Goal: Task Accomplishment & Management: Complete application form

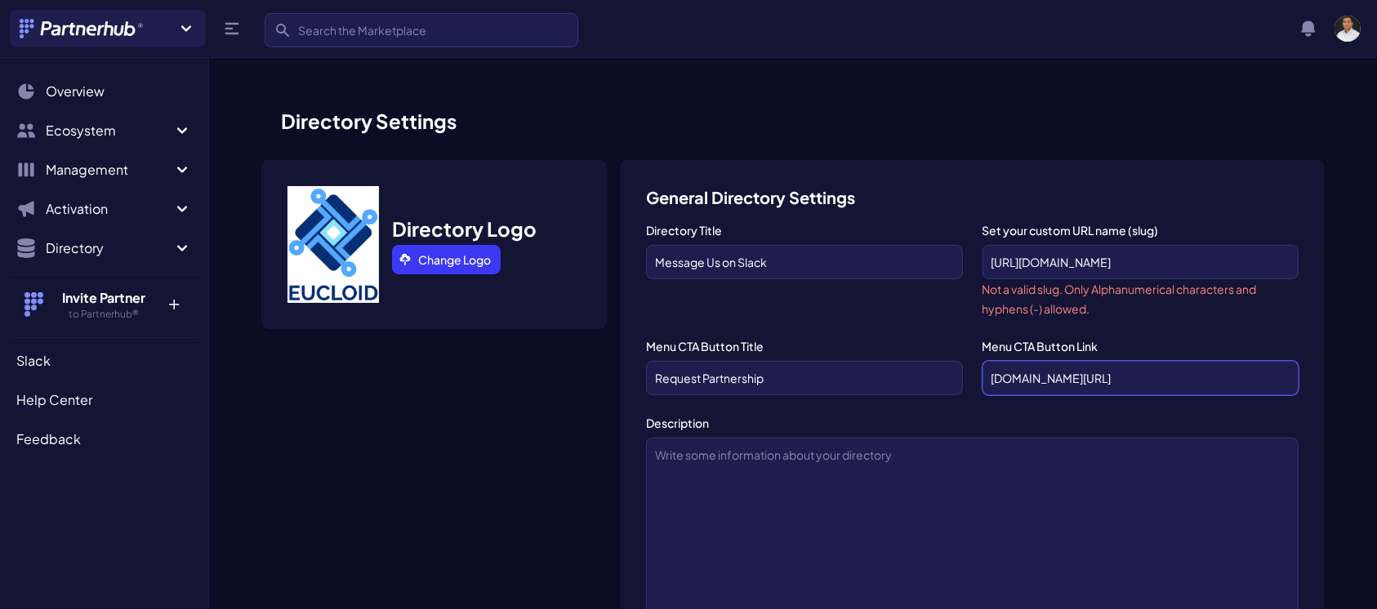
click at [1050, 383] on input "partnerhub.app/register" at bounding box center [1140, 378] width 316 height 34
click at [1138, 381] on input "partnerhub.app/register" at bounding box center [1140, 378] width 316 height 34
type input "p"
paste input "https://click.email.slackhq.com/?qs=073fc9d5ce7226e10f724a189e2179ac89518f42591…"
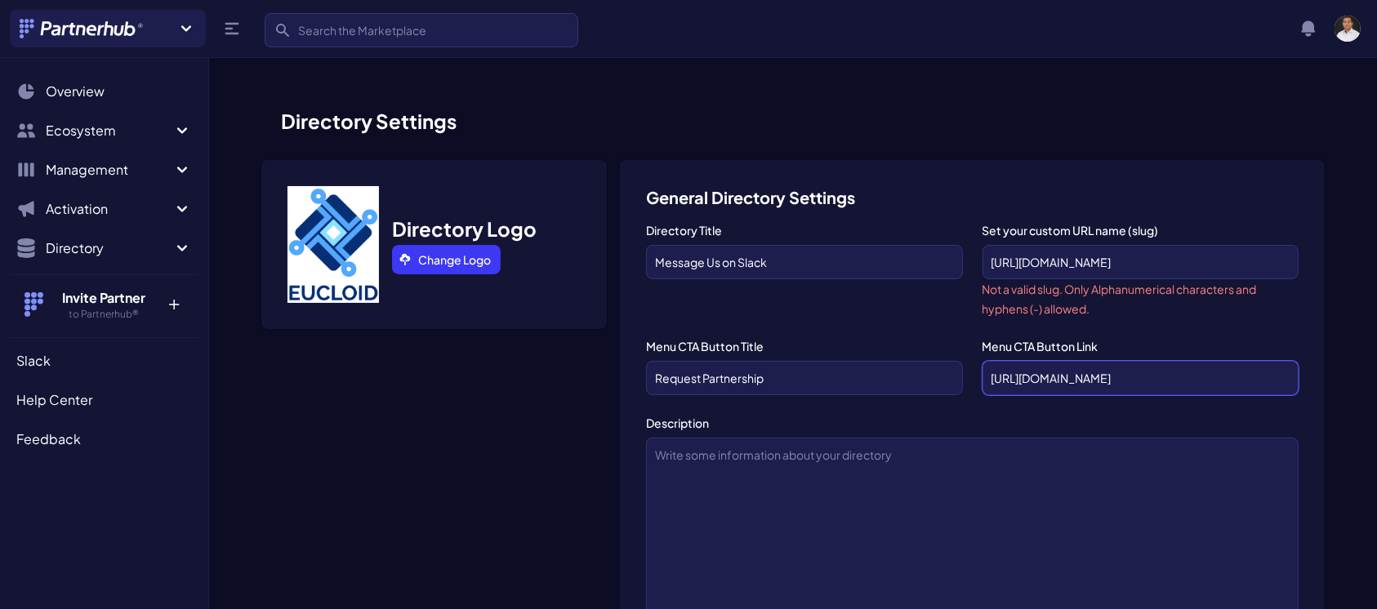
type input "https://click.email.slackhq.com/?qs=073fc9d5ce7226e10f724a189e2179ac89518f42591…"
click at [801, 381] on input "Request Partnership" at bounding box center [804, 378] width 316 height 34
click at [759, 452] on textarea "Description" at bounding box center [972, 528] width 652 height 181
paste textarea "Request Partnership"
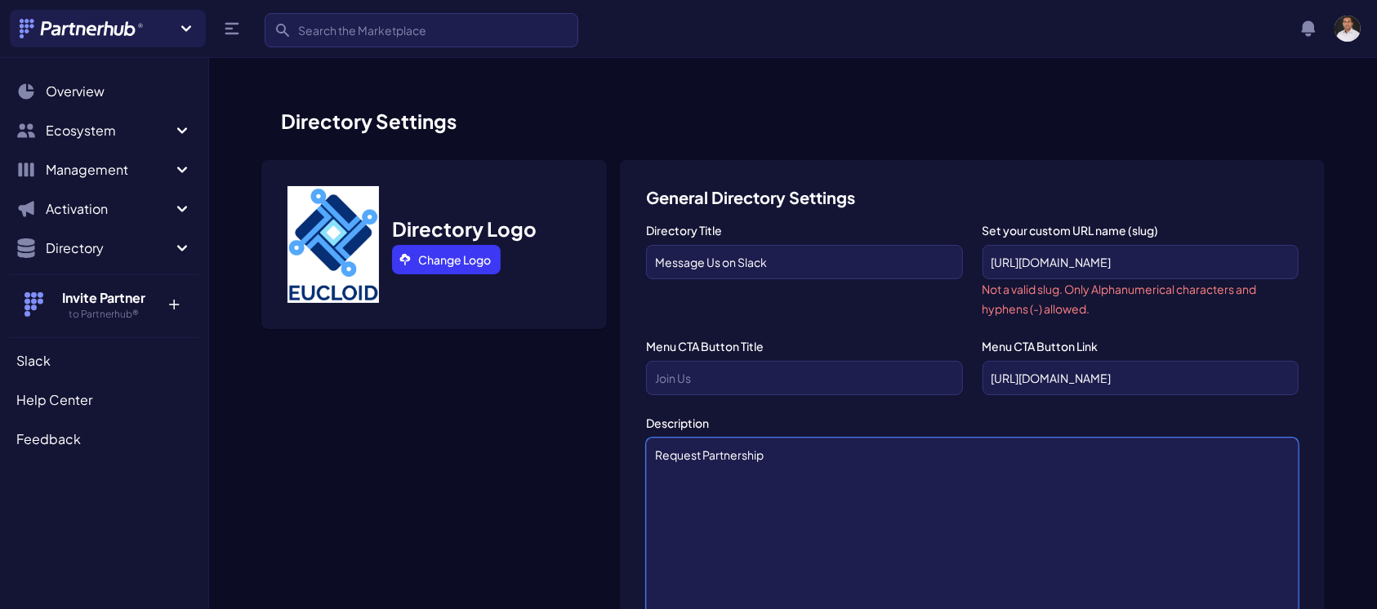
type textarea "Request Partnership"
click at [1054, 378] on input "https://click.email.slackhq.com/?qs=073fc9d5ce7226e10f724a189e2179ac89518f42591…" at bounding box center [1140, 378] width 316 height 34
drag, startPoint x: 989, startPoint y: 379, endPoint x: 1392, endPoint y: 410, distance: 404.5
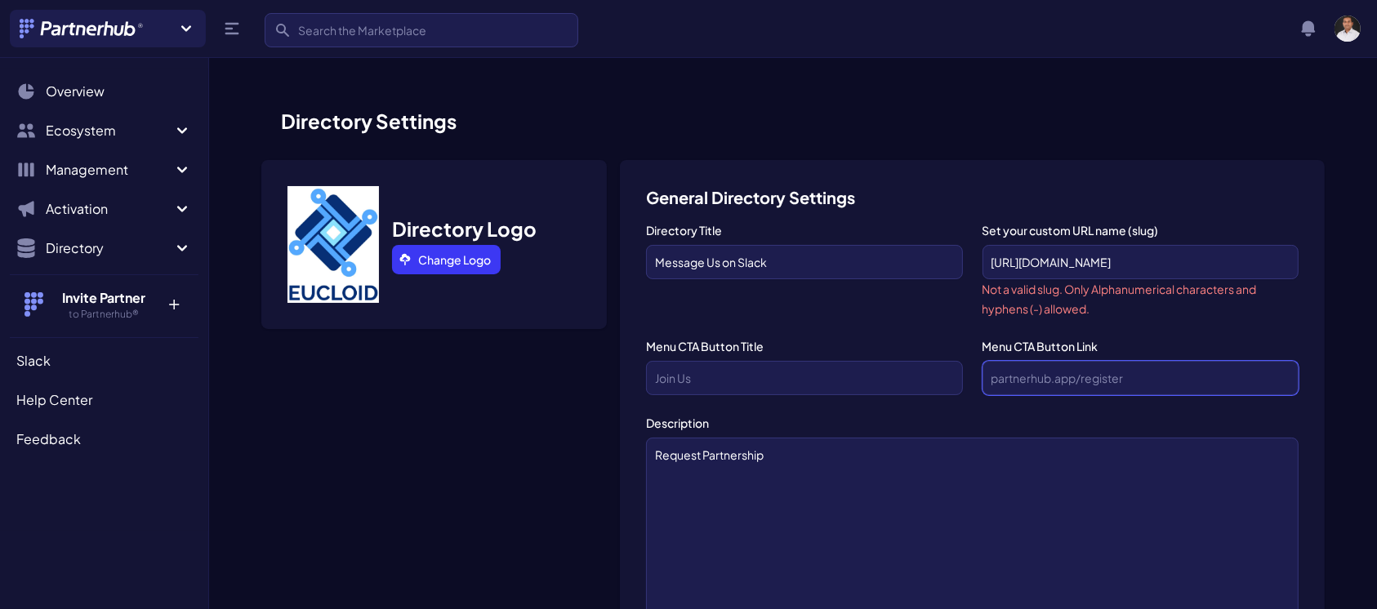
scroll to position [0, 0]
drag, startPoint x: 808, startPoint y: 460, endPoint x: 631, endPoint y: 452, distance: 176.6
click at [768, 278] on input "Message Us on Slack" at bounding box center [804, 262] width 316 height 34
drag, startPoint x: 774, startPoint y: 265, endPoint x: 640, endPoint y: 246, distance: 135.2
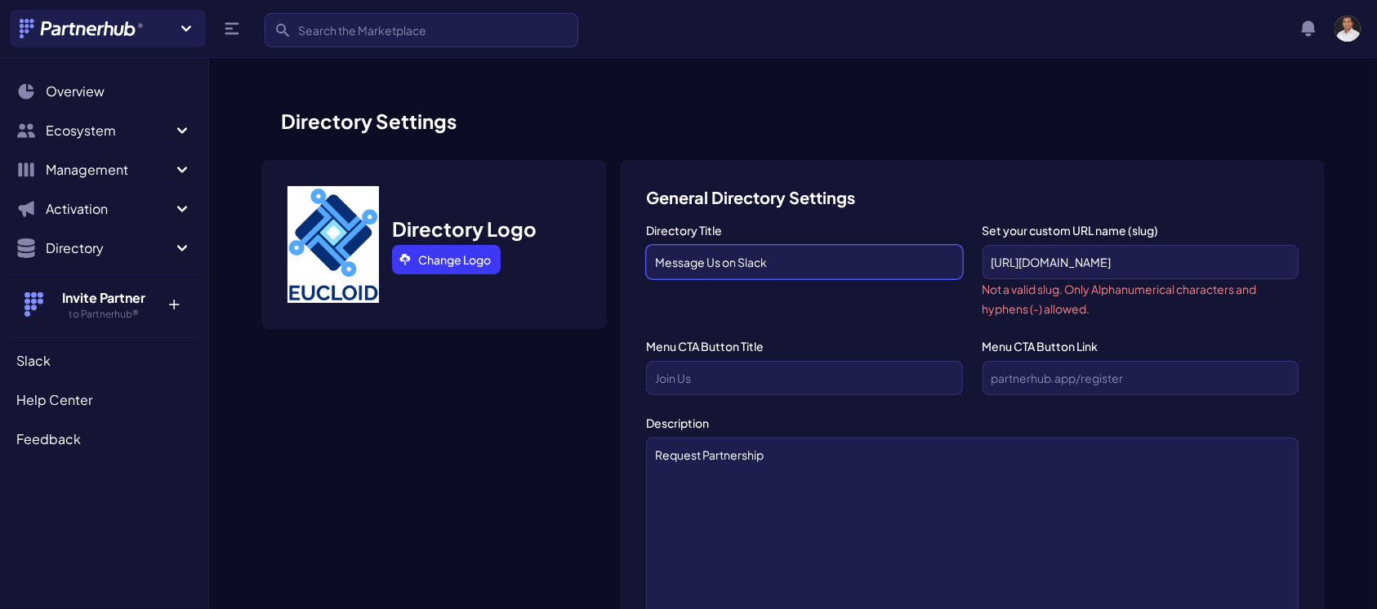
click at [683, 518] on textarea "Request Partnership" at bounding box center [972, 528] width 652 height 181
click at [838, 443] on textarea "Request Partnership" at bounding box center [972, 528] width 652 height 181
paste textarea "Message Us on Slack"
type textarea "Request Partnership Message Us on Slack"
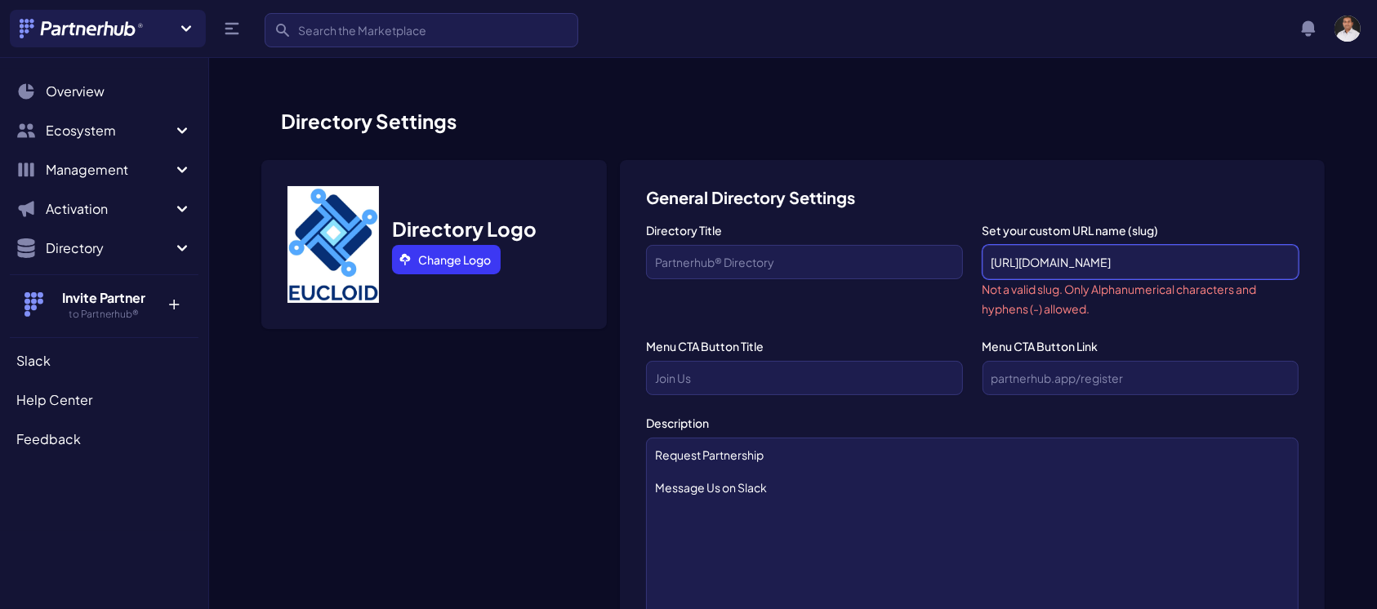
scroll to position [0, 3]
drag, startPoint x: 990, startPoint y: 264, endPoint x: 1308, endPoint y: 260, distance: 318.5
click at [1155, 369] on input "text" at bounding box center [1140, 378] width 316 height 34
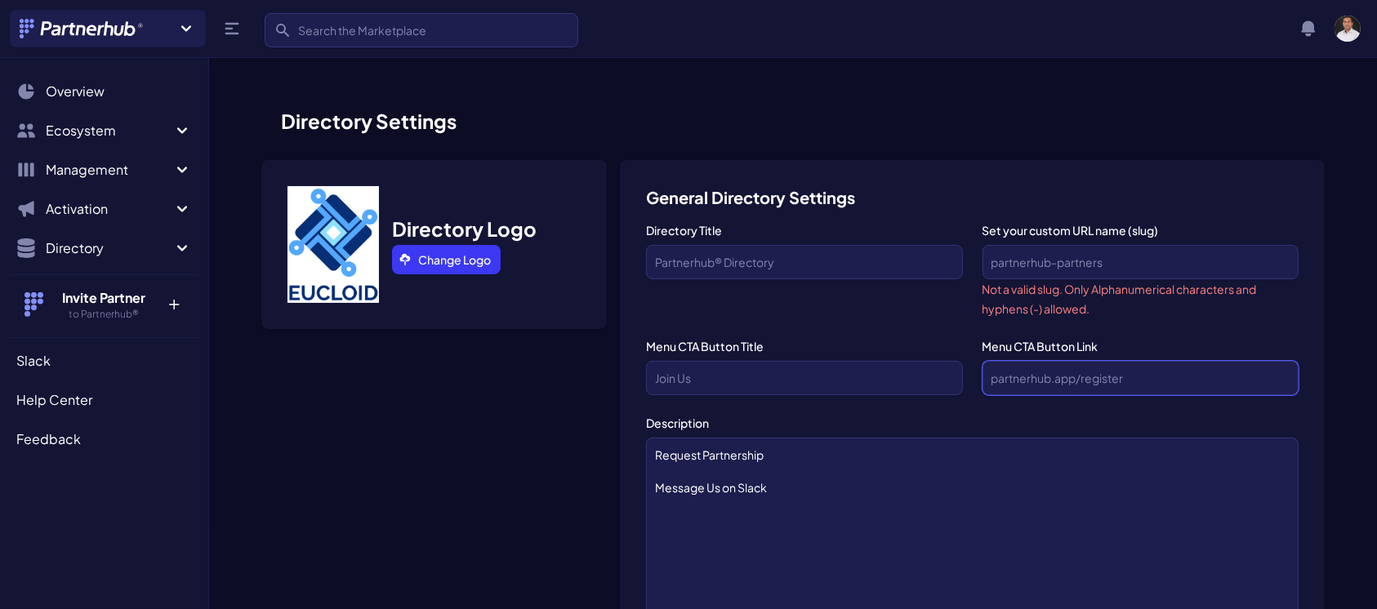
paste input "https://join.slack.com/t/yourworkspace/shared_invite/"
type input "https://join.slack.com/t/yourworkspace/shared_invite/"
drag, startPoint x: 766, startPoint y: 493, endPoint x: 653, endPoint y: 492, distance: 112.7
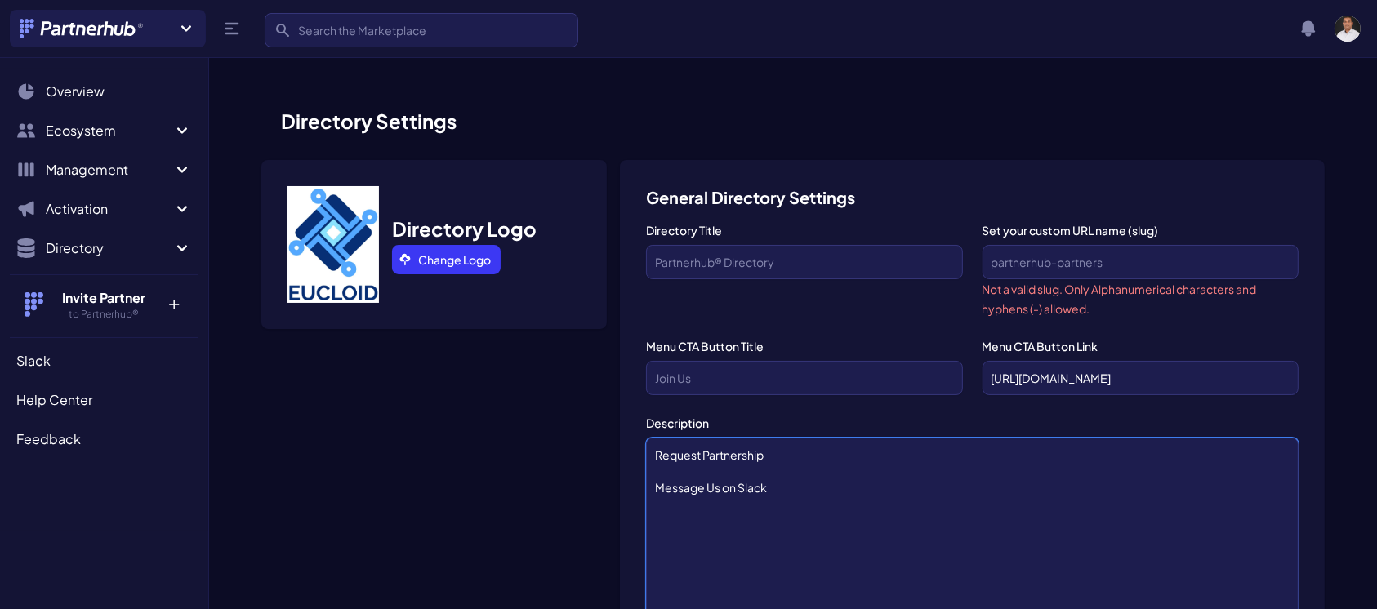
click at [653, 492] on textarea "Request Partnership Message Us on Slack" at bounding box center [972, 528] width 652 height 181
type textarea "Request Partnership"
click at [665, 381] on input "text" at bounding box center [804, 378] width 316 height 34
paste input "Message Us on Slack"
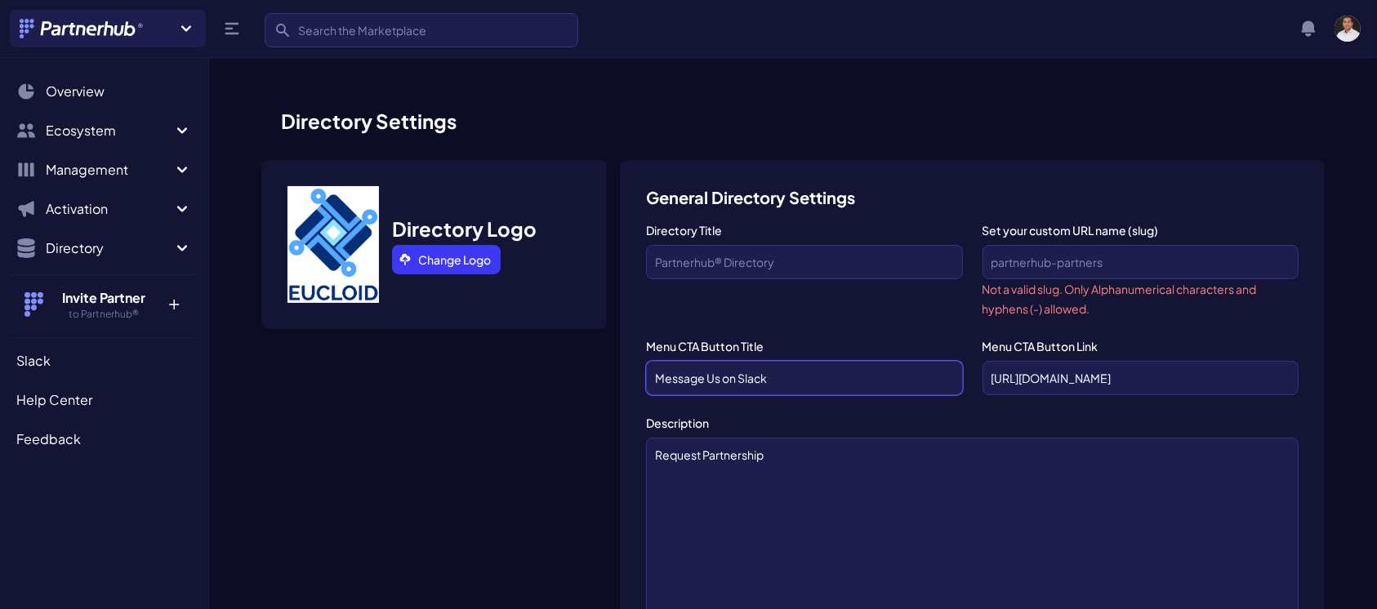
type input "Message Us on Slack"
drag, startPoint x: 764, startPoint y: 455, endPoint x: 629, endPoint y: 447, distance: 135.7
click at [692, 258] on input "Directory Title" at bounding box center [804, 262] width 316 height 34
paste input "Request Partnership"
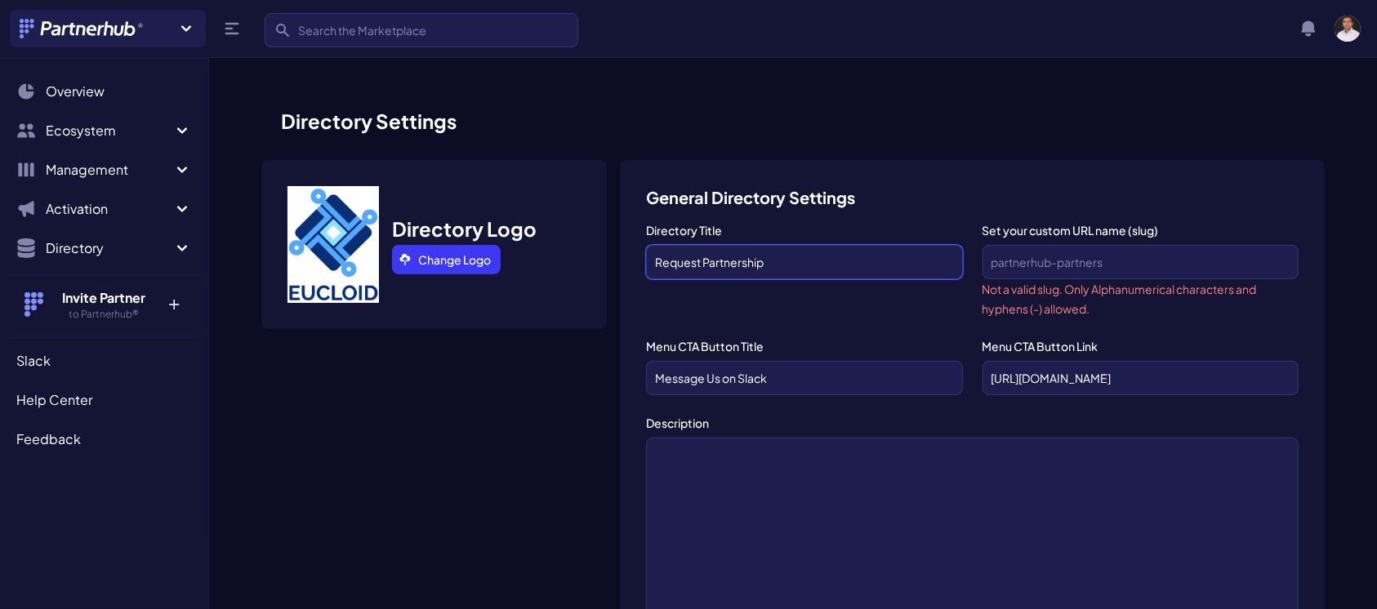
type input "Request Partnership"
click at [1097, 269] on input "Set your custom URL name (slug)" at bounding box center [1140, 262] width 316 height 34
click at [1075, 380] on input "https://join.slack.com/t/yourworkspace/shared_invite/" at bounding box center [1140, 378] width 316 height 34
paste input "app.slack.com/client/TK4B1U01H/D09GM5U8A14"
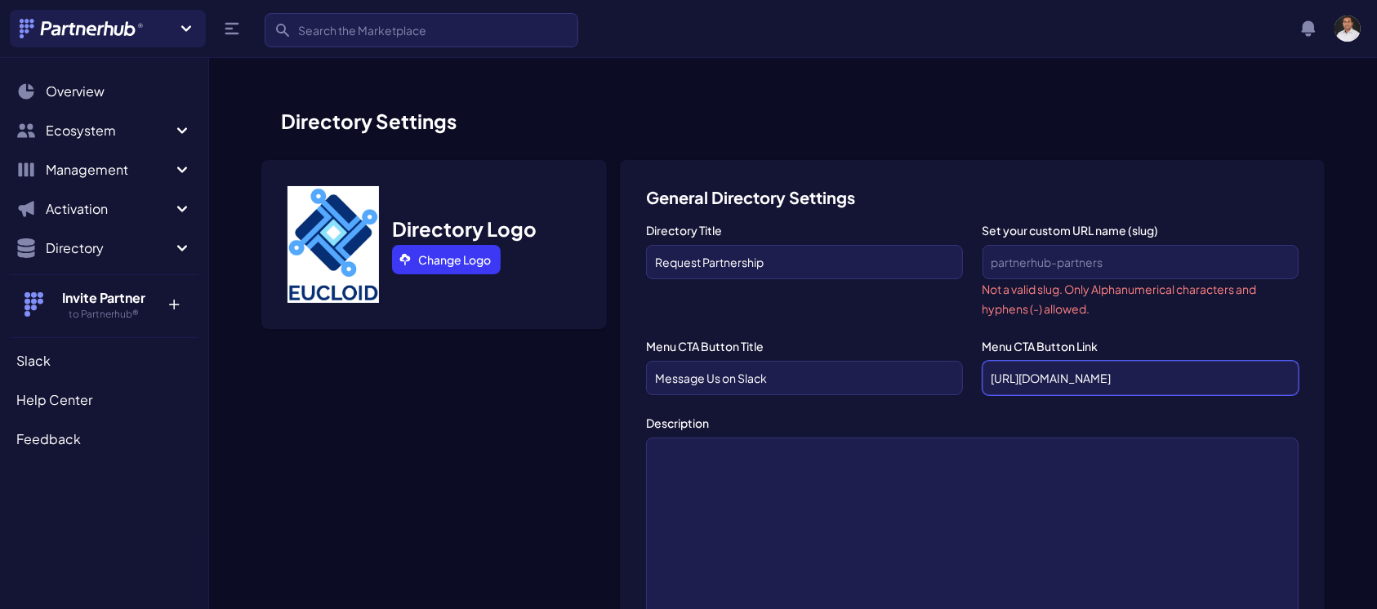
type input "[URL][DOMAIN_NAME]"
click at [1052, 260] on input "Set your custom URL name (slug)" at bounding box center [1140, 262] width 316 height 34
type input "-"
click at [1033, 268] on input "requesr-partnership-eucloid" at bounding box center [1140, 262] width 316 height 34
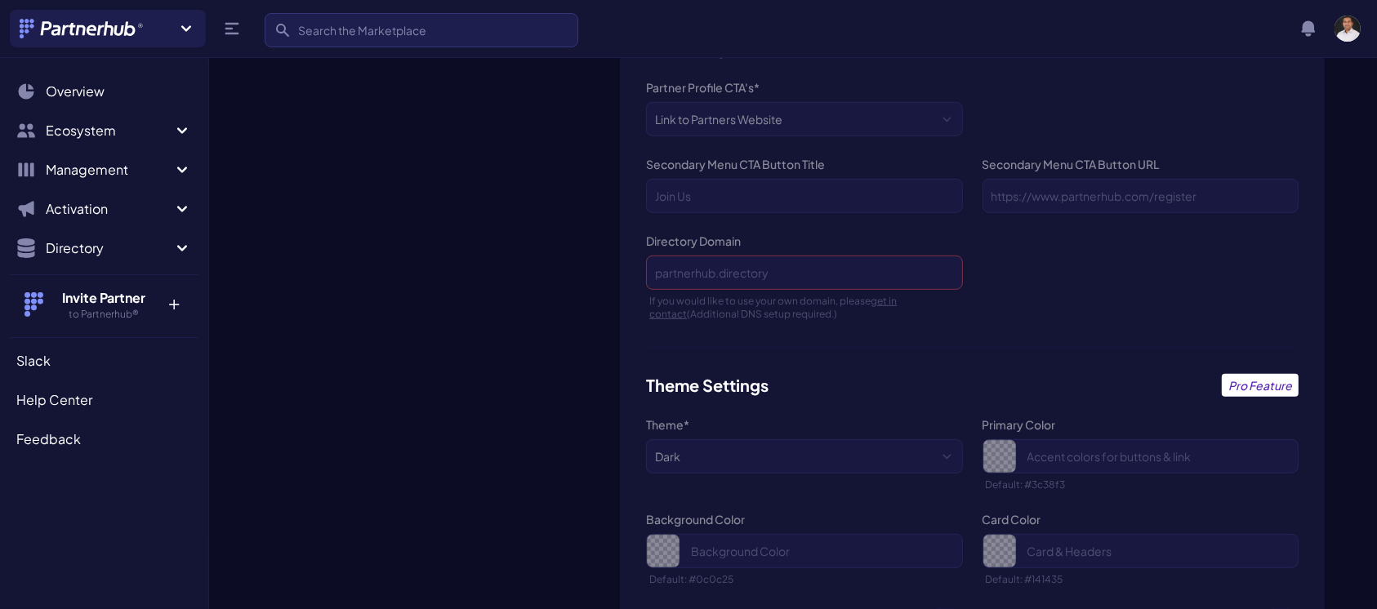
scroll to position [1211, 0]
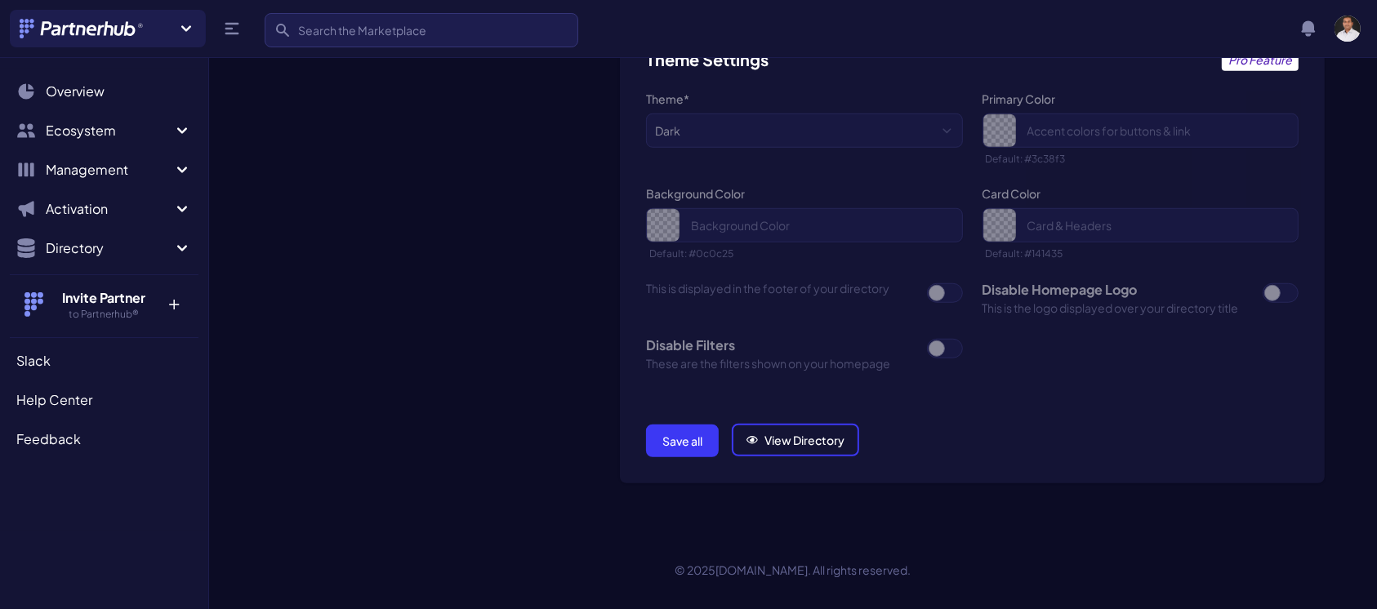
type input "request-partnership-eucloid"
click at [660, 443] on button "Save all" at bounding box center [682, 441] width 73 height 33
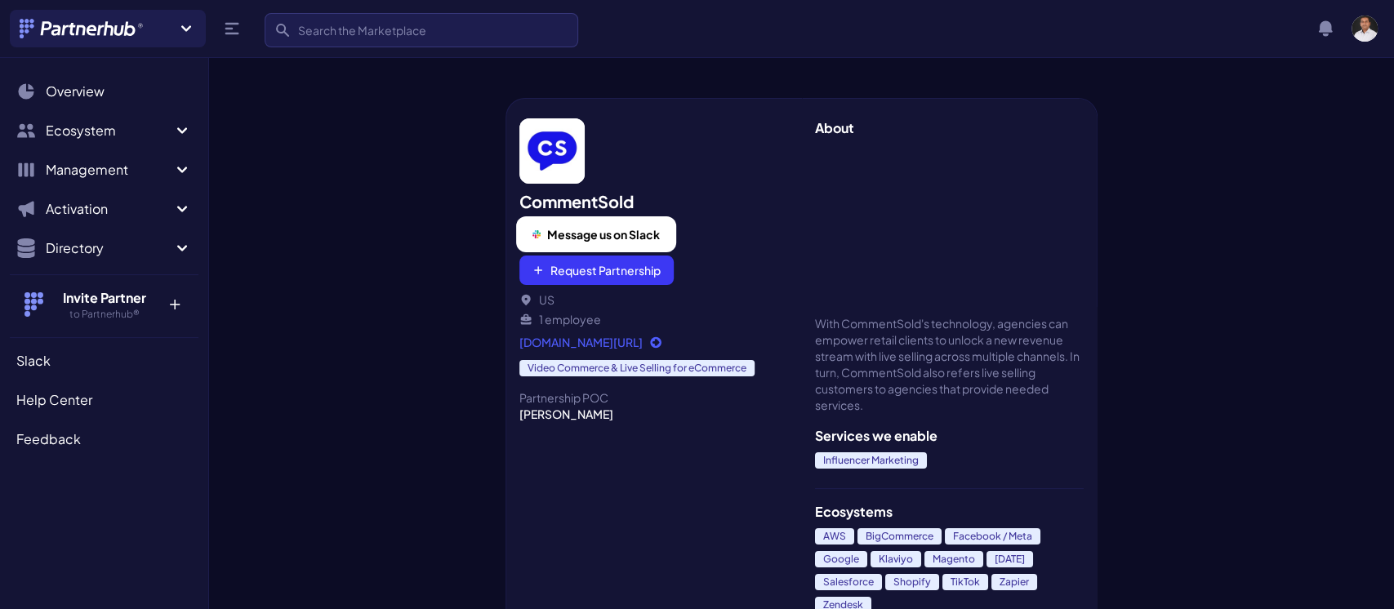
click at [586, 236] on span "Message us on Slack" at bounding box center [603, 234] width 113 height 16
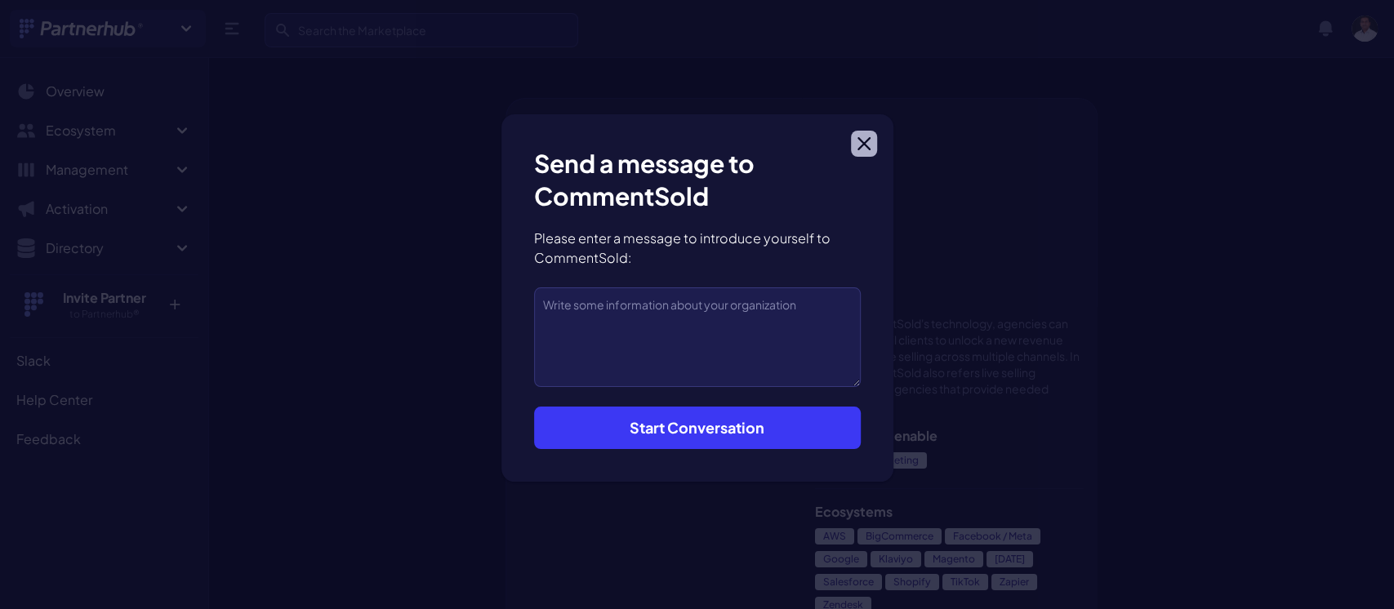
click at [862, 152] on button "Close modal" at bounding box center [864, 144] width 26 height 26
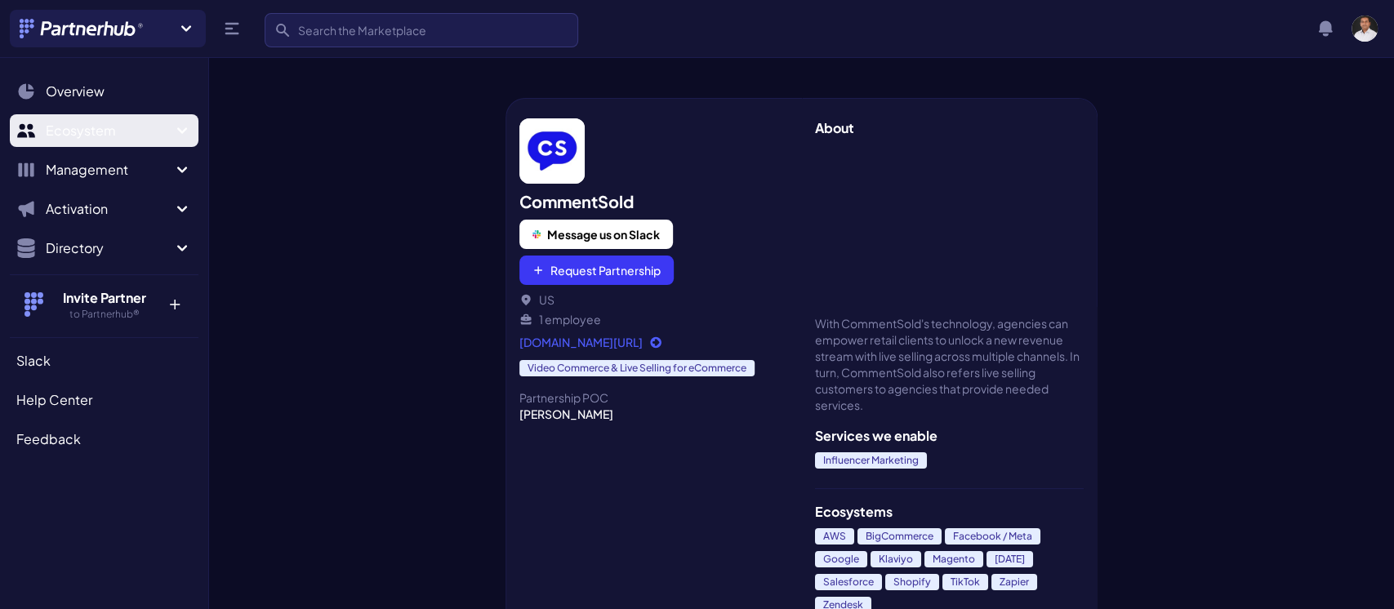
click at [126, 126] on span "Ecosystem" at bounding box center [109, 131] width 127 height 20
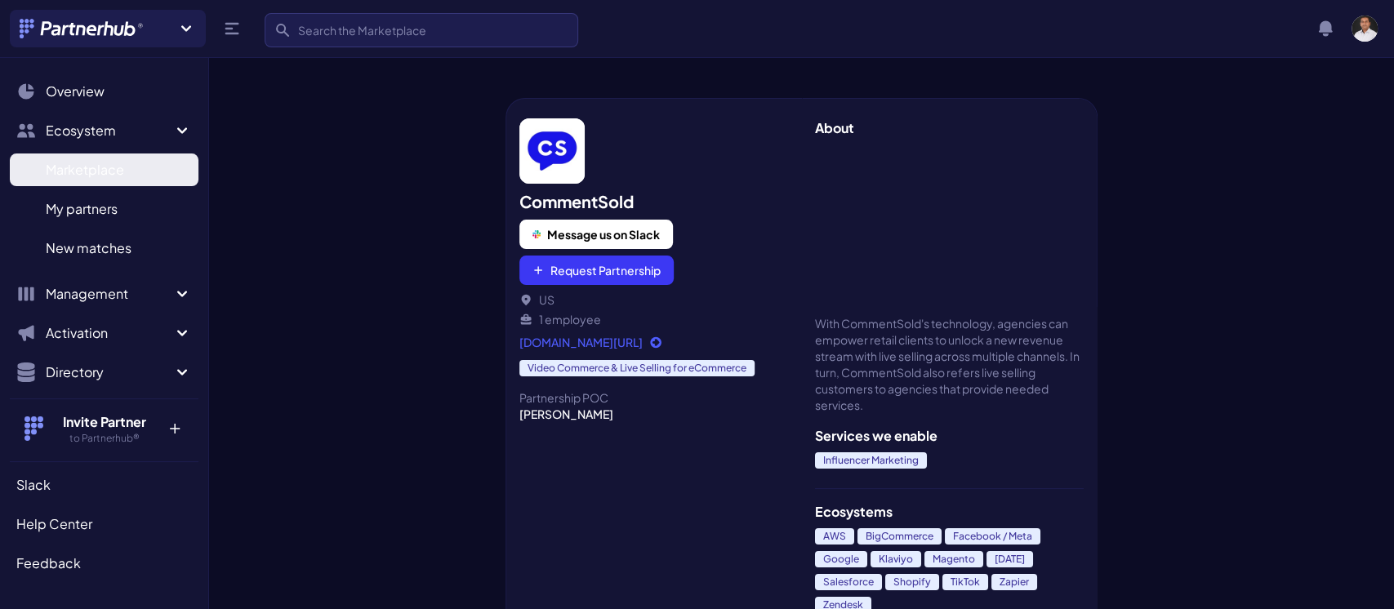
click at [98, 176] on span "Marketplace" at bounding box center [85, 170] width 78 height 20
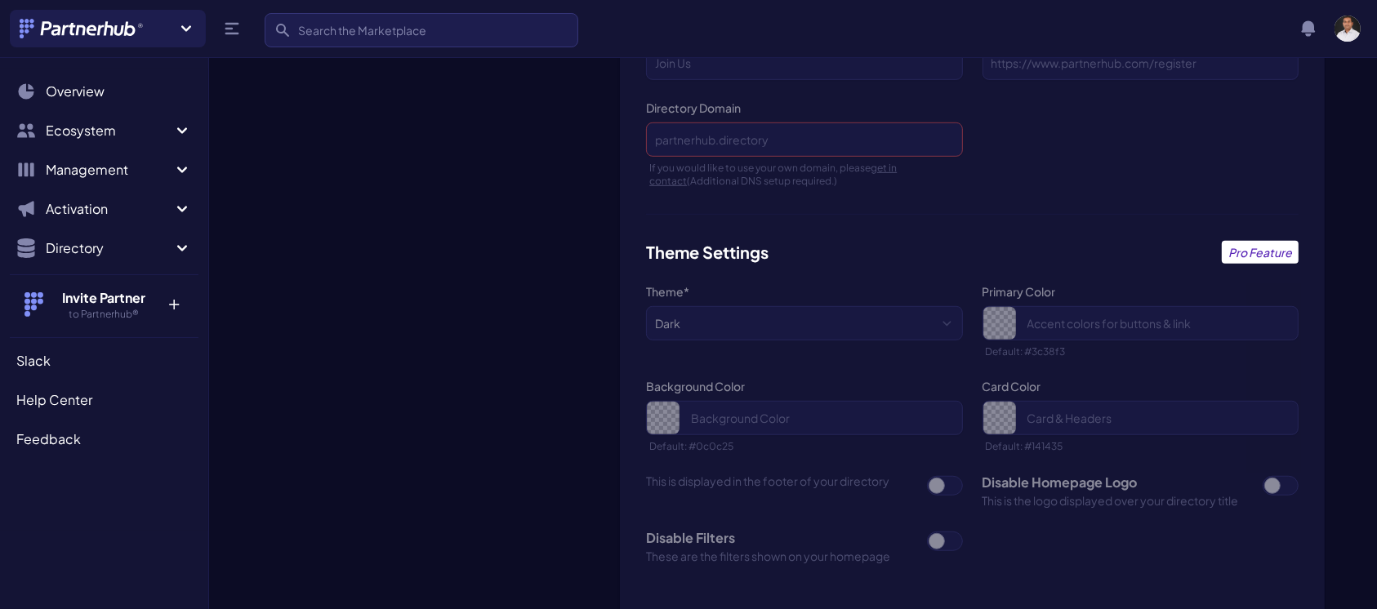
scroll to position [977, 0]
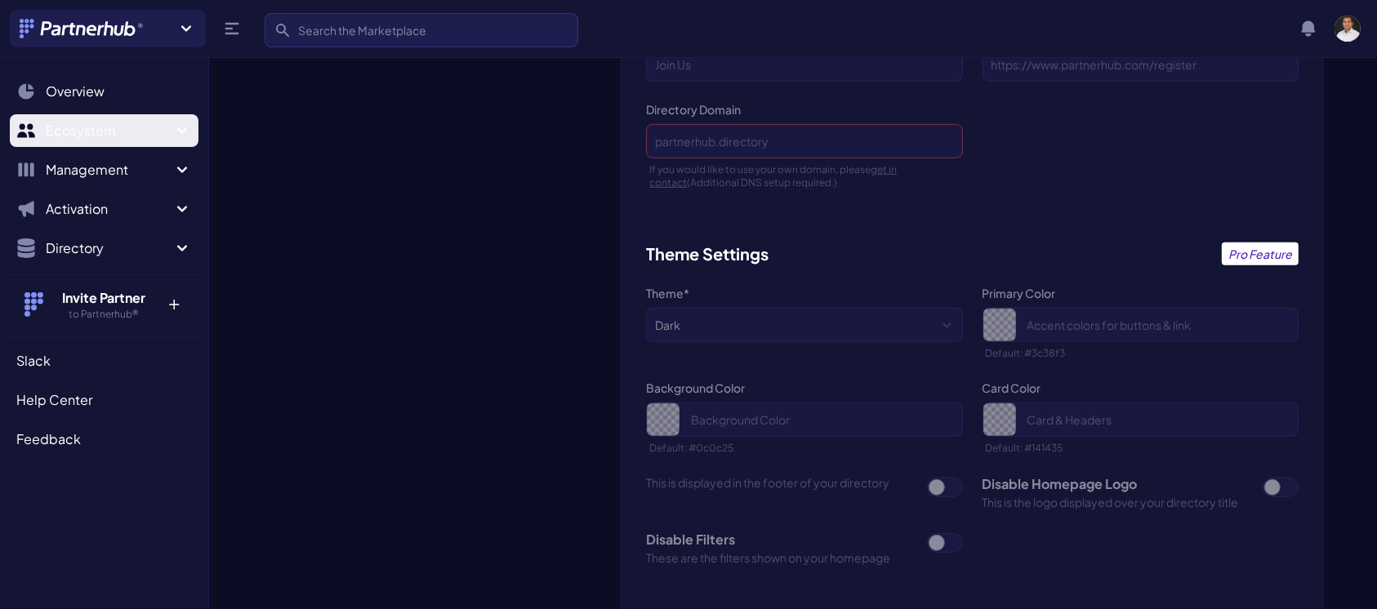
click at [77, 124] on span "Ecosystem" at bounding box center [109, 131] width 127 height 20
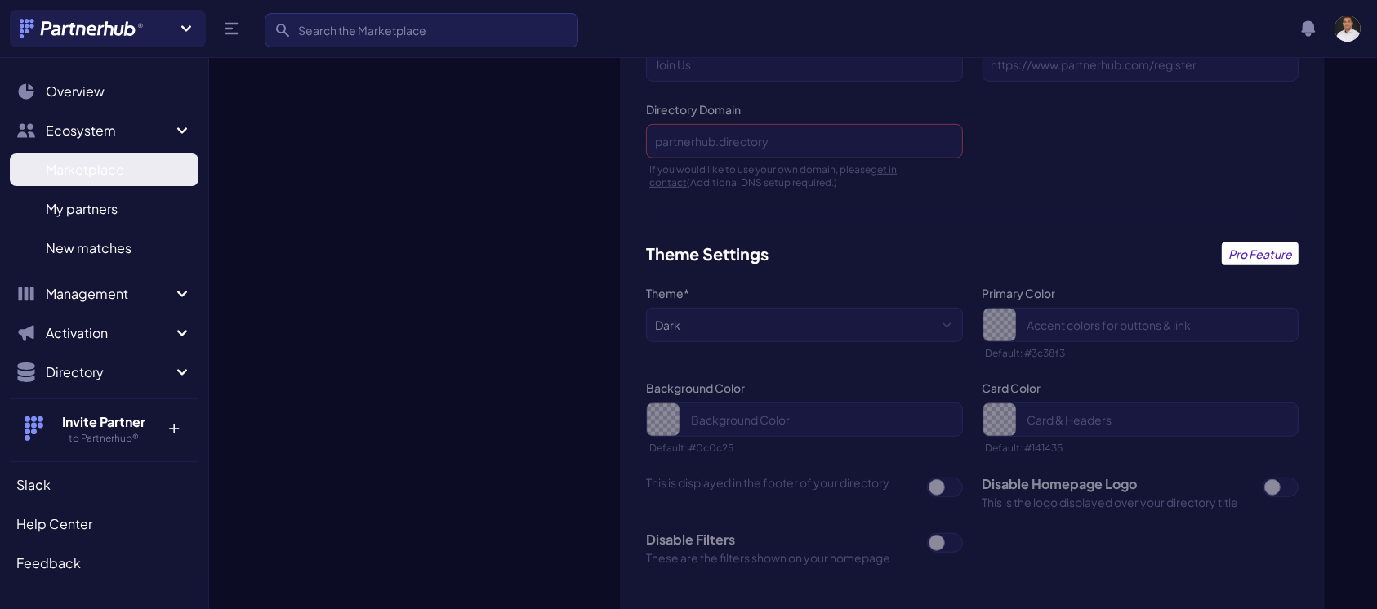
click at [77, 162] on span "Marketplace" at bounding box center [85, 170] width 78 height 20
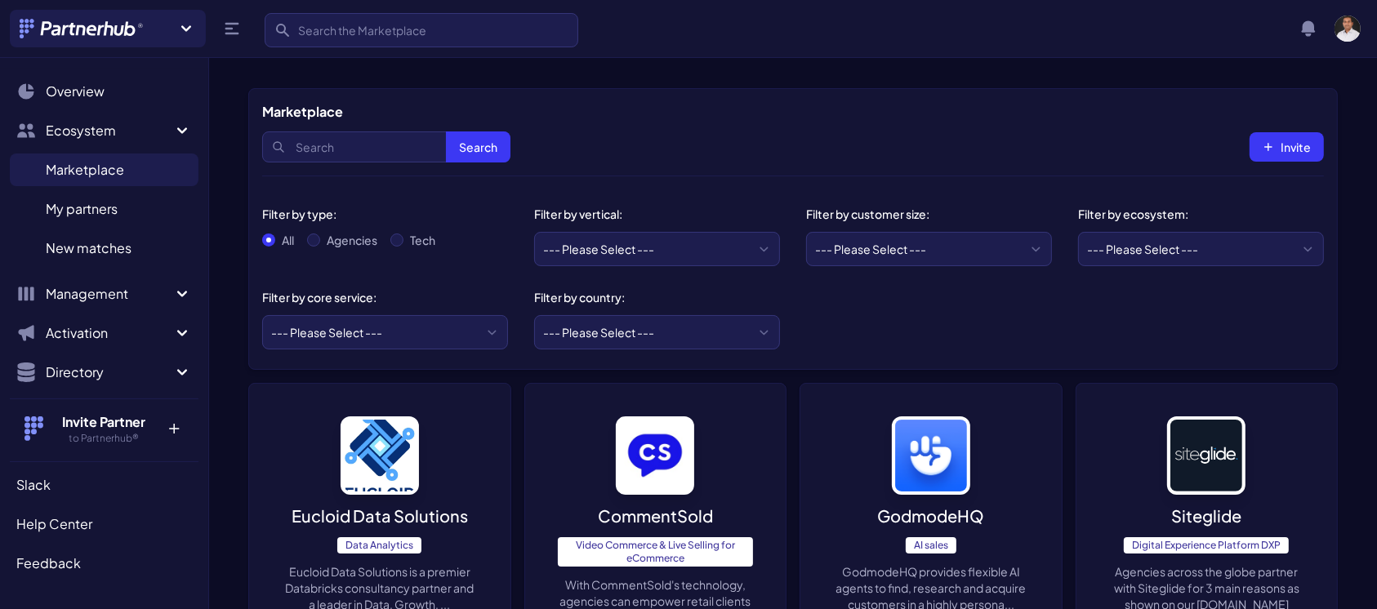
click at [367, 511] on p "Eucloid Data Solutions" at bounding box center [379, 516] width 176 height 23
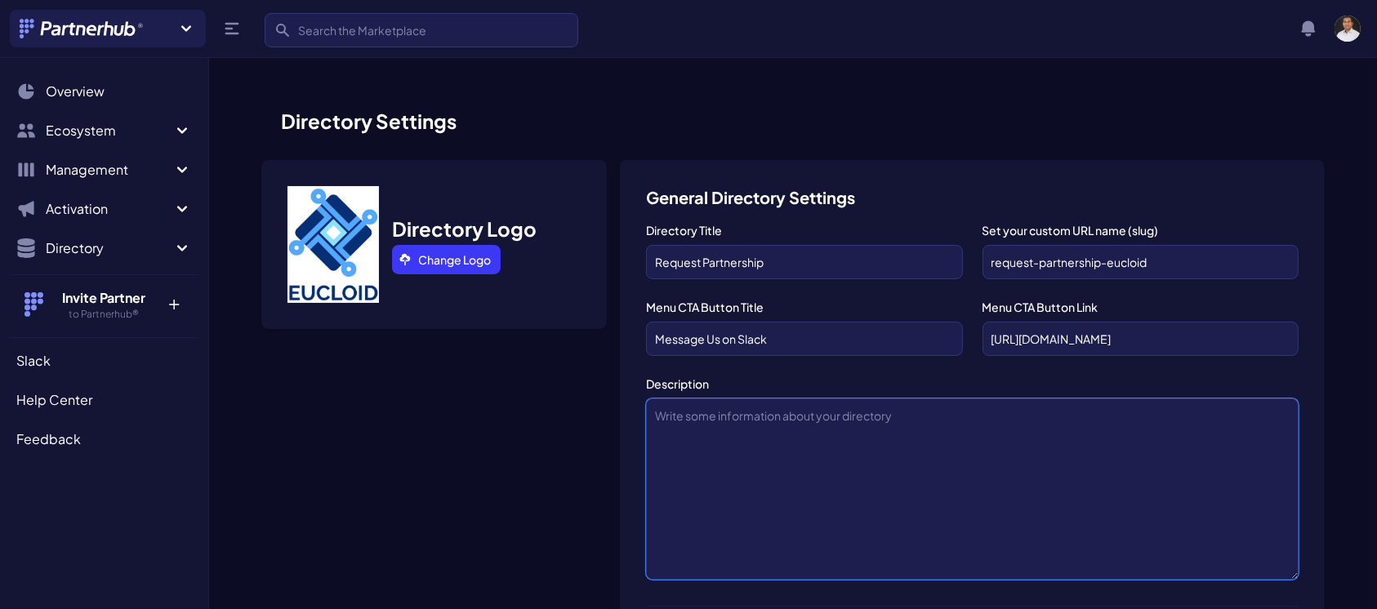
click at [709, 421] on textarea "Description" at bounding box center [972, 488] width 652 height 181
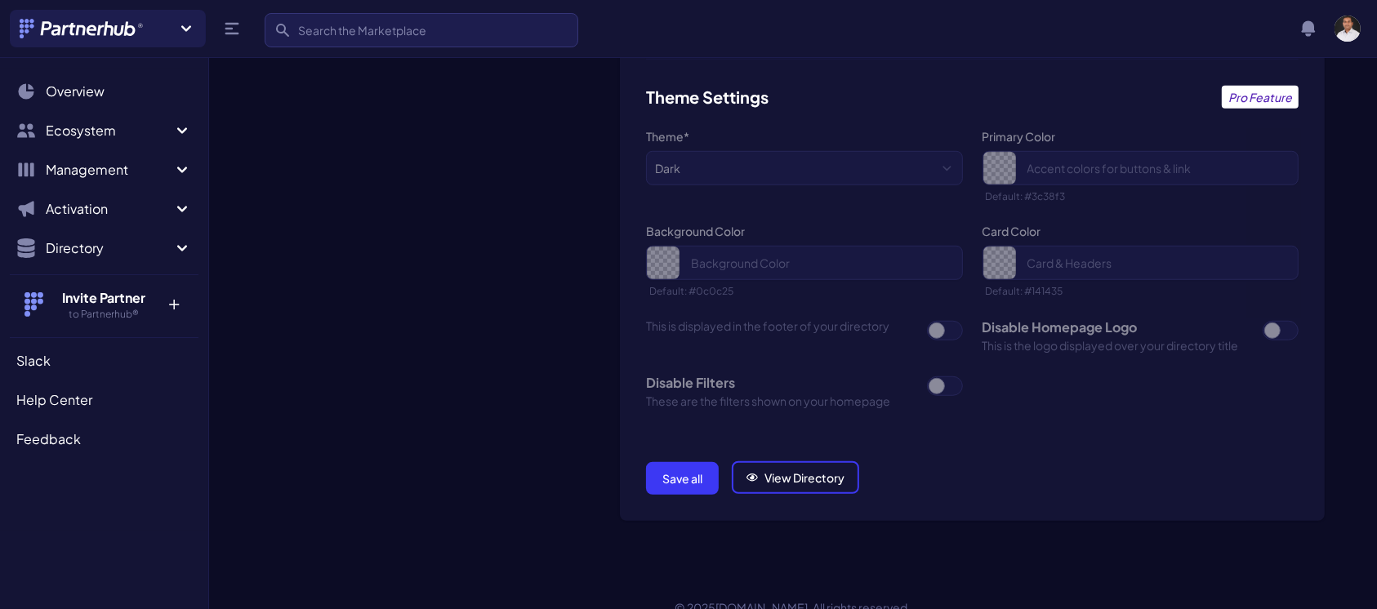
scroll to position [1172, 0]
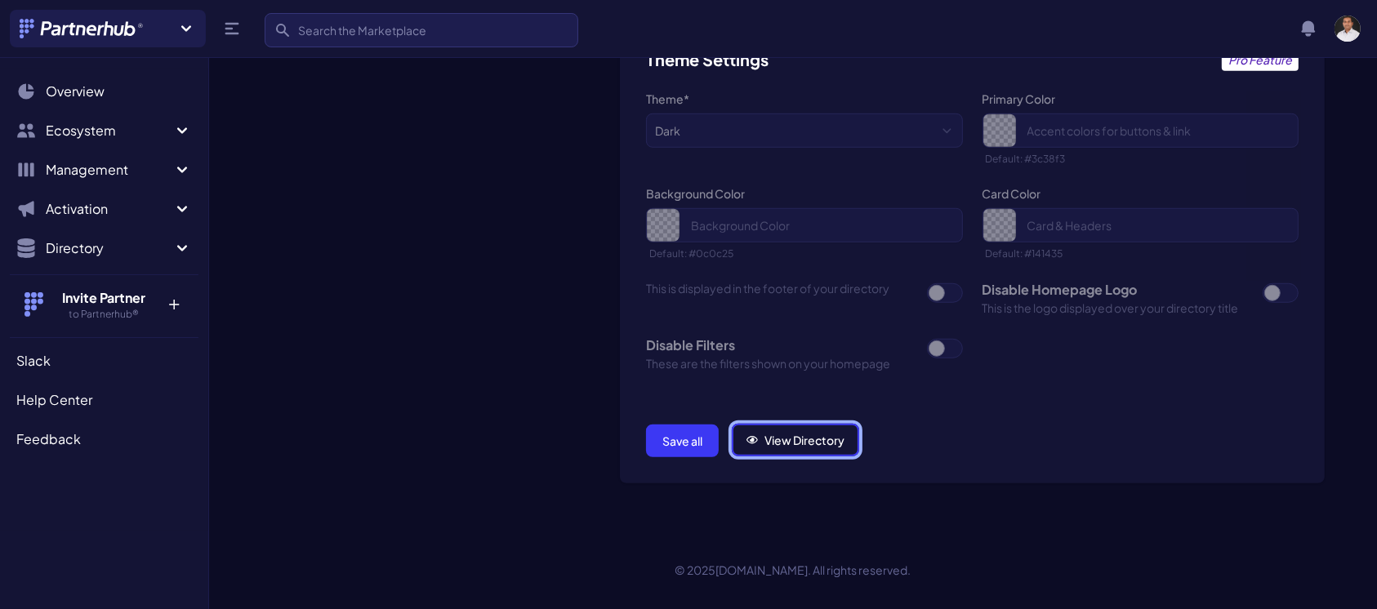
click at [781, 438] on link "View Directory" at bounding box center [795, 440] width 127 height 33
click at [689, 428] on button "Save all" at bounding box center [682, 441] width 73 height 33
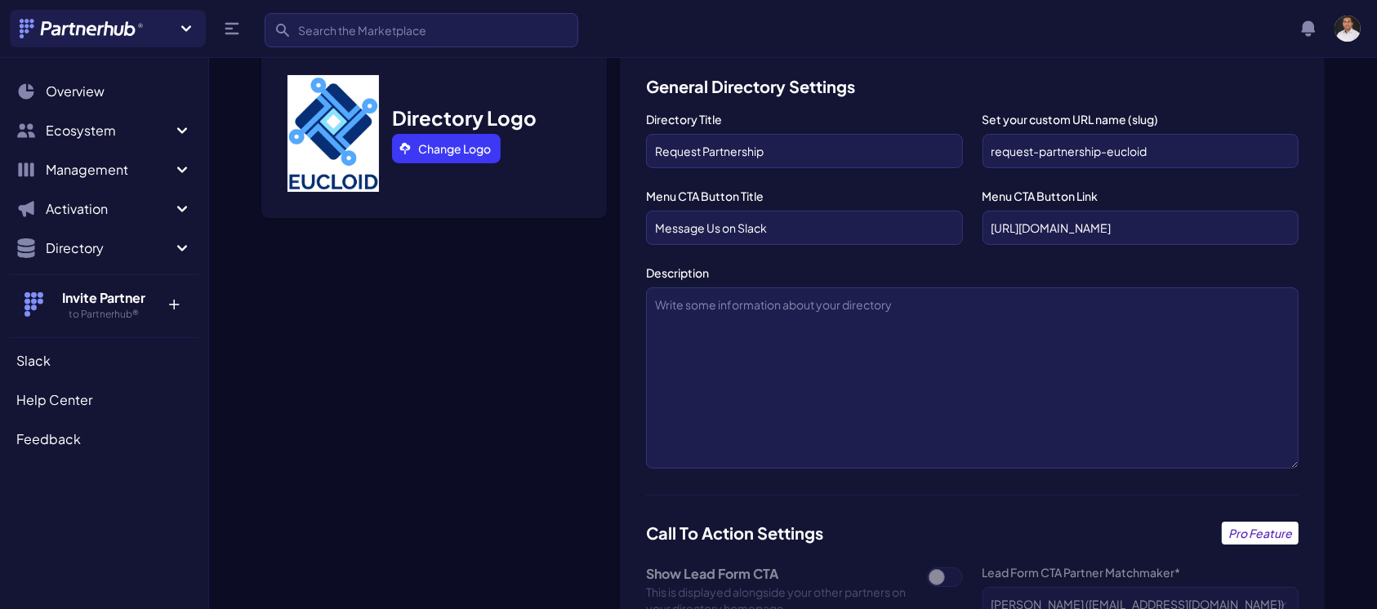
scroll to position [76, 0]
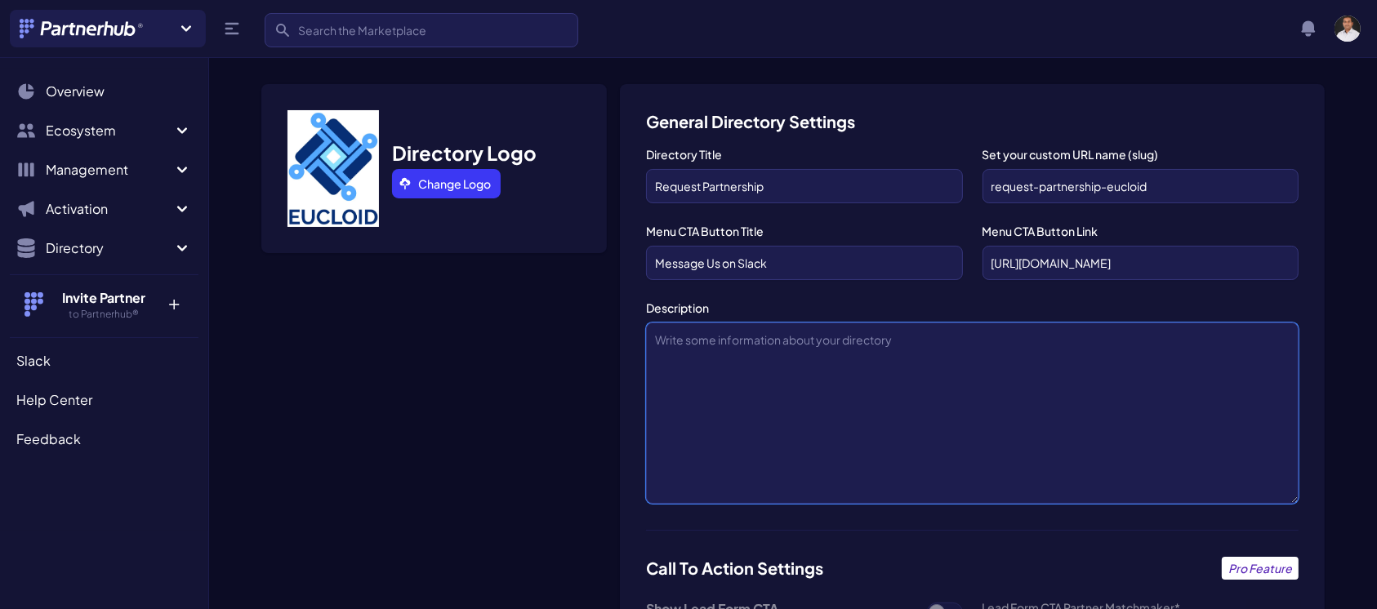
click at [772, 361] on textarea "Description" at bounding box center [972, 413] width 652 height 181
paste textarea "Eucloid Data Solutions is a data-driven consulting and technology company that …"
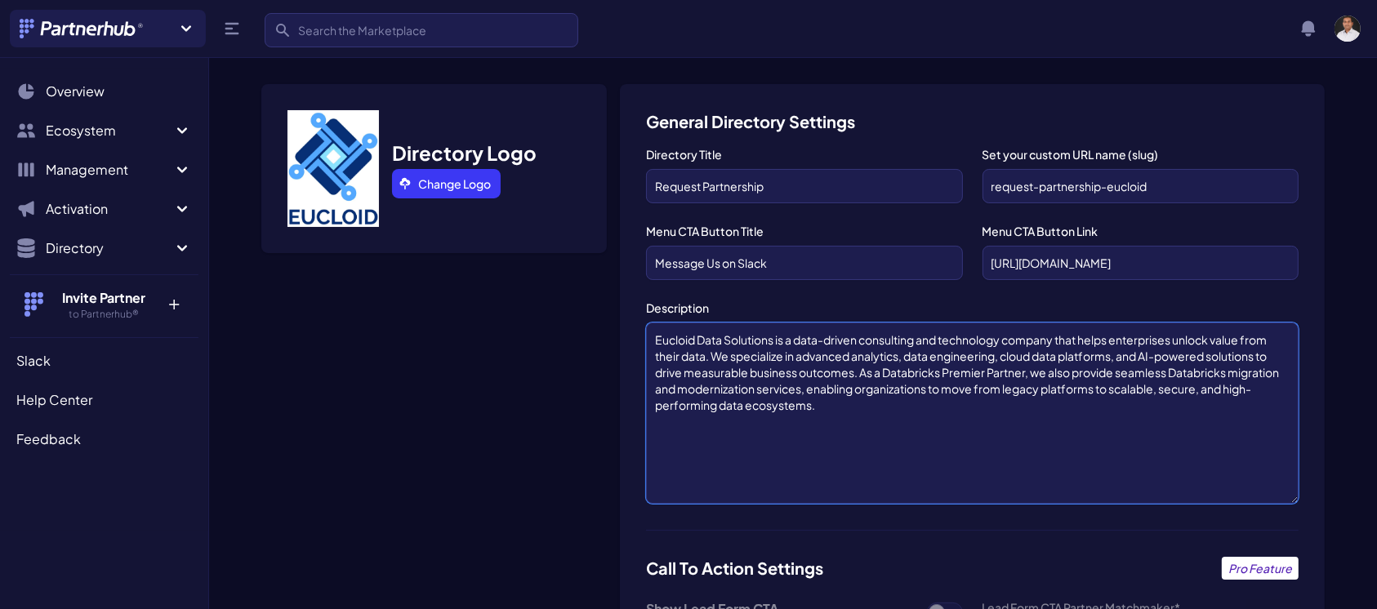
scroll to position [1172, 0]
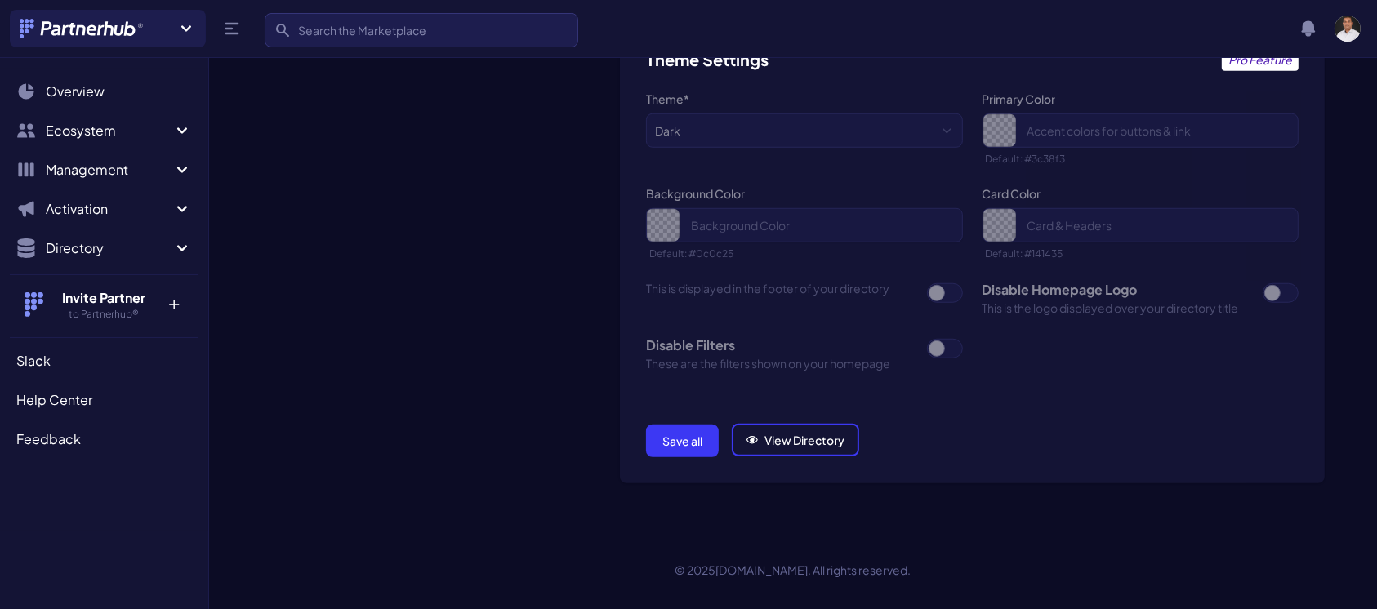
type textarea "Eucloid Data Solutions is a data-driven consulting and technology company that …"
click at [662, 425] on button "Save all" at bounding box center [682, 441] width 73 height 33
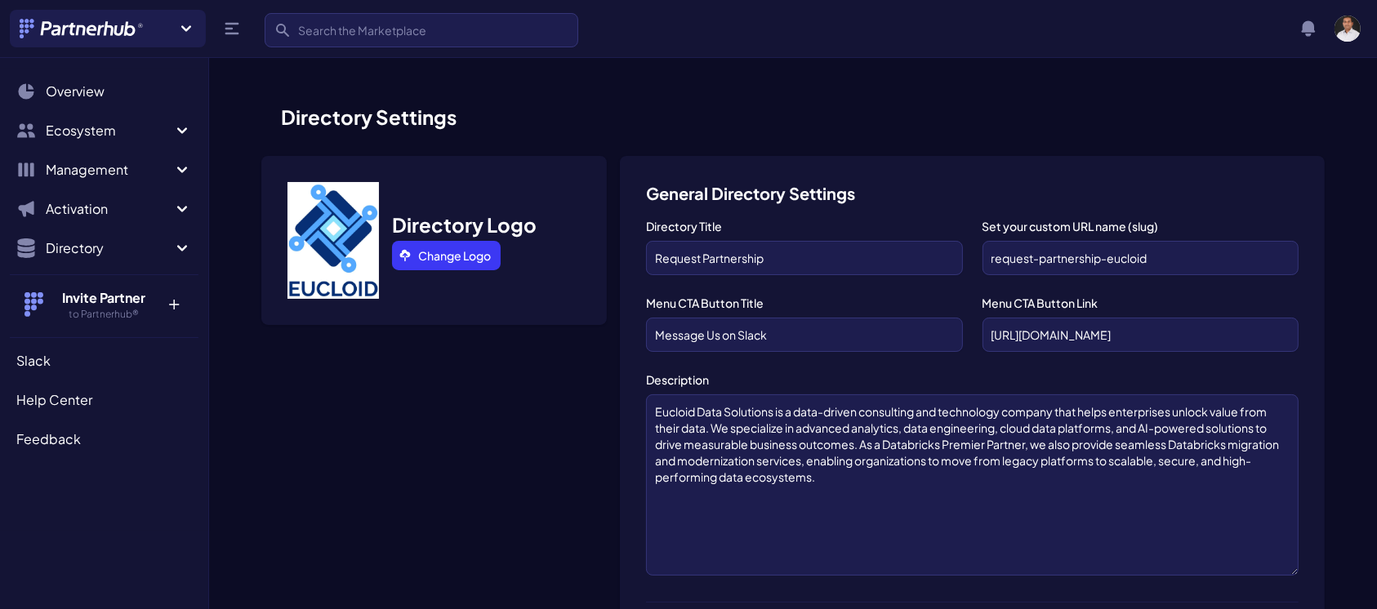
scroll to position [1172, 0]
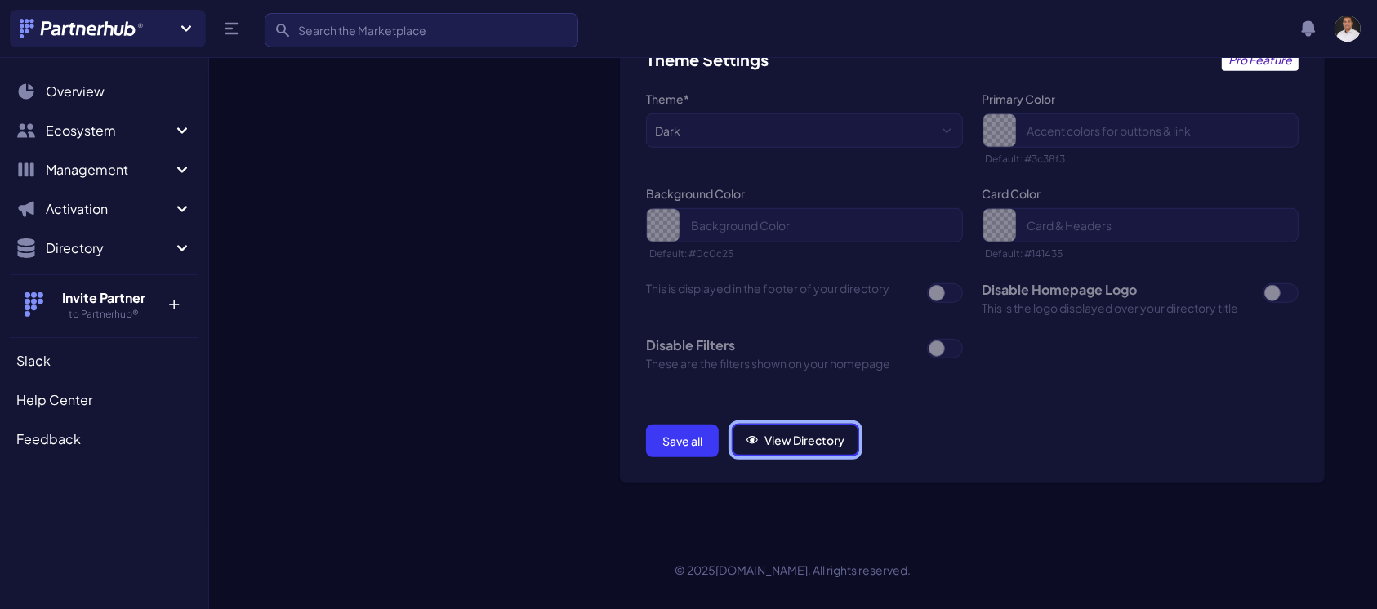
click at [780, 430] on link "View Directory" at bounding box center [795, 440] width 127 height 33
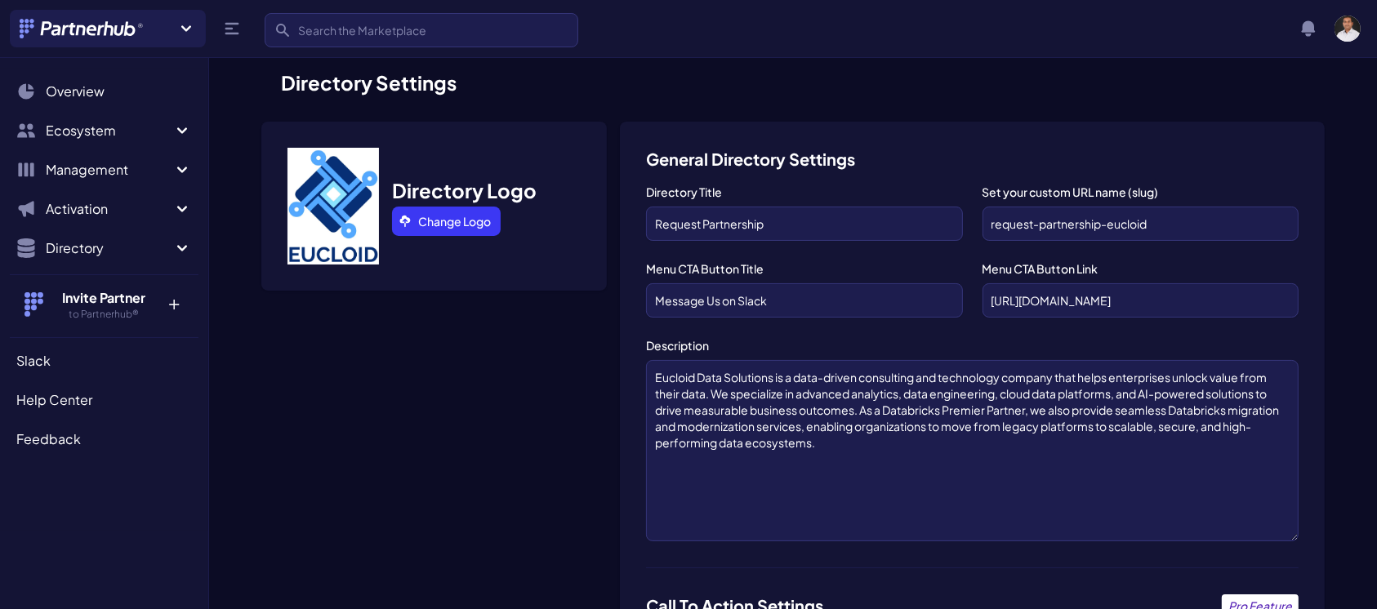
scroll to position [29, 0]
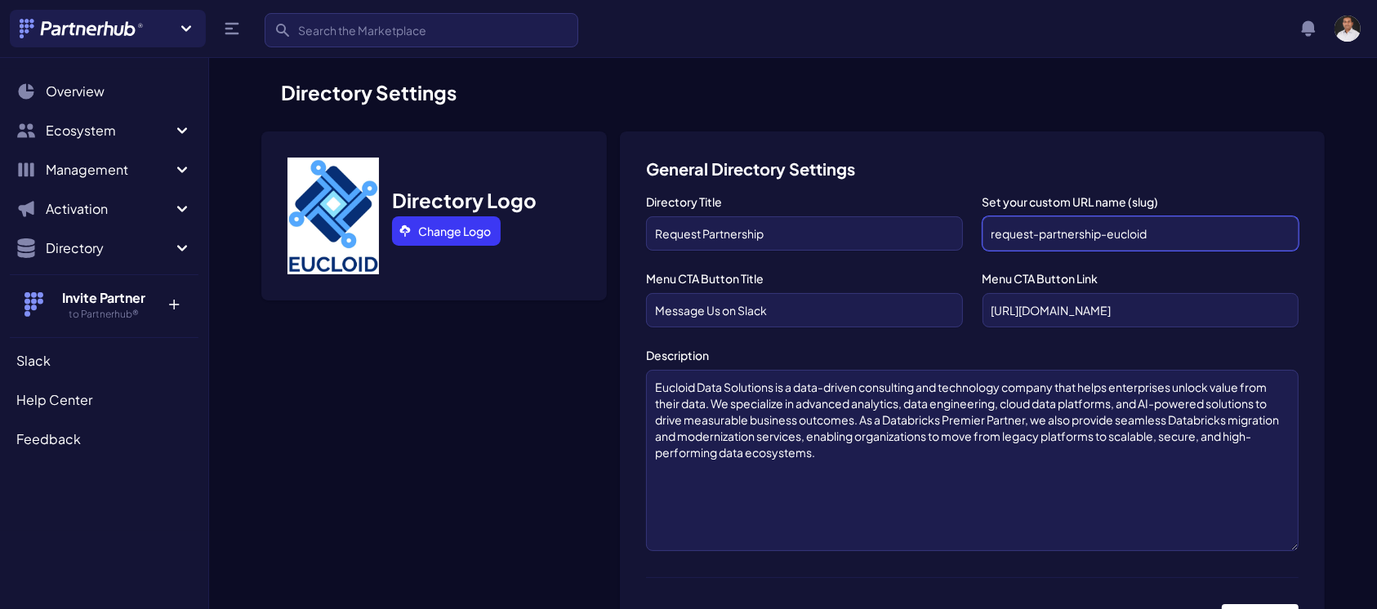
click at [1178, 238] on input "request-partnership-eucloid" at bounding box center [1140, 233] width 316 height 34
paste input "https://partnerhub.app/d/"
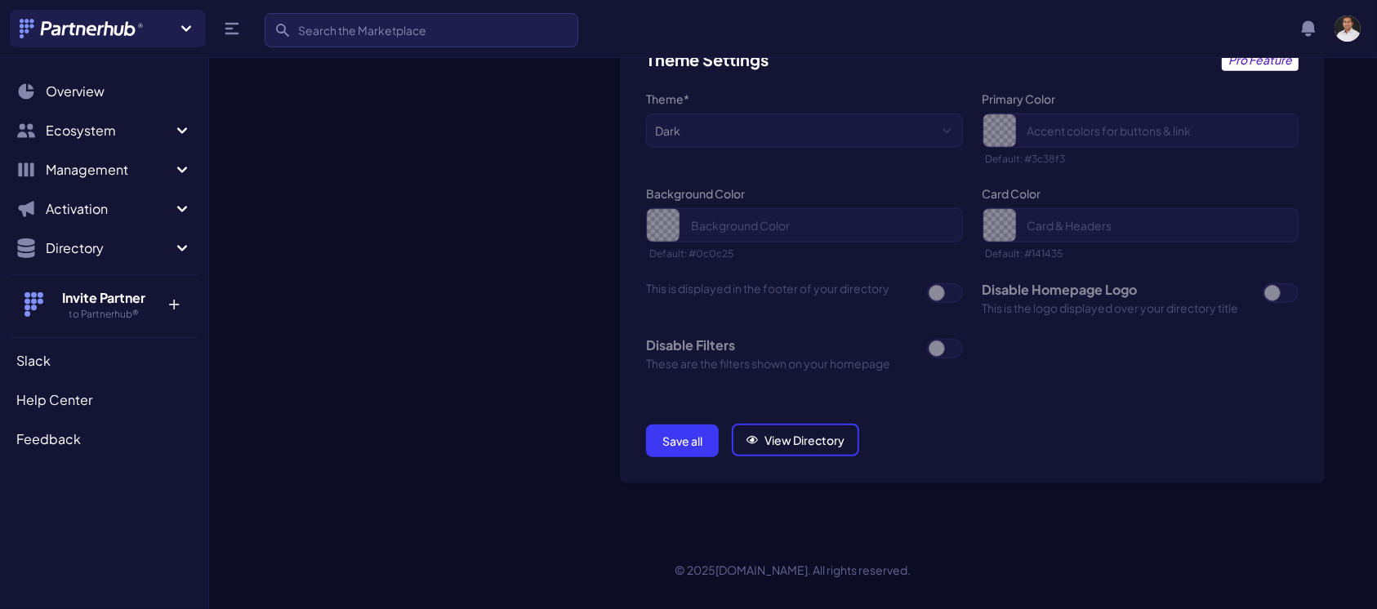
type input "[URL][DOMAIN_NAME]"
click at [699, 426] on button "Save all" at bounding box center [682, 441] width 73 height 33
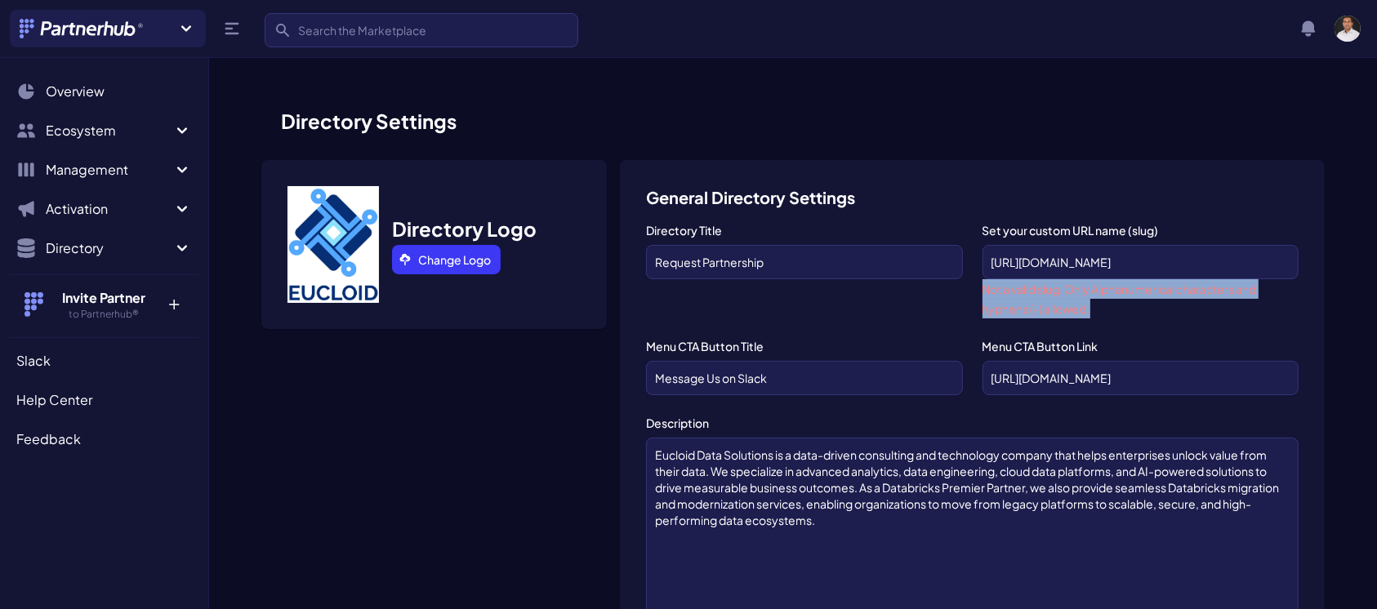
drag, startPoint x: 1092, startPoint y: 310, endPoint x: 979, endPoint y: 290, distance: 115.3
click at [979, 290] on div "Directory Title Request Partnership Set your custom URL name (slug) [URL][DOMAI…" at bounding box center [972, 434] width 652 height 424
copy small "Not a valid slug. Only Alphanumerical characters and hyphens (-) allowed."
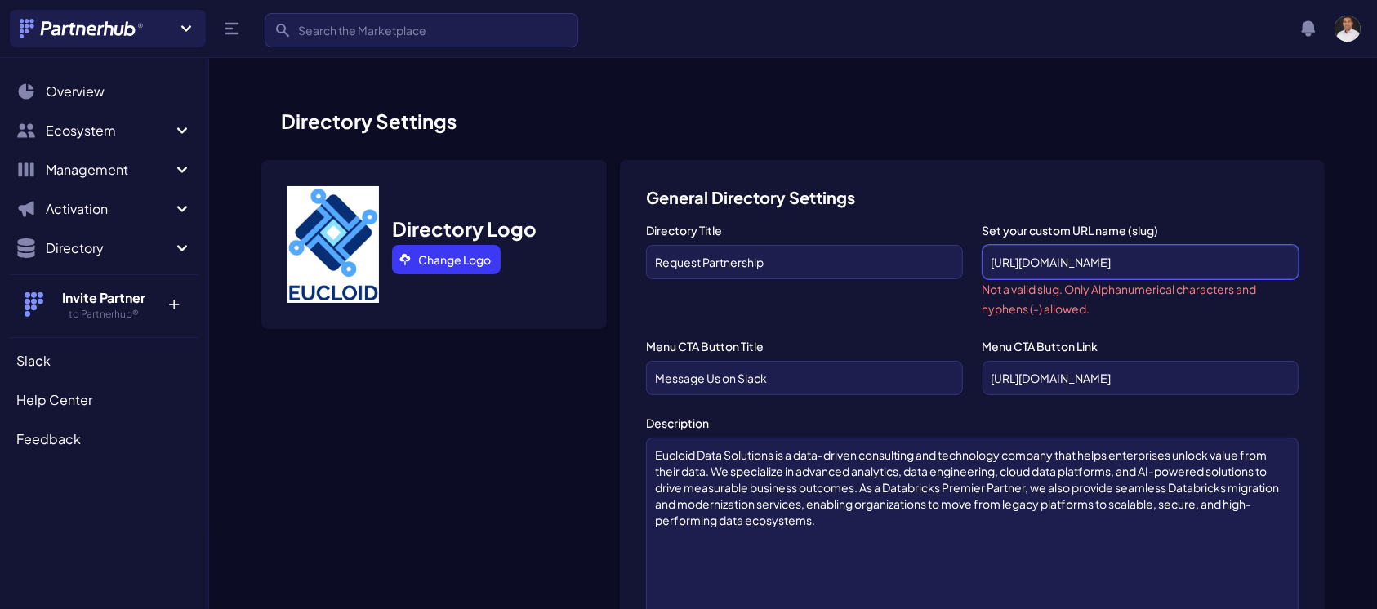
click at [1075, 268] on input "[URL][DOMAIN_NAME]" at bounding box center [1140, 262] width 316 height 34
paste input "text"
paste input "eucloid-request-partnership"
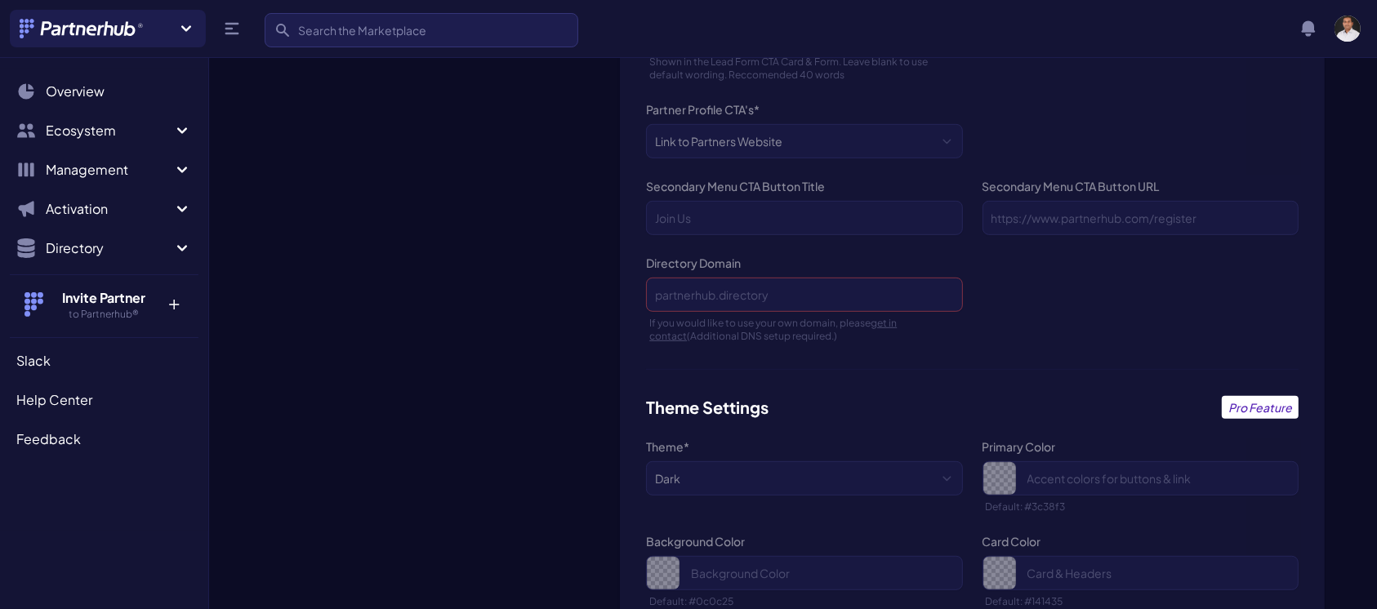
scroll to position [1211, 0]
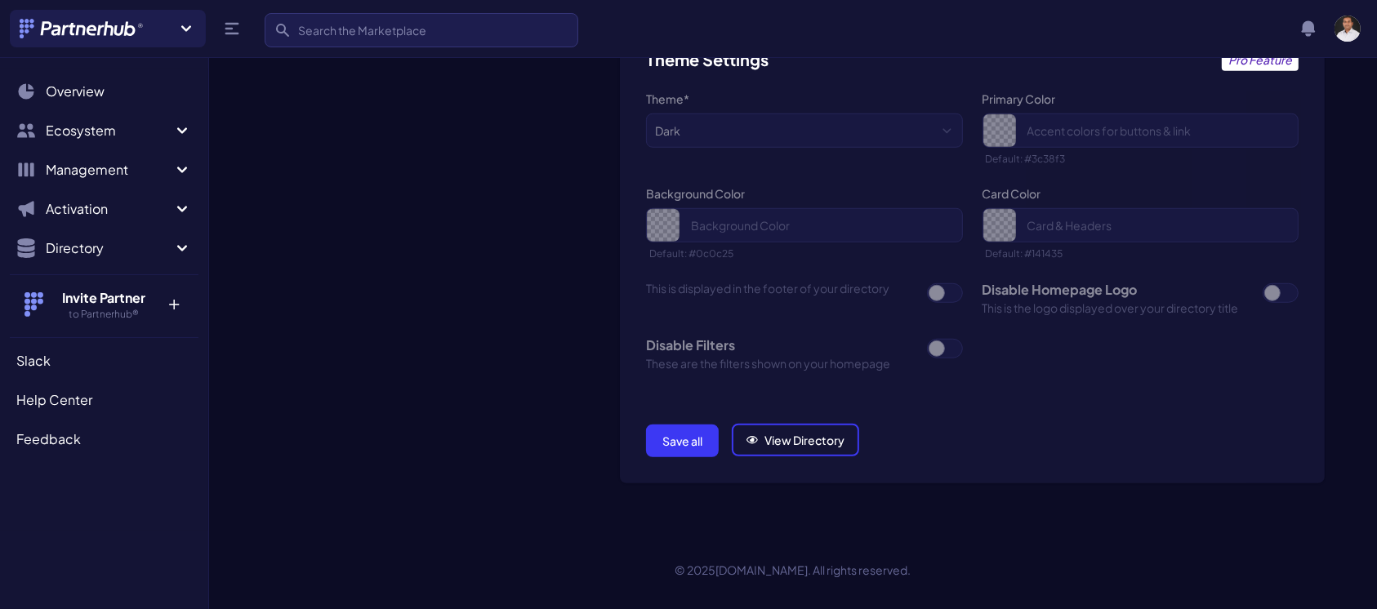
type input "eucloid-request-partnership"
click at [675, 436] on button "Save all" at bounding box center [682, 441] width 73 height 33
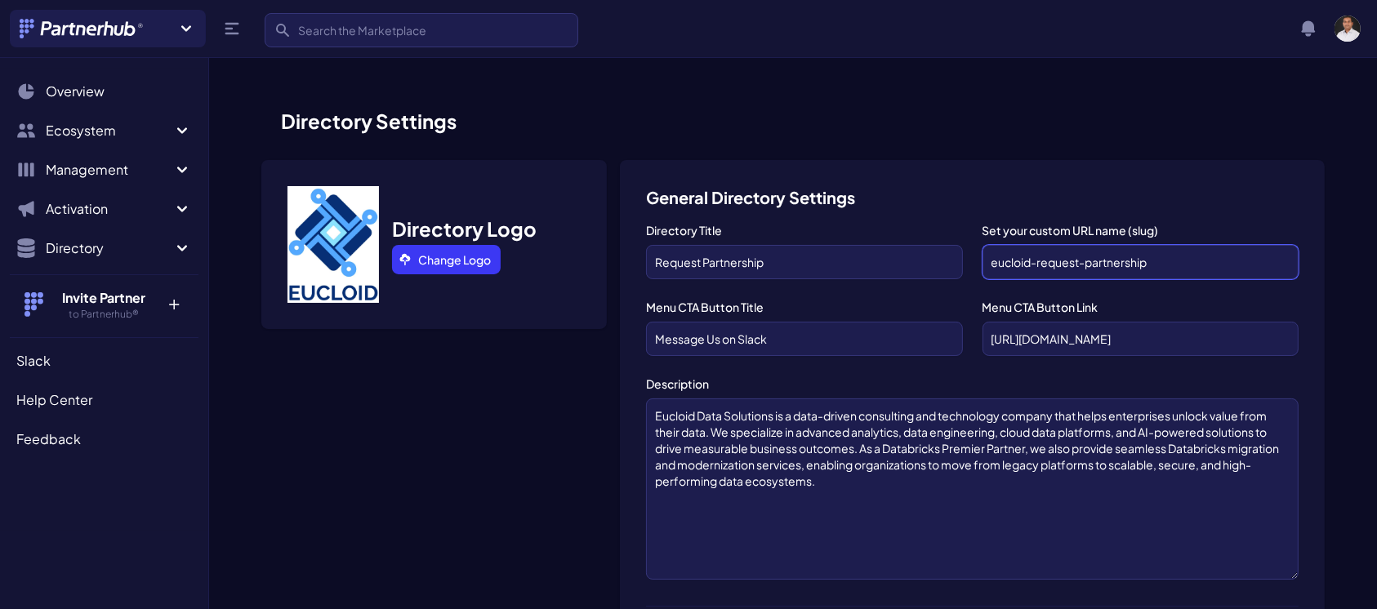
click at [1160, 265] on input "eucloid-request-partnership" at bounding box center [1140, 262] width 316 height 34
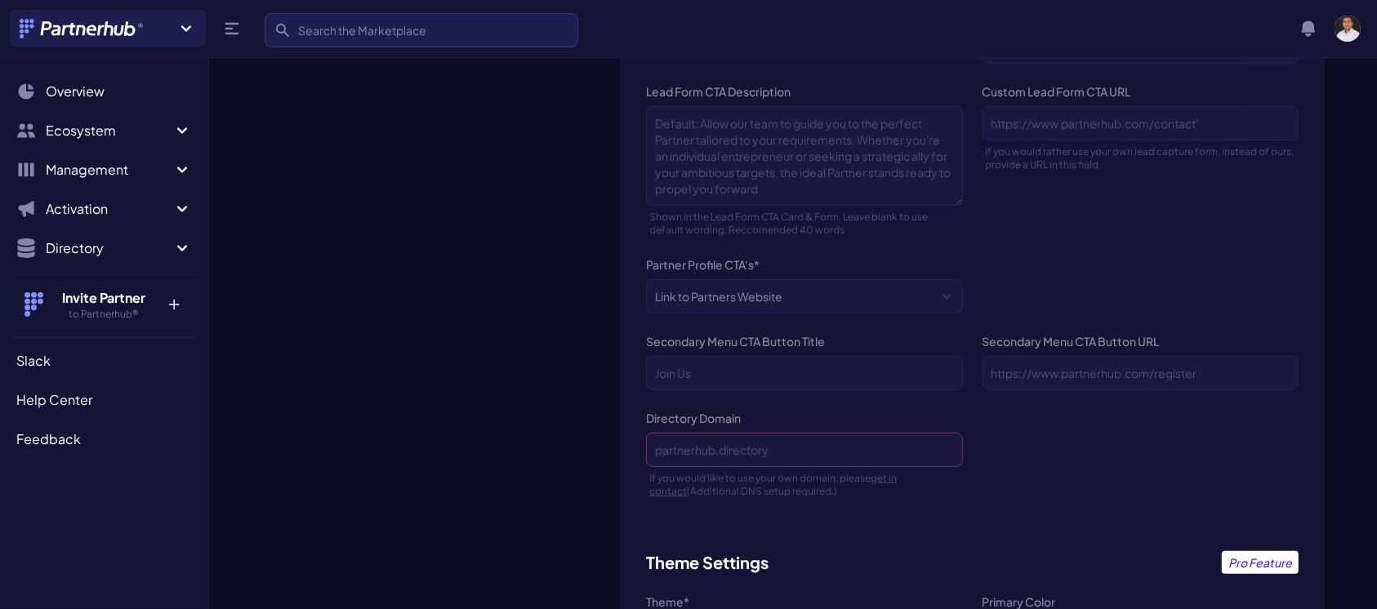
type input "eucloid1-request-partnership"
click at [912, 337] on div "General Directory Settings Directory Title Request Partnership Set your custom …" at bounding box center [972, 238] width 705 height 1495
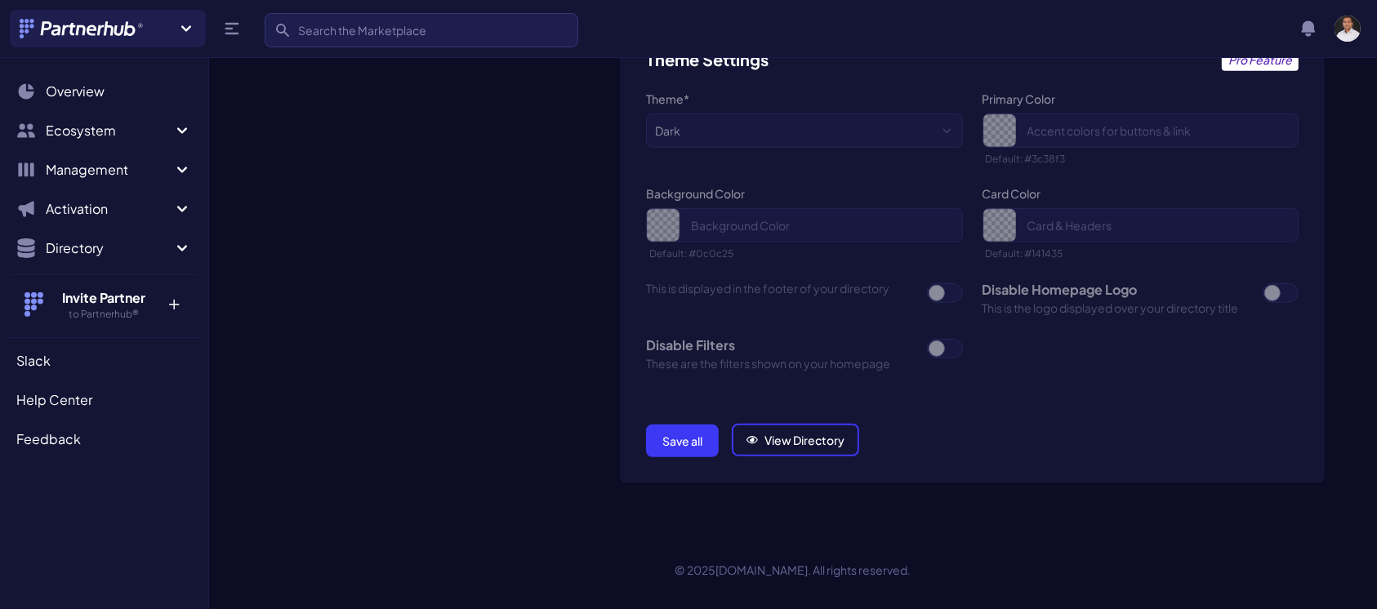
click at [688, 439] on button "Save all" at bounding box center [682, 441] width 73 height 33
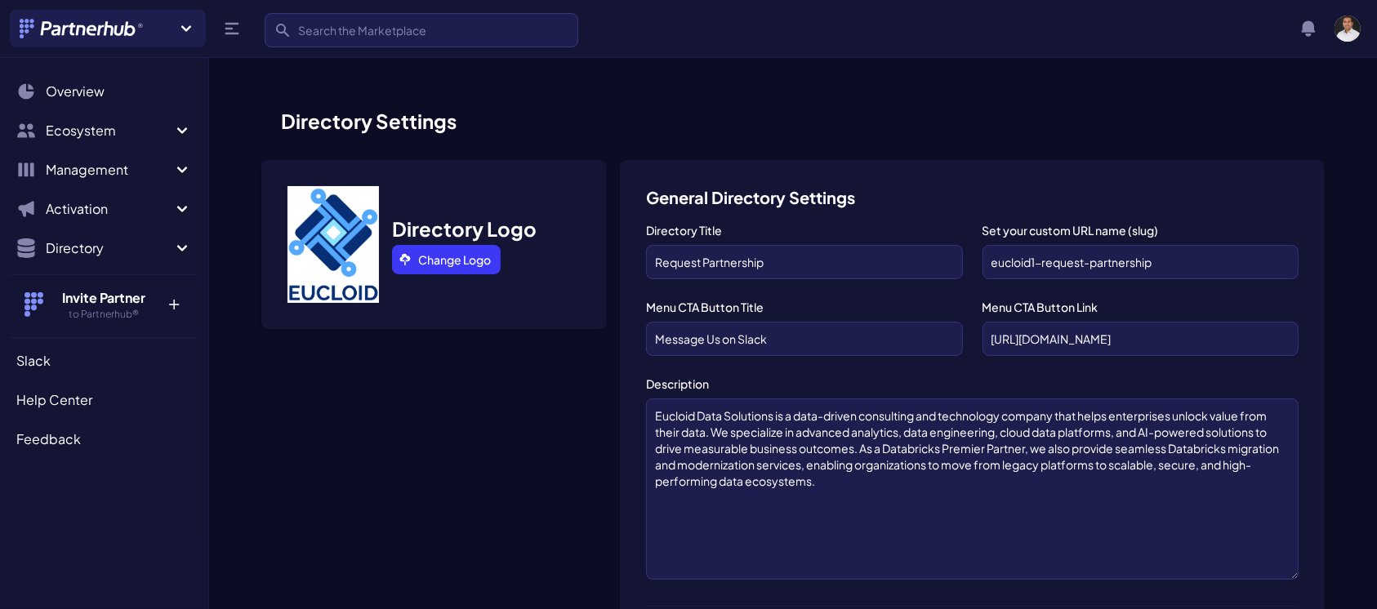
scroll to position [1172, 0]
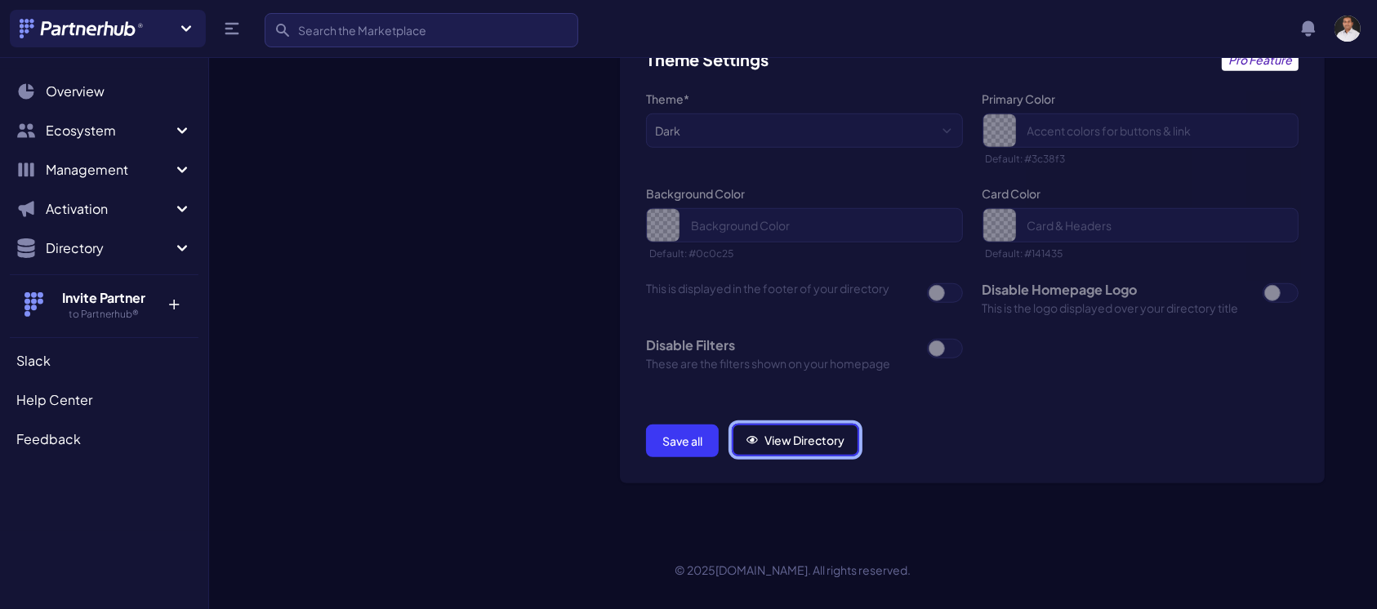
click at [798, 443] on link "View Directory" at bounding box center [795, 440] width 127 height 33
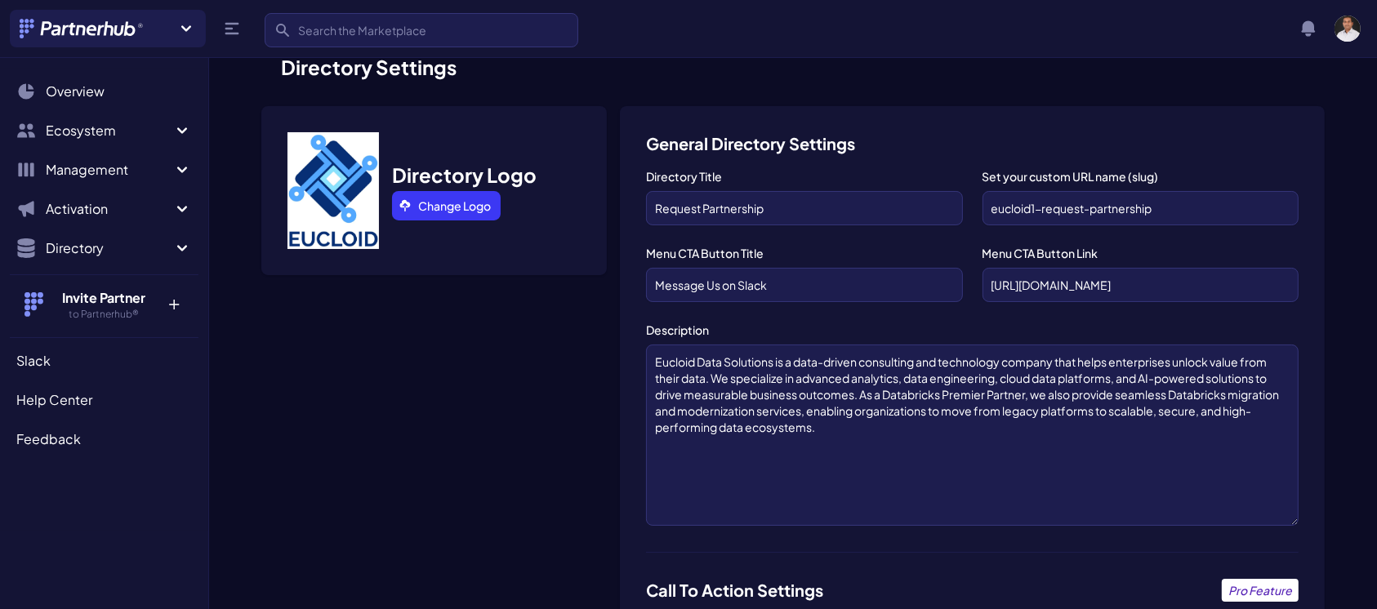
scroll to position [0, 0]
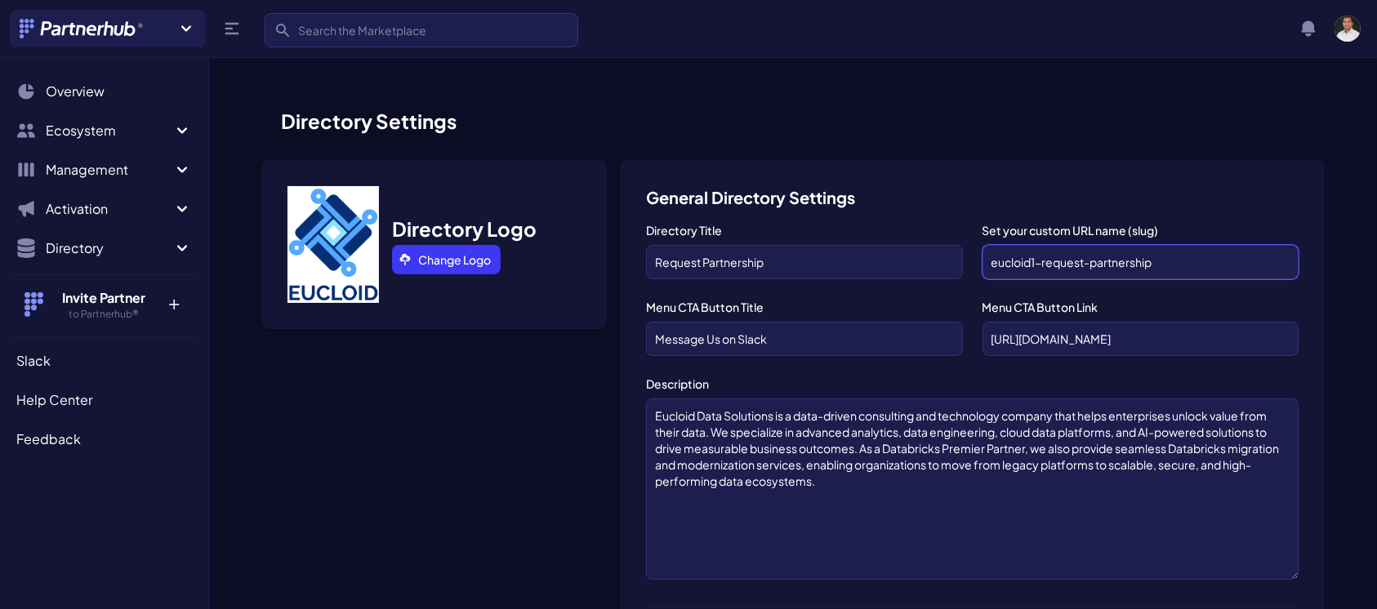
click at [1132, 260] on input "eucloid1-request-partnership" at bounding box center [1140, 262] width 316 height 34
paste input "request-partnership-eucloid1"
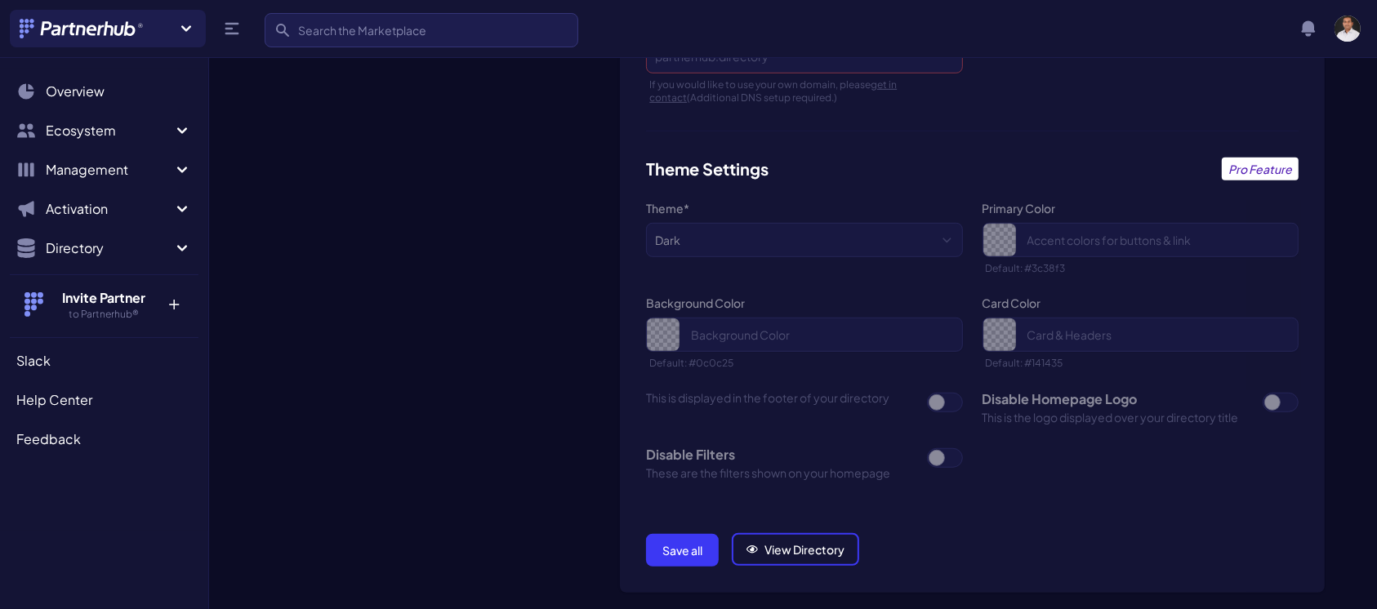
scroll to position [1117, 0]
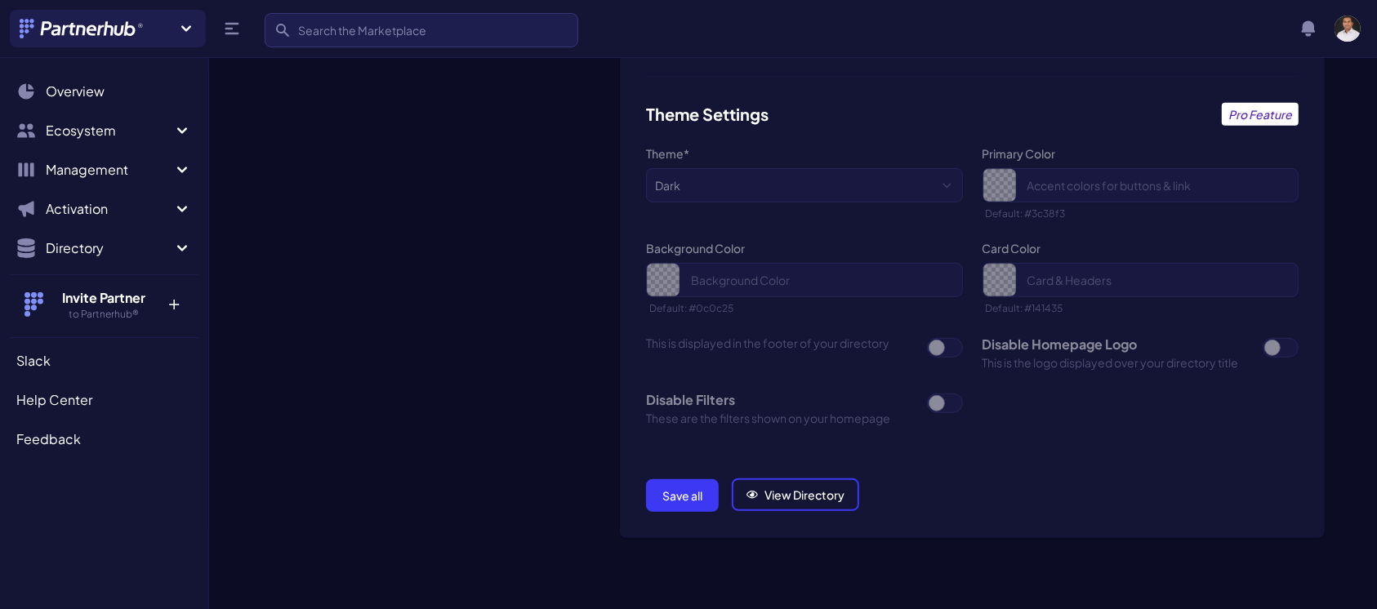
type input "request-partnership-eucloid1"
click at [668, 489] on button "Save all" at bounding box center [682, 495] width 73 height 33
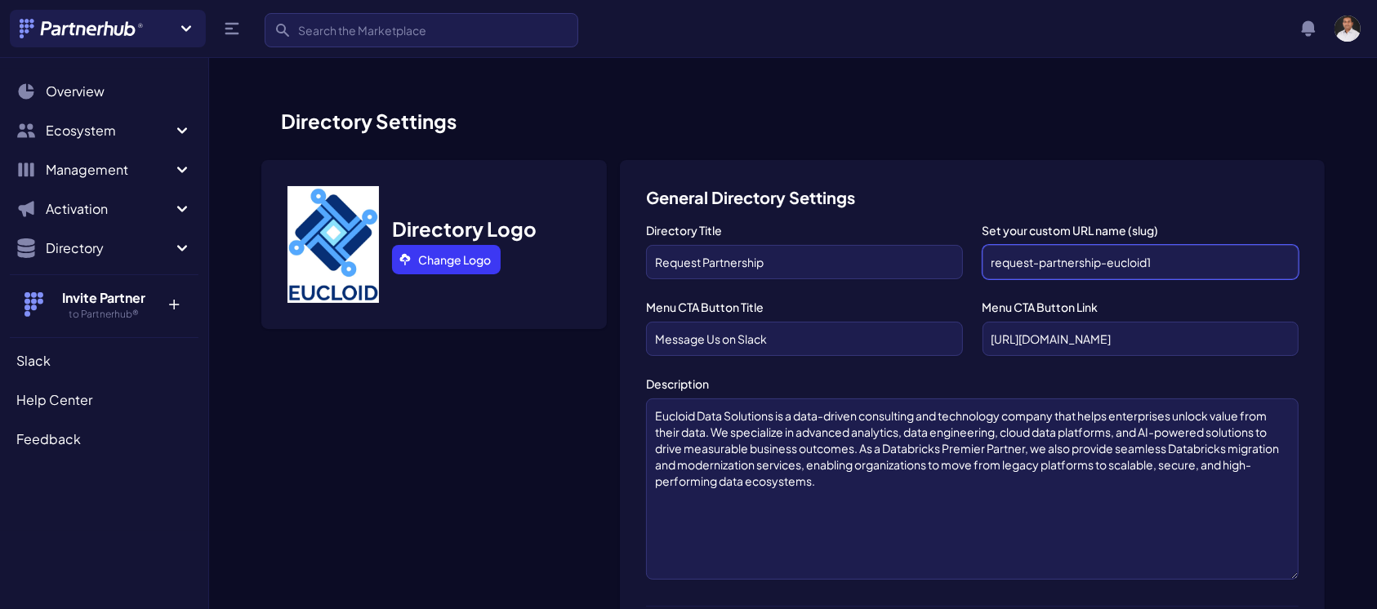
click at [1075, 252] on input "request-partnership-eucloid1" at bounding box center [1140, 262] width 316 height 34
paste input "eucloid"
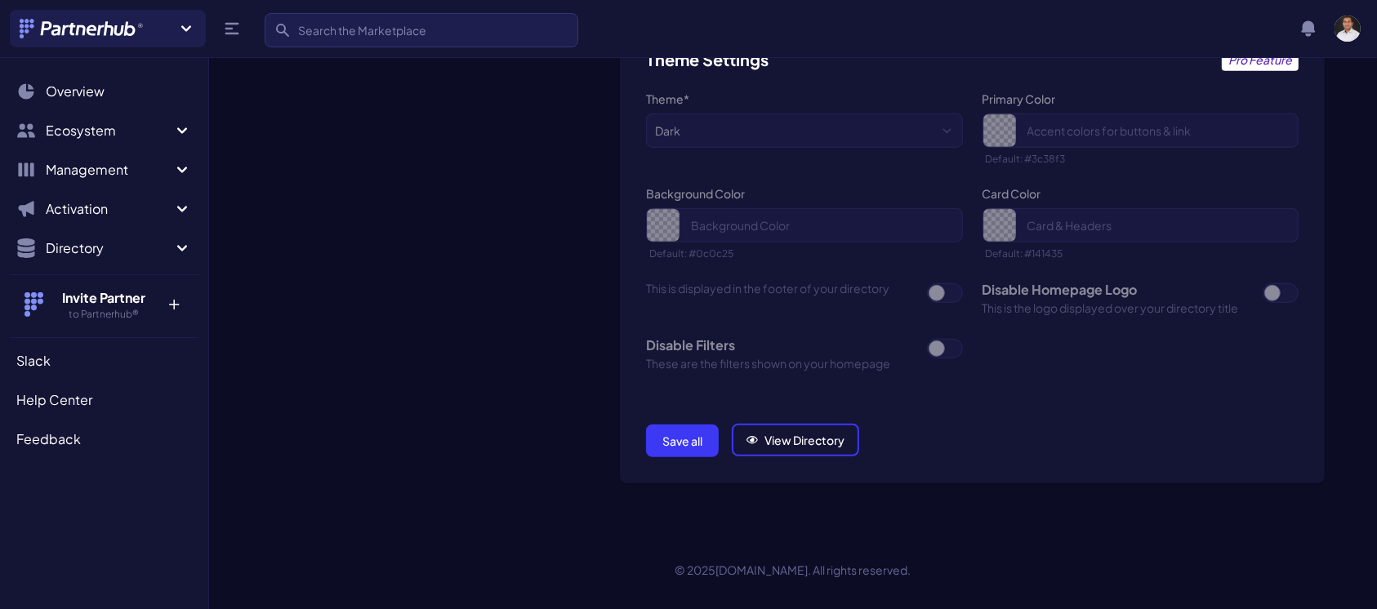
type input "eucloid"
click at [679, 437] on button "Save all" at bounding box center [682, 441] width 73 height 33
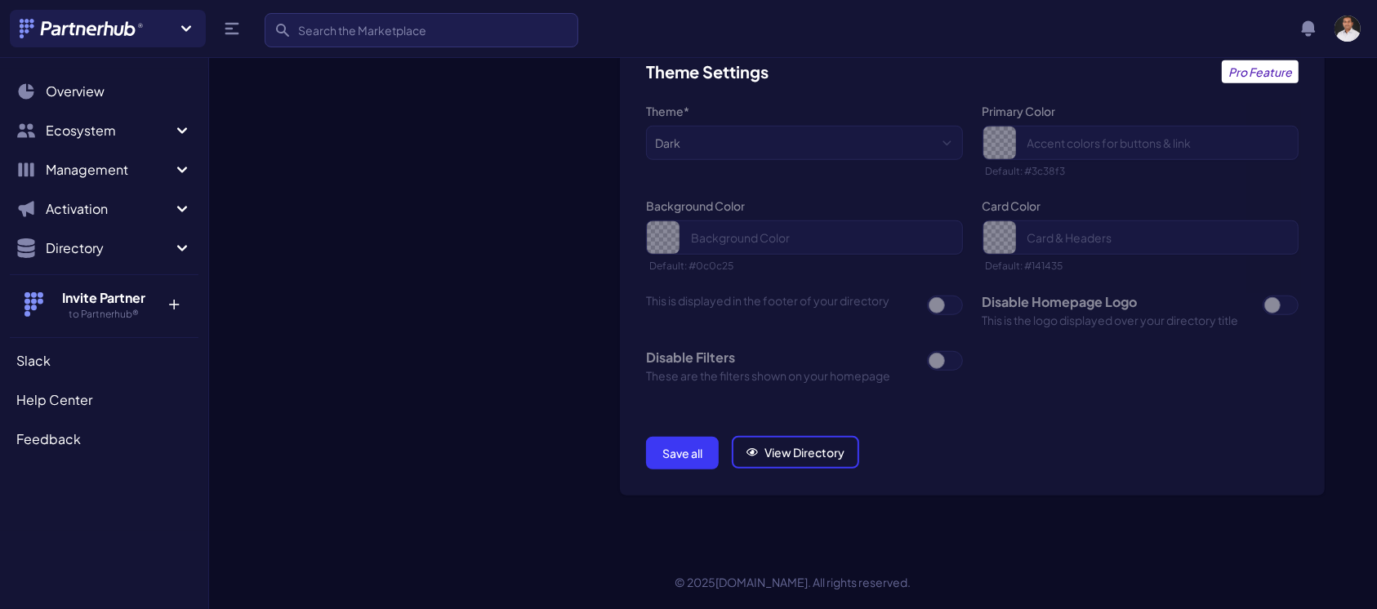
scroll to position [1172, 0]
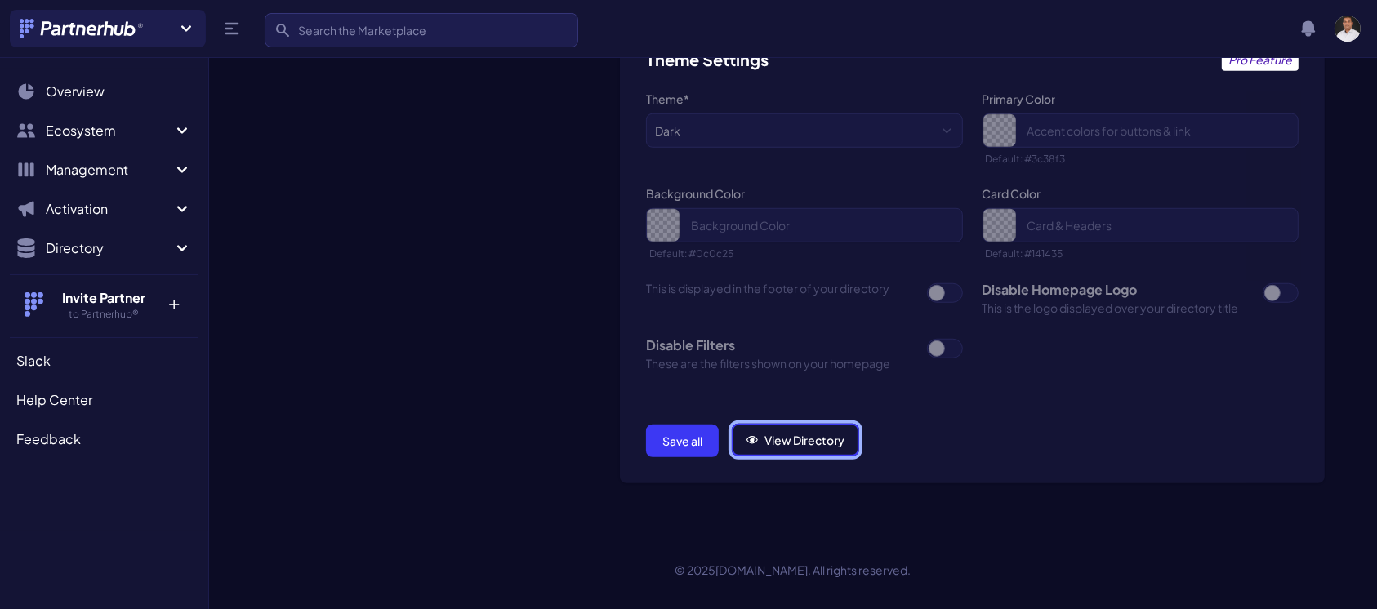
click at [771, 428] on link "View Directory" at bounding box center [795, 440] width 127 height 33
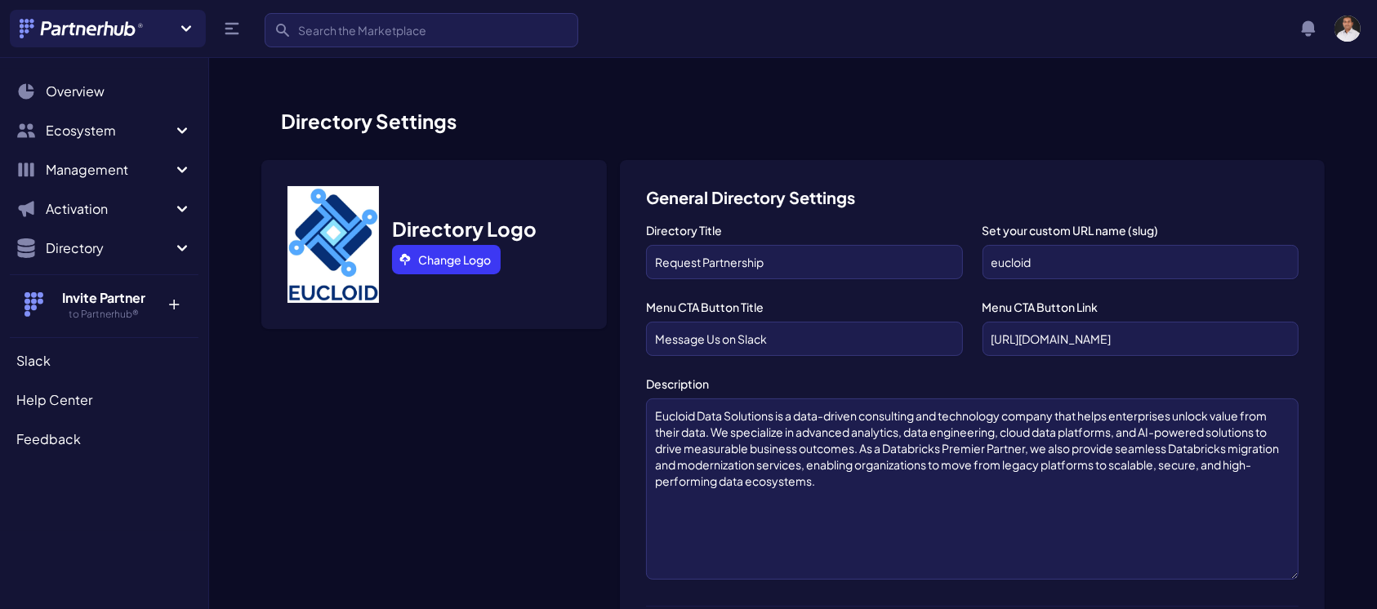
scroll to position [1172, 0]
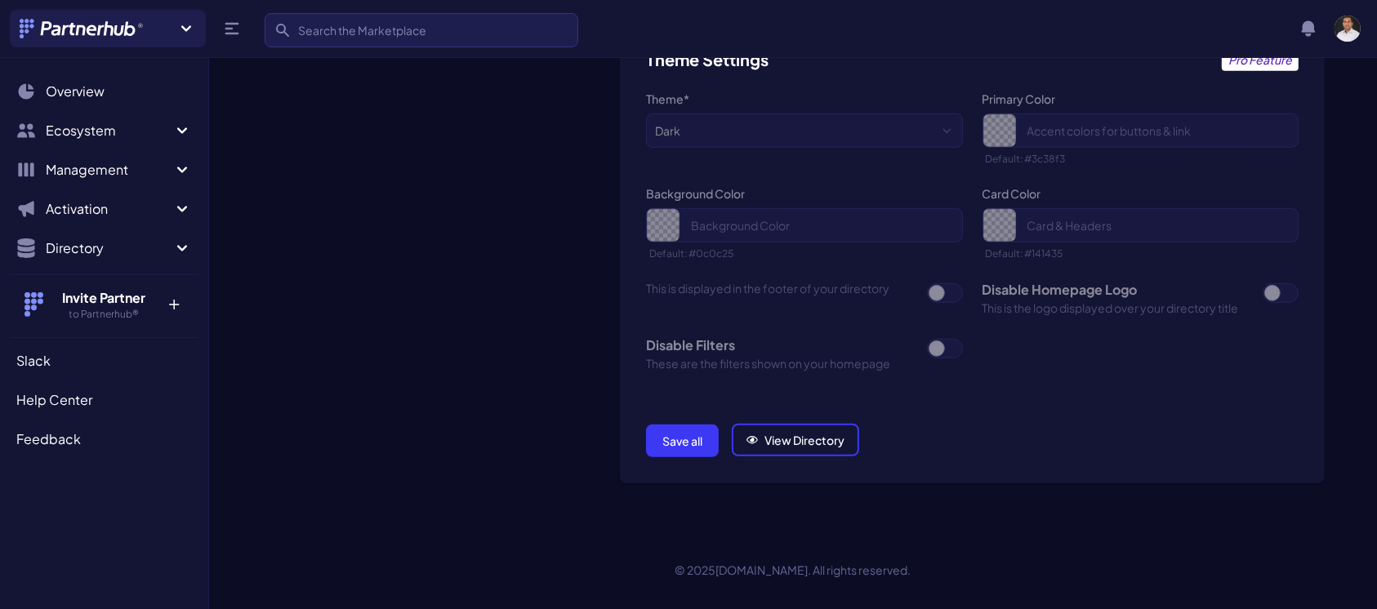
click at [696, 449] on button "Save all" at bounding box center [682, 441] width 73 height 33
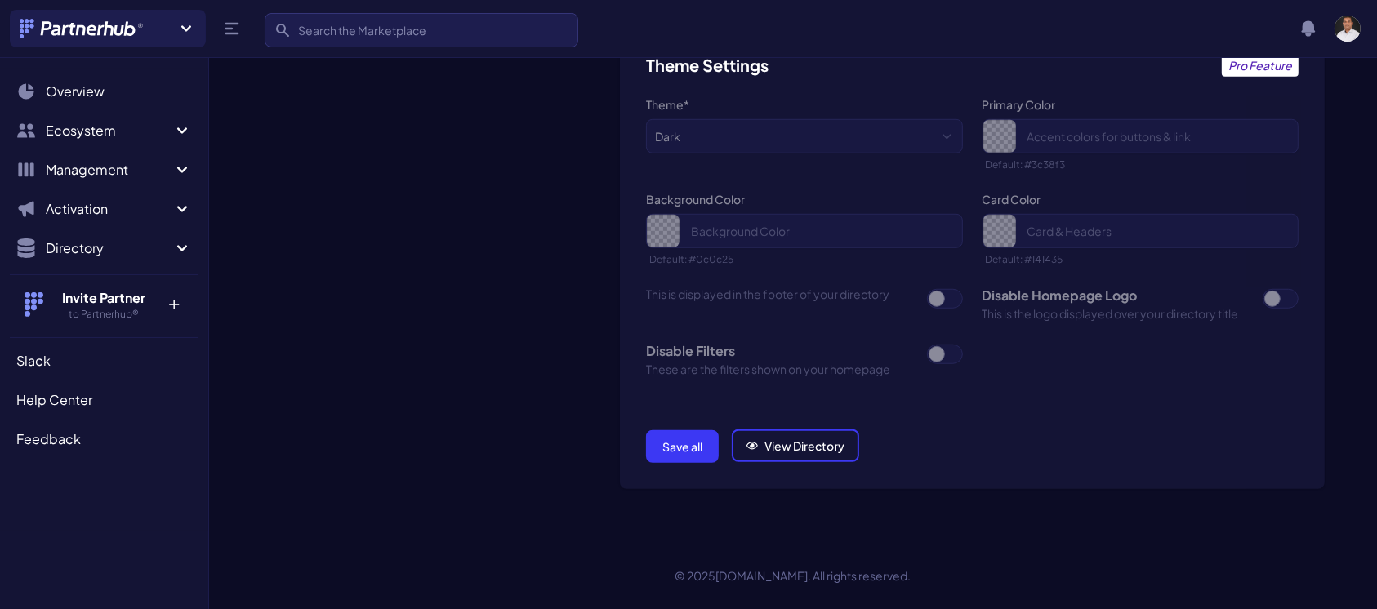
scroll to position [1172, 0]
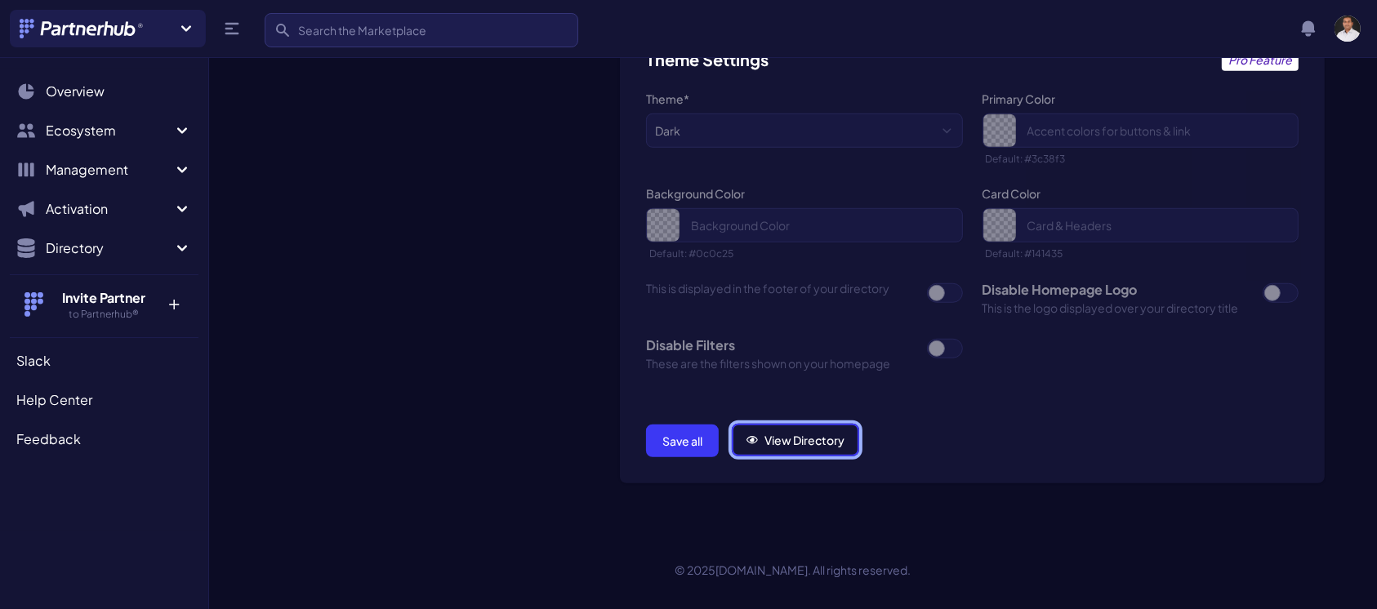
click at [768, 439] on link "View Directory" at bounding box center [795, 440] width 127 height 33
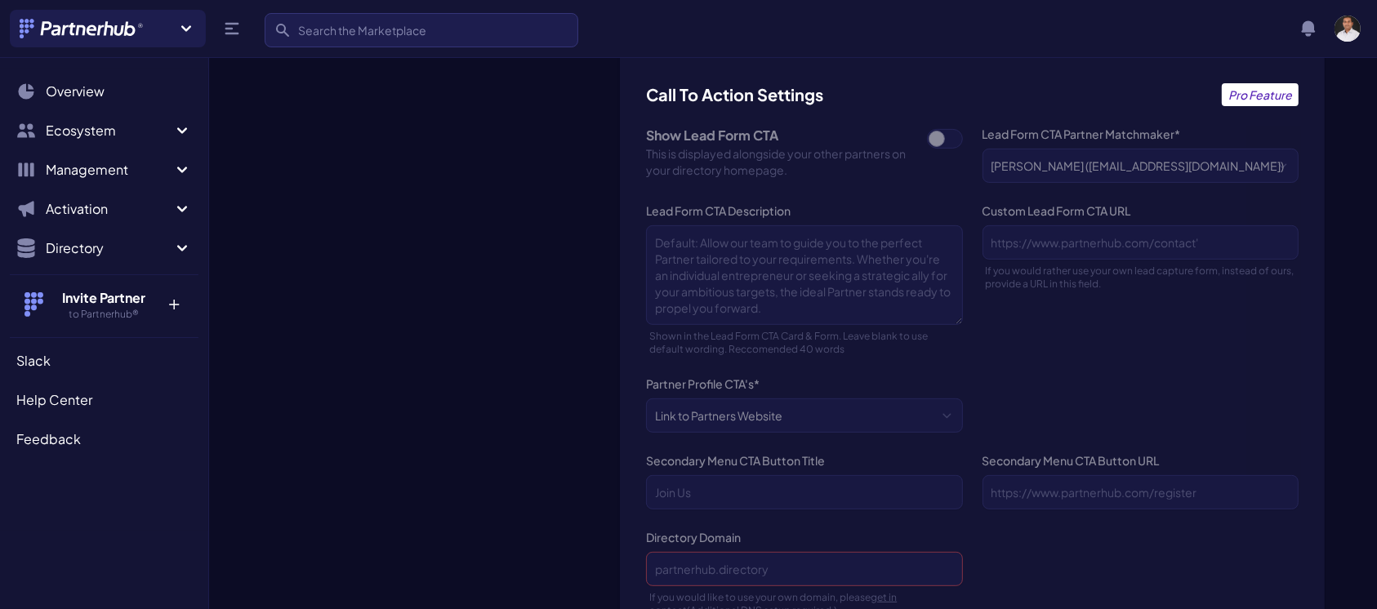
scroll to position [127, 0]
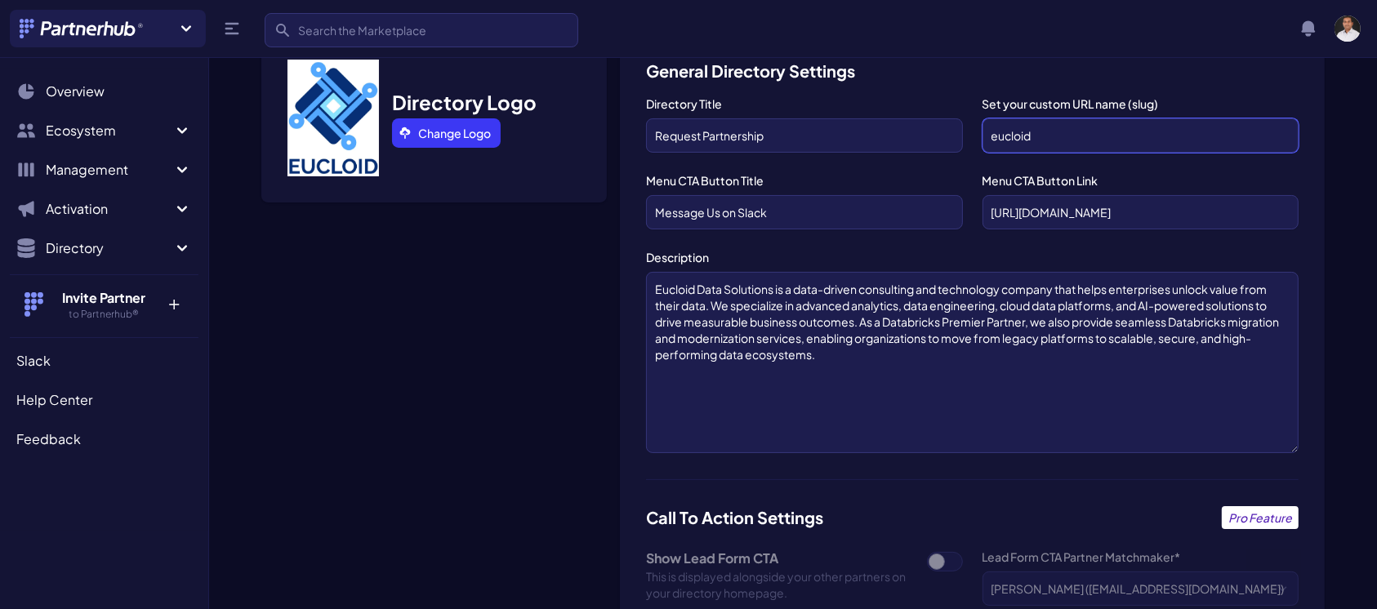
click at [1035, 136] on input "eucloid" at bounding box center [1140, 135] width 316 height 34
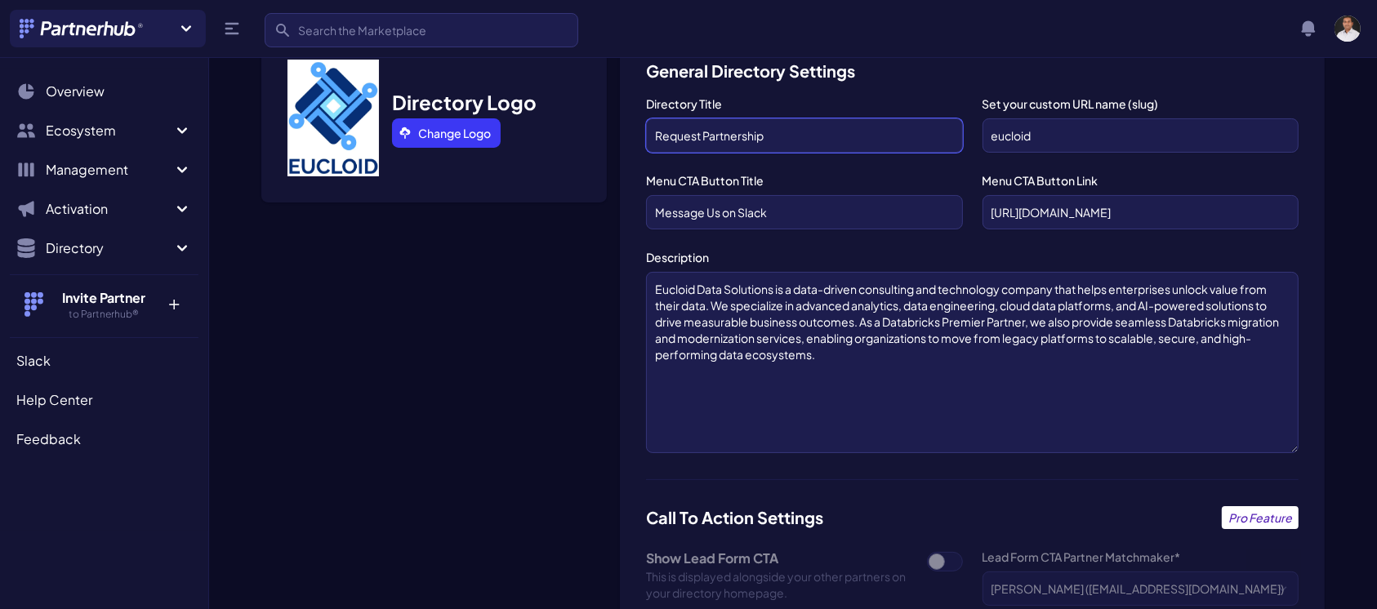
click at [817, 140] on input "Request Partnership" at bounding box center [804, 135] width 316 height 34
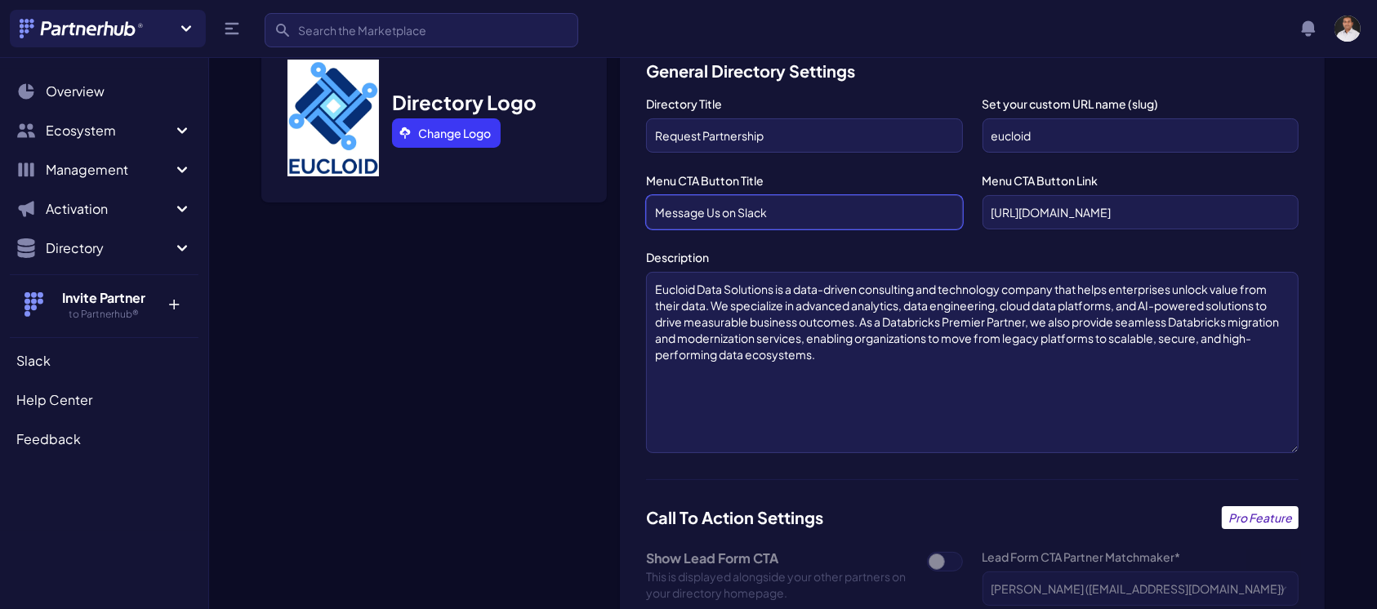
click at [795, 215] on input "Message Us on Slack" at bounding box center [804, 212] width 316 height 34
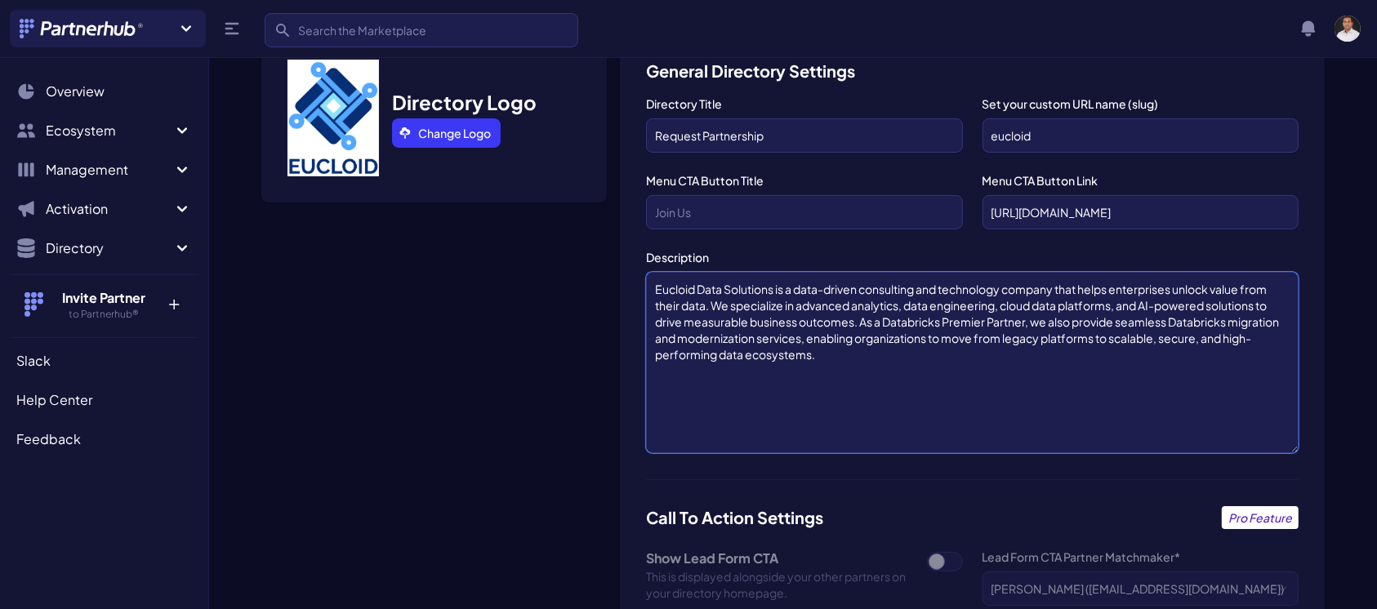
click at [757, 414] on textarea "Eucloid Data Solutions is a data-driven consulting and technology company that …" at bounding box center [972, 362] width 652 height 181
click at [837, 364] on textarea "Eucloid Data Solutions is a data-driven consulting and technology company that …" at bounding box center [972, 362] width 652 height 181
paste textarea "Message Us on Slack"
type textarea "Eucloid Data Solutions is a data-driven consulting and technology company that …"
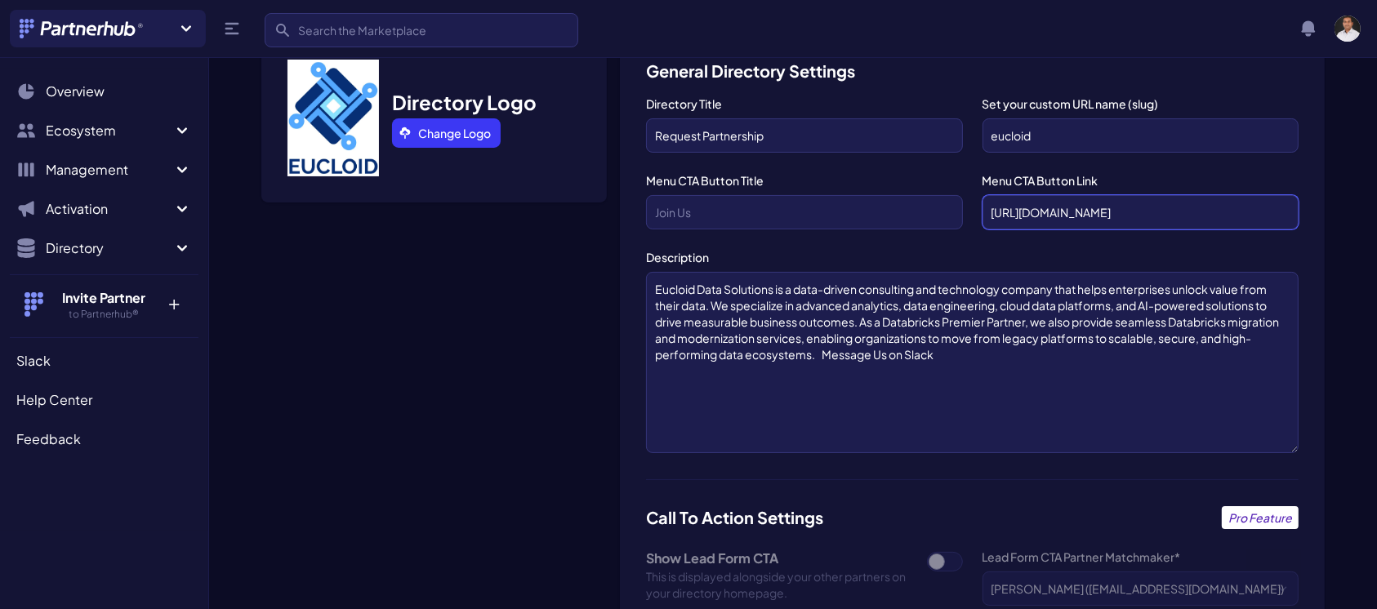
click at [1111, 198] on input "[URL][DOMAIN_NAME]" at bounding box center [1140, 212] width 316 height 34
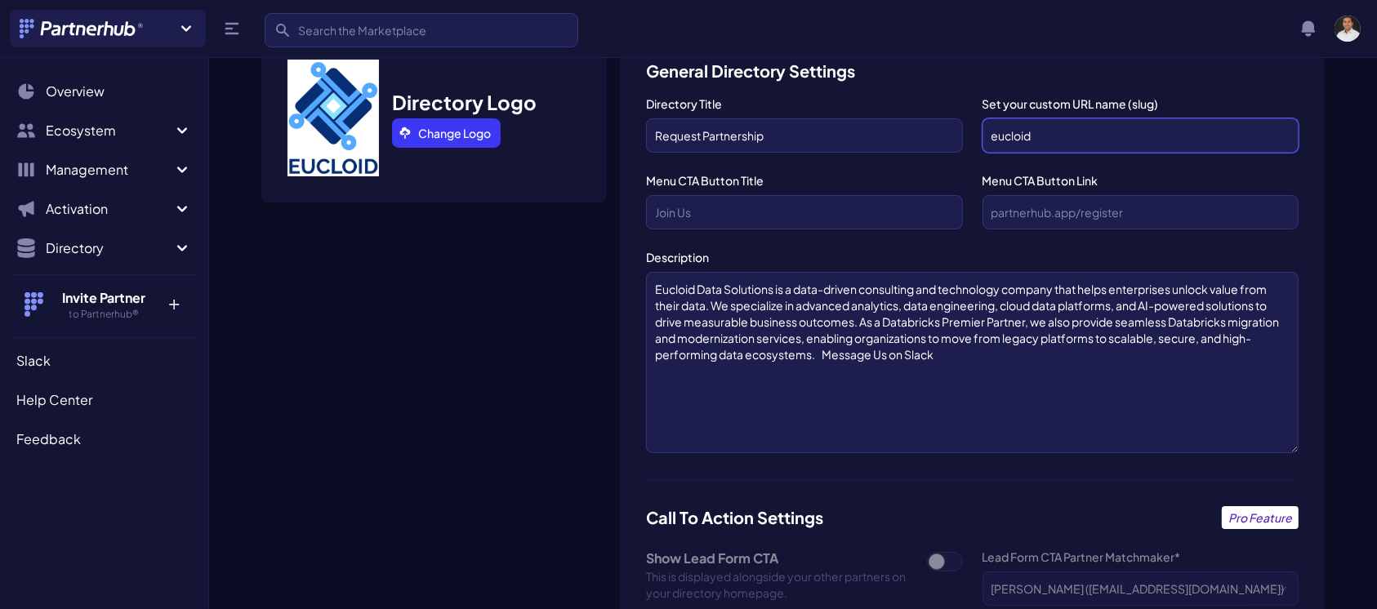
click at [1075, 135] on input "eucloid" at bounding box center [1140, 135] width 316 height 34
paste input "[URL][DOMAIN_NAME]"
type input "[URL][DOMAIN_NAME]"
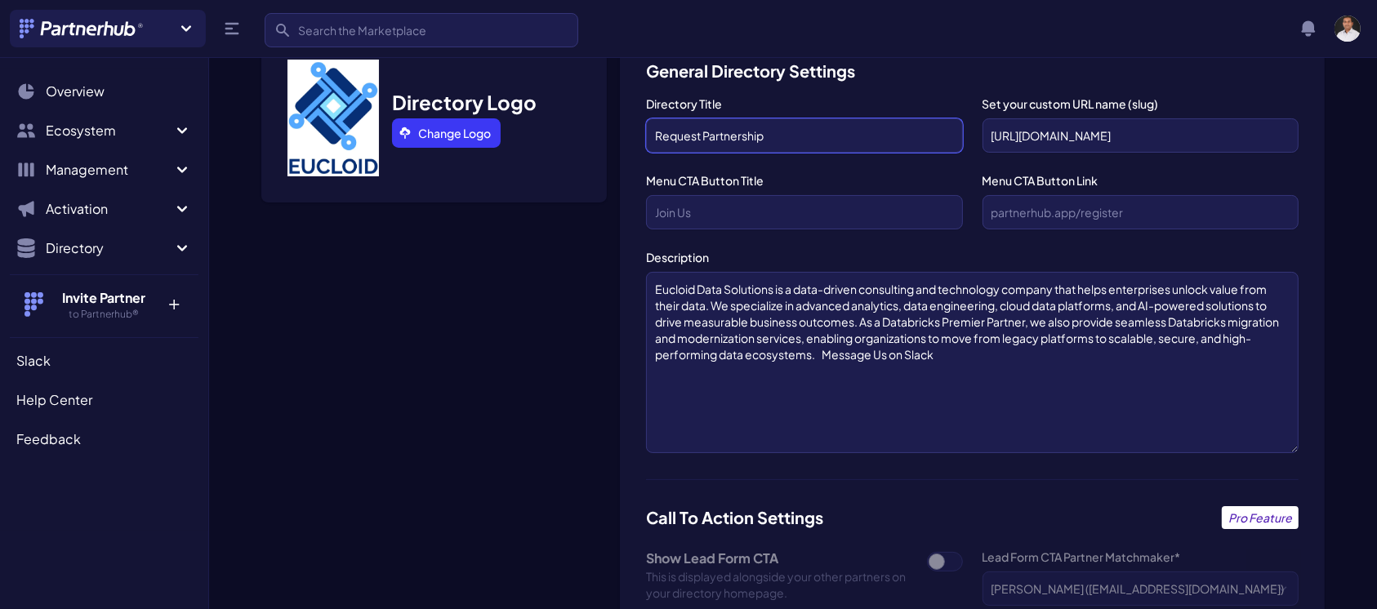
scroll to position [0, 0]
click at [809, 123] on input "Request Partnership" at bounding box center [804, 135] width 316 height 34
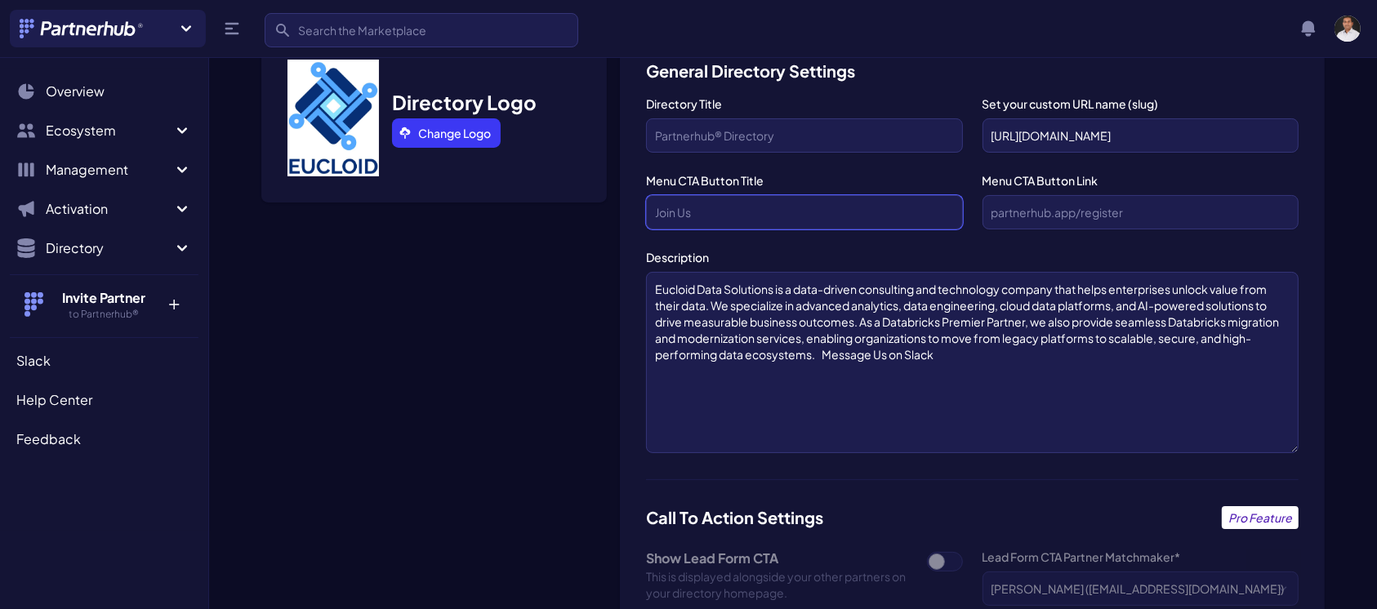
click at [790, 210] on input "text" at bounding box center [804, 212] width 316 height 34
paste input "Request Partnership"
type input "Request Partnership"
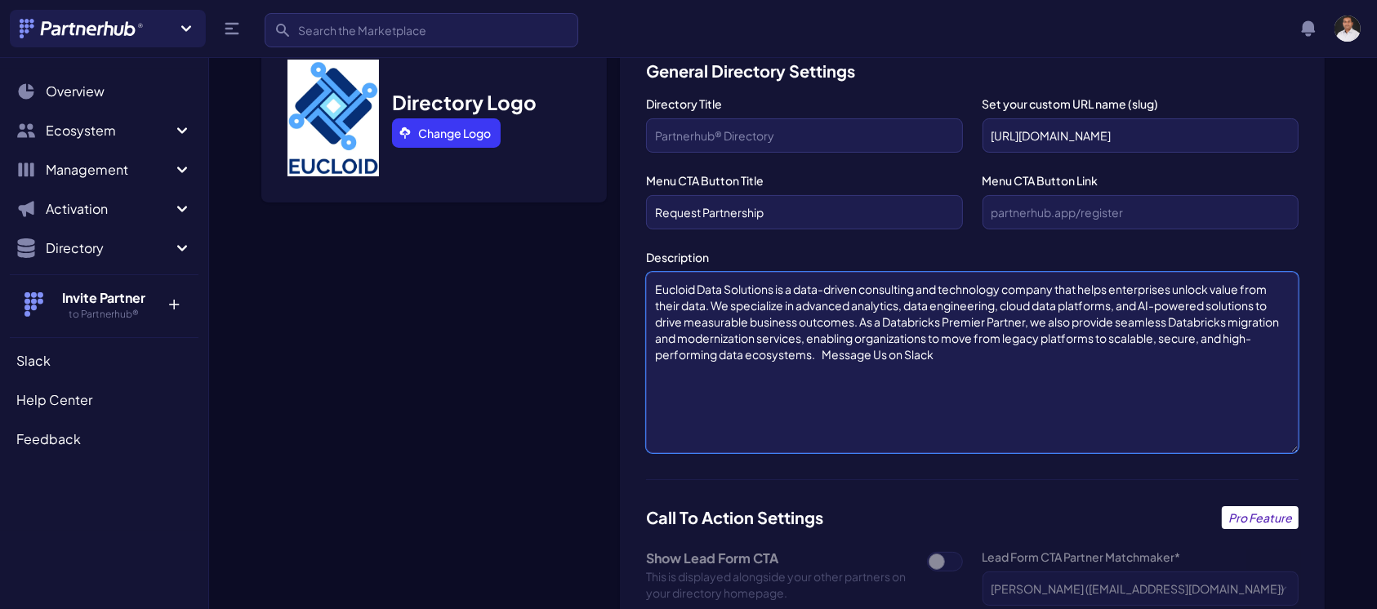
click at [871, 350] on textarea "Eucloid Data Solutions is a data-driven consulting and technology company that …" at bounding box center [972, 362] width 652 height 181
drag, startPoint x: 946, startPoint y: 361, endPoint x: 821, endPoint y: 354, distance: 126.0
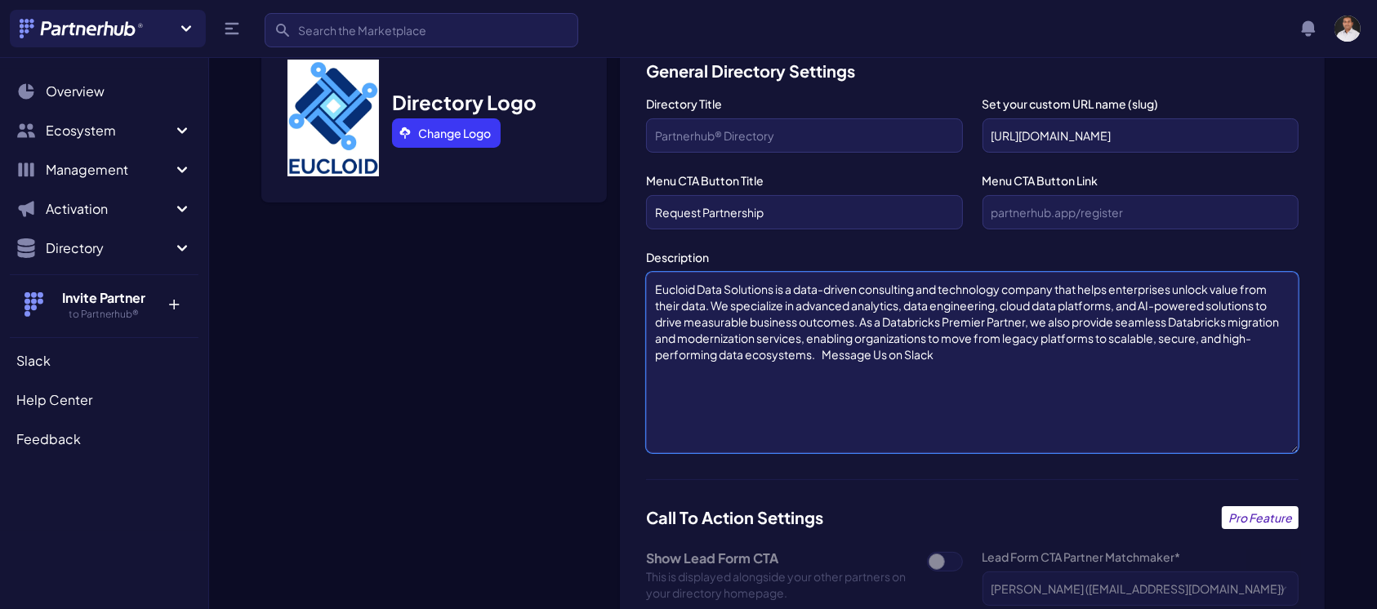
click at [821, 354] on textarea "Eucloid Data Solutions is a data-driven consulting and technology company that …" at bounding box center [972, 362] width 652 height 181
type textarea "Eucloid Data Solutions is a data-driven consulting and technology company that …"
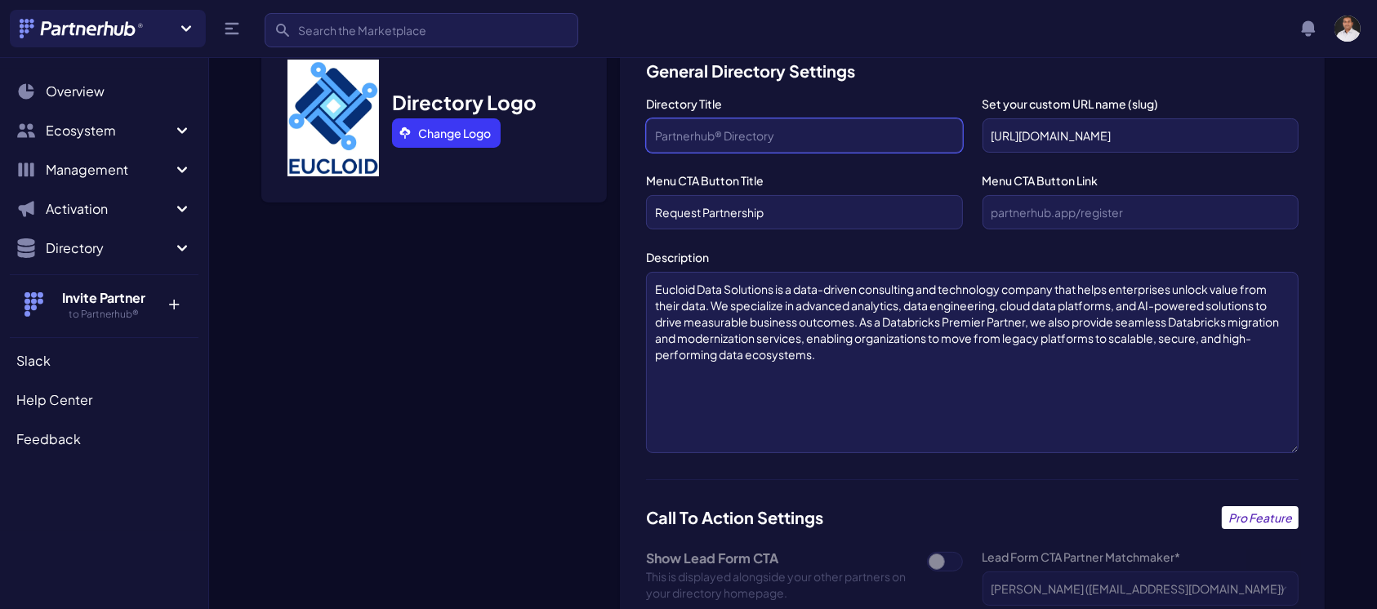
click at [815, 126] on input "Directory Title" at bounding box center [804, 135] width 316 height 34
paste input "Message Us on Slack"
type input "Message Us on Slack"
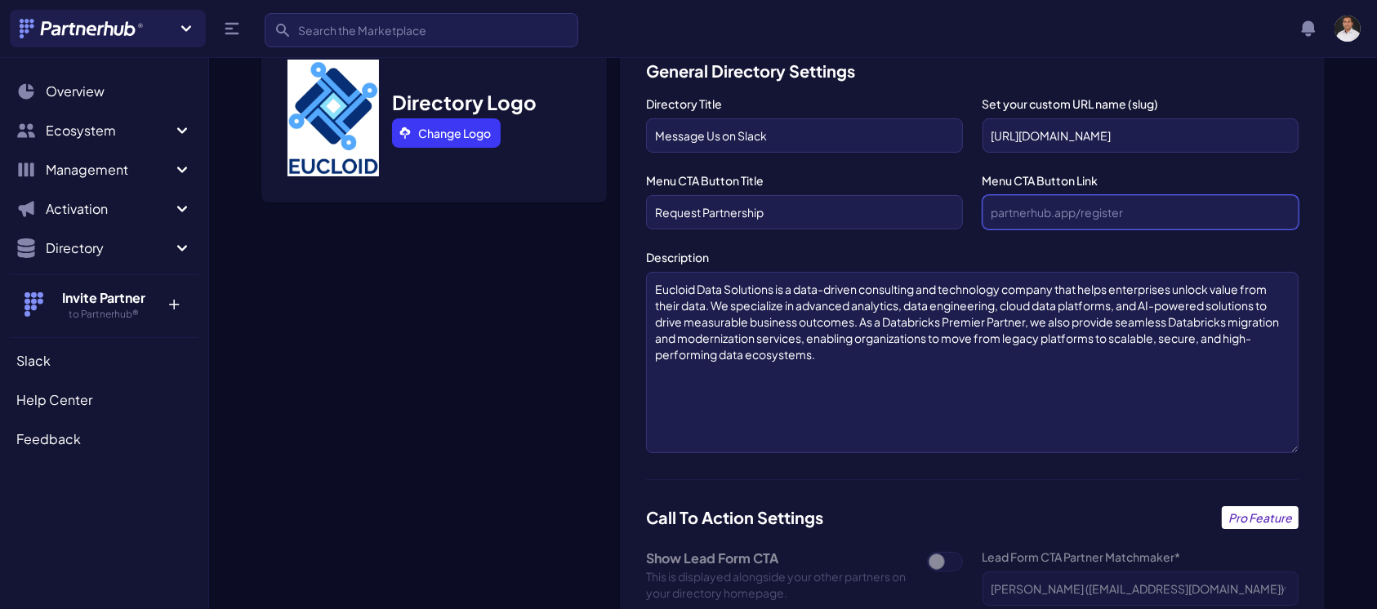
click at [1027, 208] on input "text" at bounding box center [1140, 212] width 316 height 34
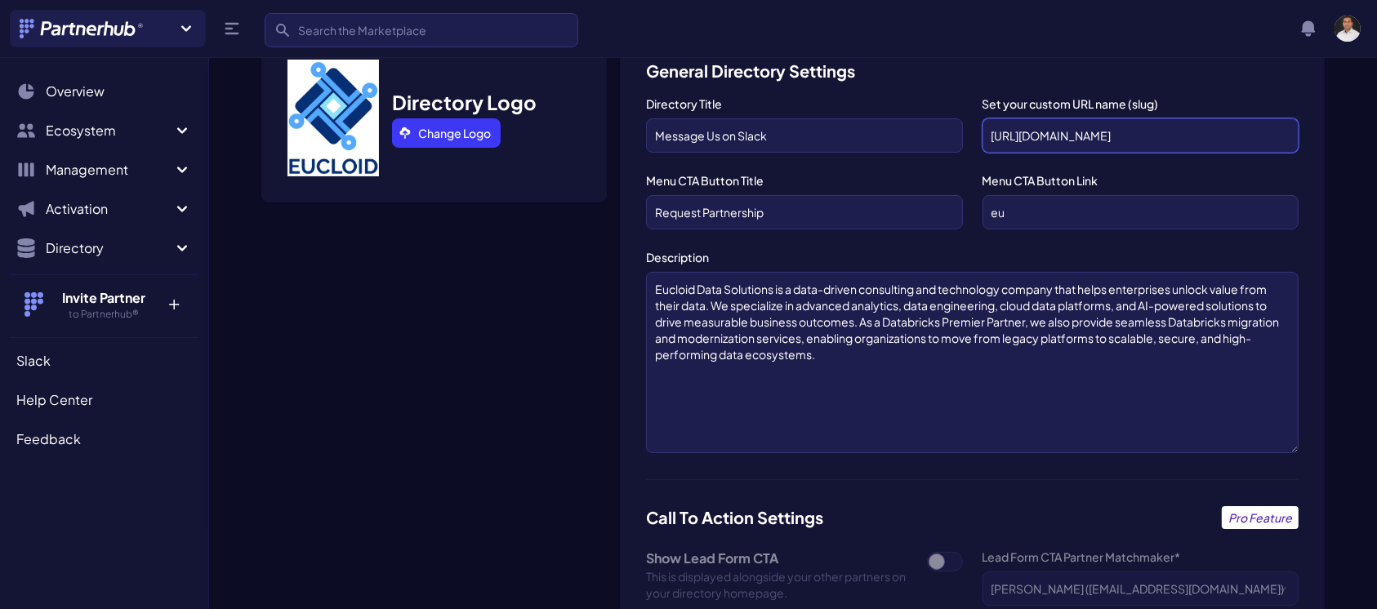
click at [1151, 136] on input "[URL][DOMAIN_NAME]" at bounding box center [1140, 135] width 316 height 34
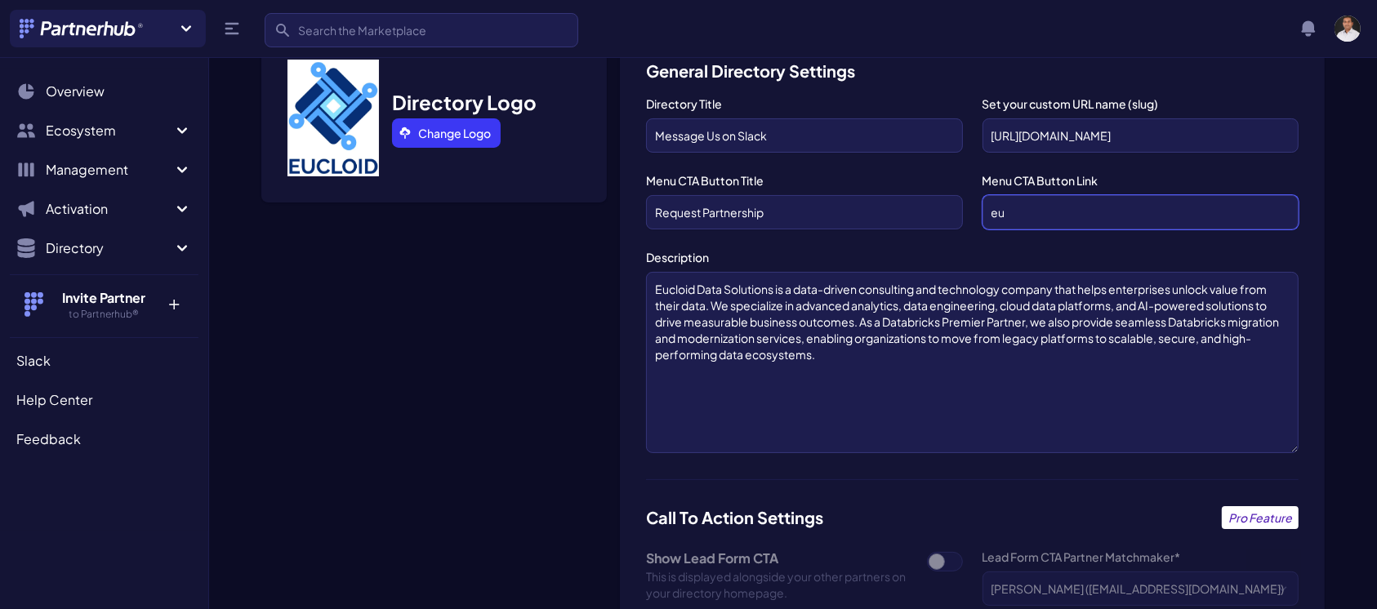
click at [1061, 207] on input "eu" at bounding box center [1140, 212] width 316 height 34
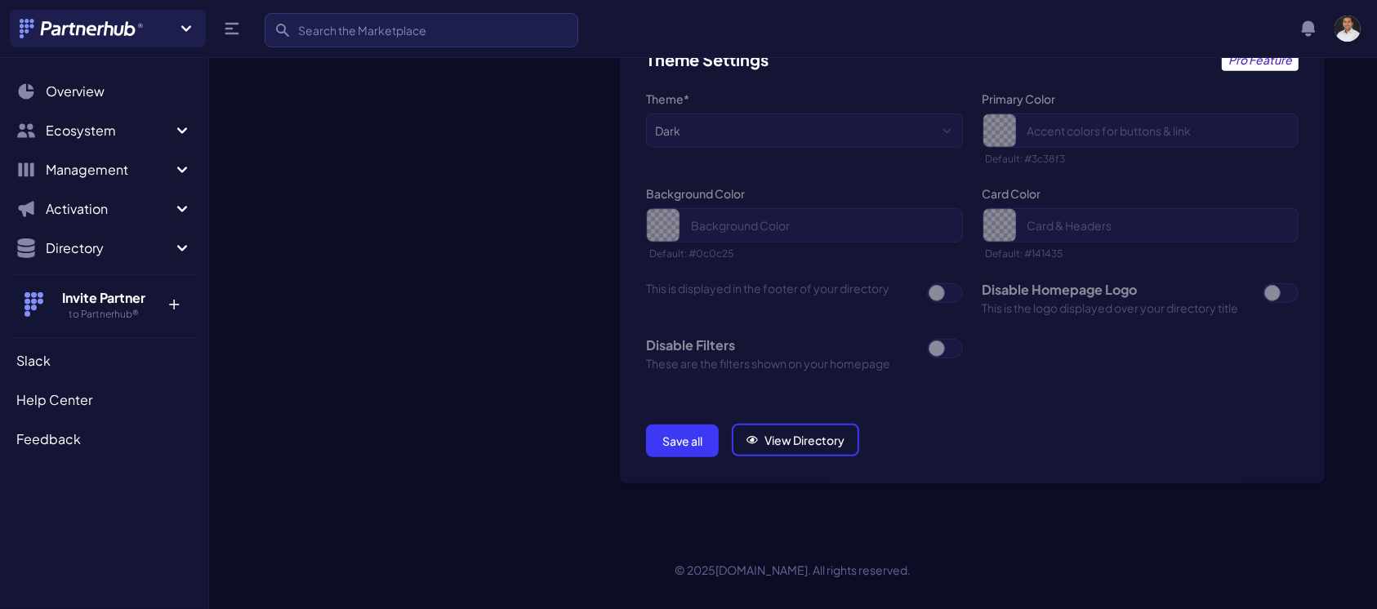
type input "eucloid"
click at [664, 429] on button "Save all" at bounding box center [682, 441] width 73 height 33
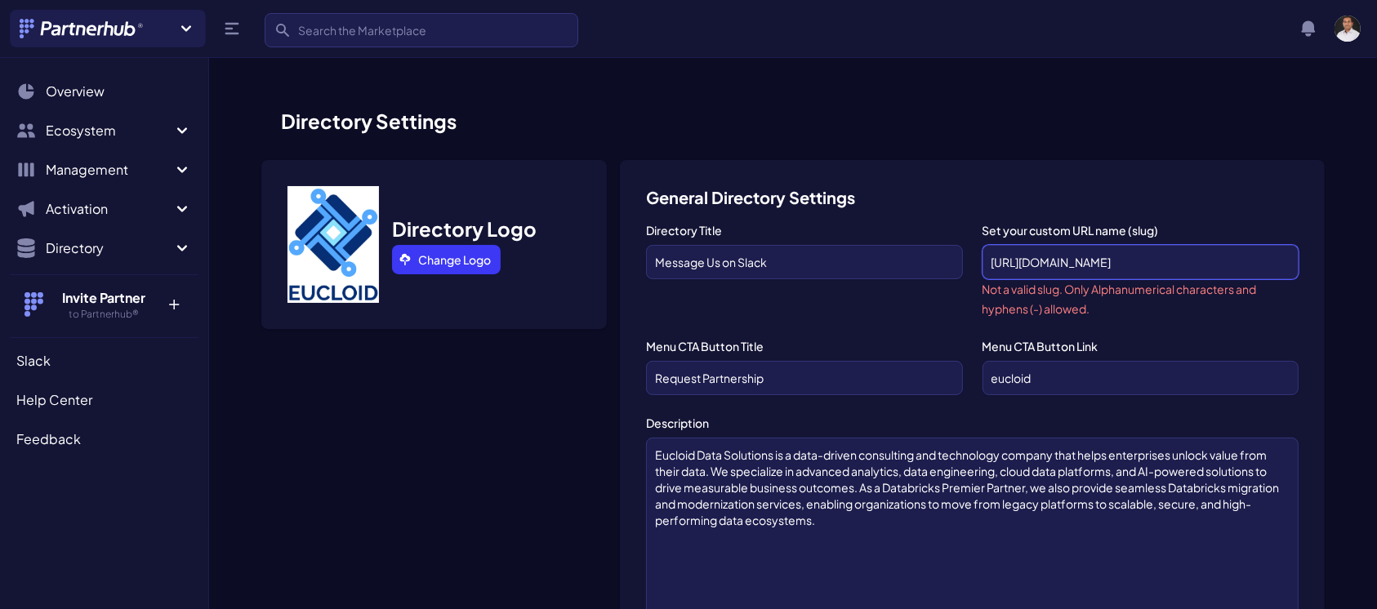
click at [1050, 260] on input "[URL][DOMAIN_NAME]" at bounding box center [1140, 262] width 316 height 34
click at [1050, 379] on input "eucloid" at bounding box center [1140, 378] width 316 height 34
paste input "[URL][DOMAIN_NAME]"
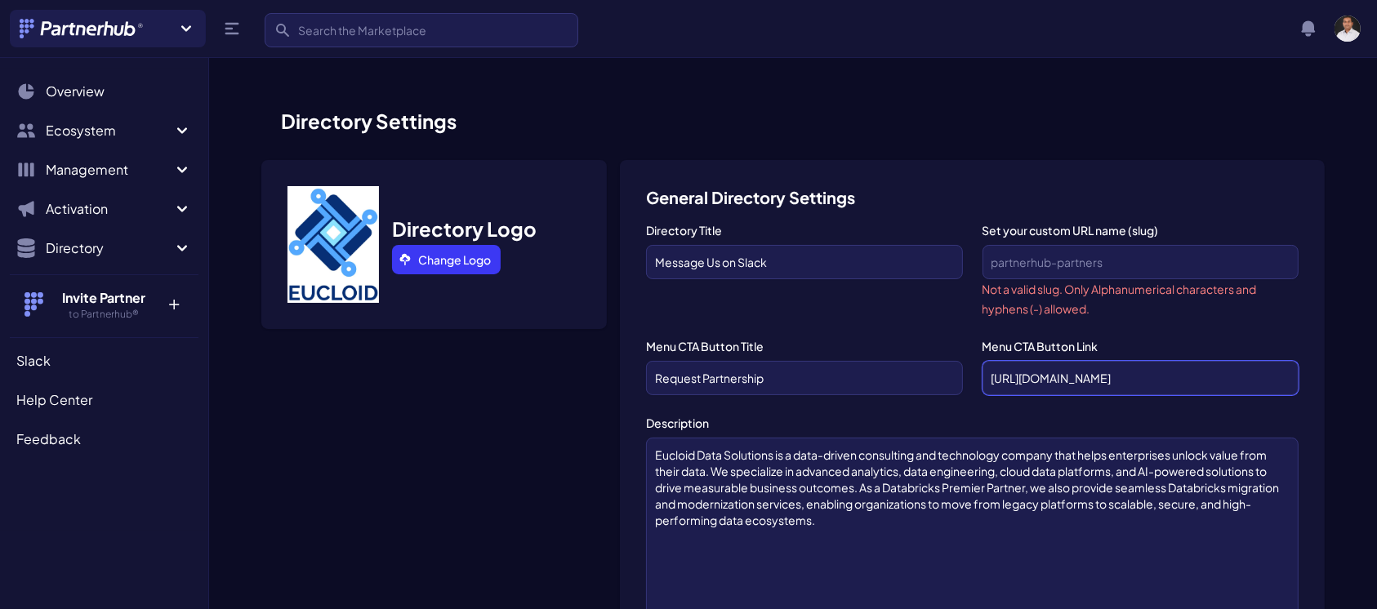
scroll to position [0, 14]
type input "[URL][DOMAIN_NAME]"
click at [776, 259] on input "Message Us on Slack" at bounding box center [804, 262] width 316 height 34
click at [898, 572] on textarea "Eucloid Data Solutions is a data-driven consulting and technology company that …" at bounding box center [972, 528] width 652 height 181
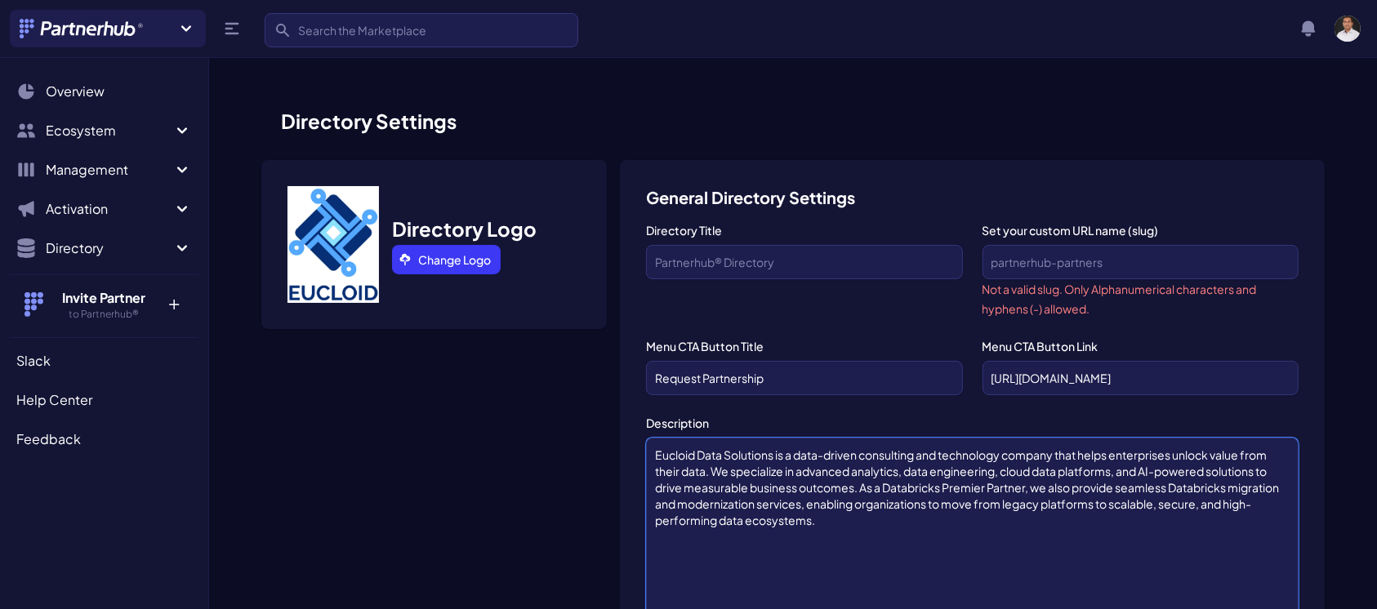
paste textarea "Message Us on Slack"
type textarea "Eucloid Data Solutions is a data-driven consulting and technology company that …"
click at [807, 372] on input "Request Partnership" at bounding box center [804, 378] width 316 height 34
click at [810, 266] on input "Directory Title" at bounding box center [804, 262] width 316 height 34
paste input "Request Partnership"
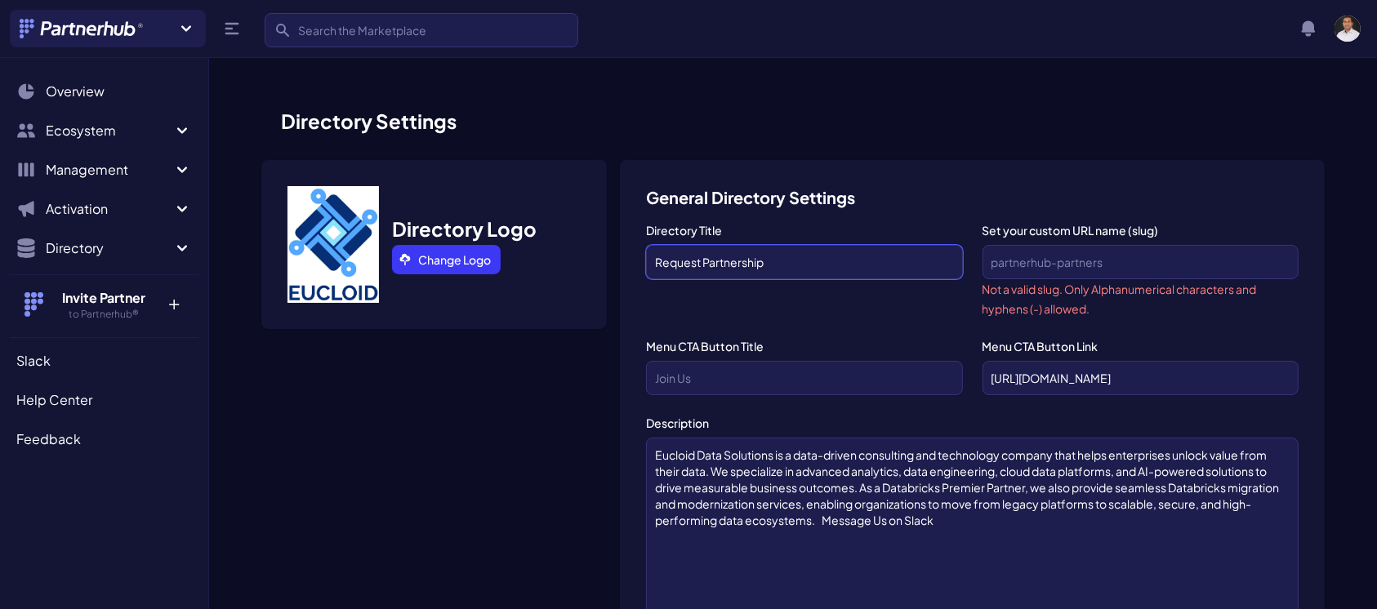
type input "Request Partnership"
click at [928, 523] on textarea "Eucloid Data Solutions is a data-driven consulting and technology company that …" at bounding box center [972, 528] width 652 height 181
type textarea "Eucloid Data Solutions is a data-driven consulting and technology company that …"
click at [735, 384] on input "text" at bounding box center [804, 378] width 316 height 34
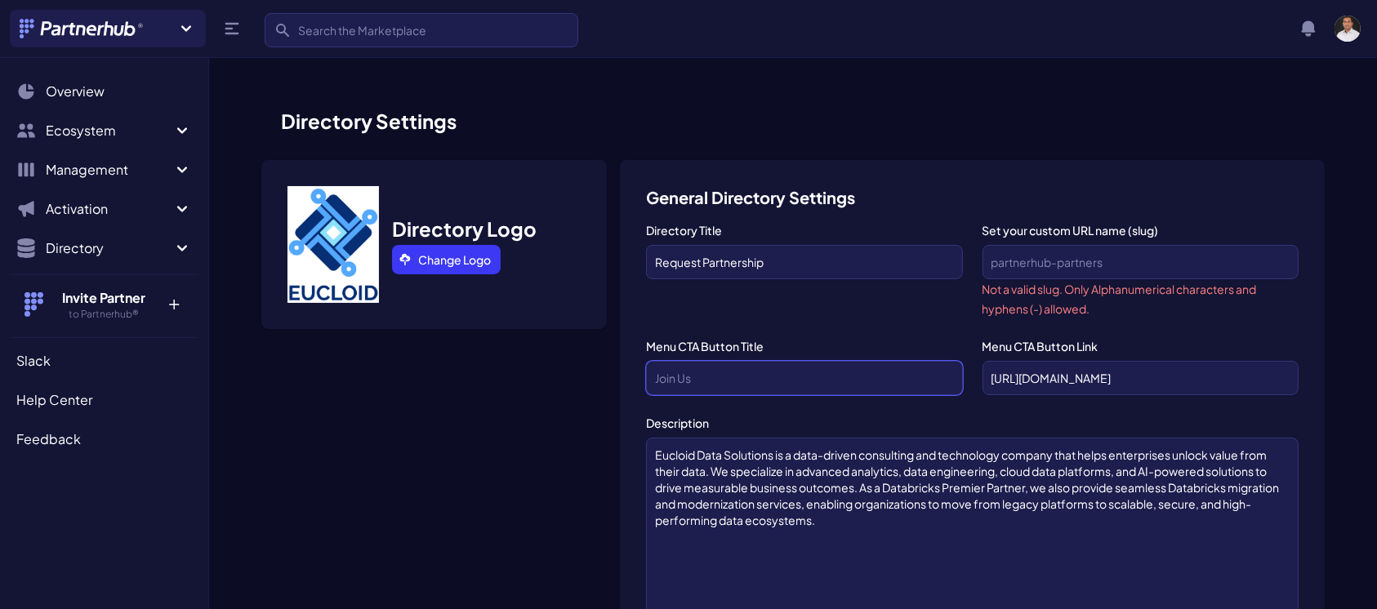
paste input "Message Us on Slack"
type input "Message Us on Slack"
click at [1082, 377] on input "[URL][DOMAIN_NAME]" at bounding box center [1140, 378] width 316 height 34
click at [1028, 260] on input "Set your custom URL name (slug)" at bounding box center [1140, 262] width 316 height 34
paste input "eucloid"
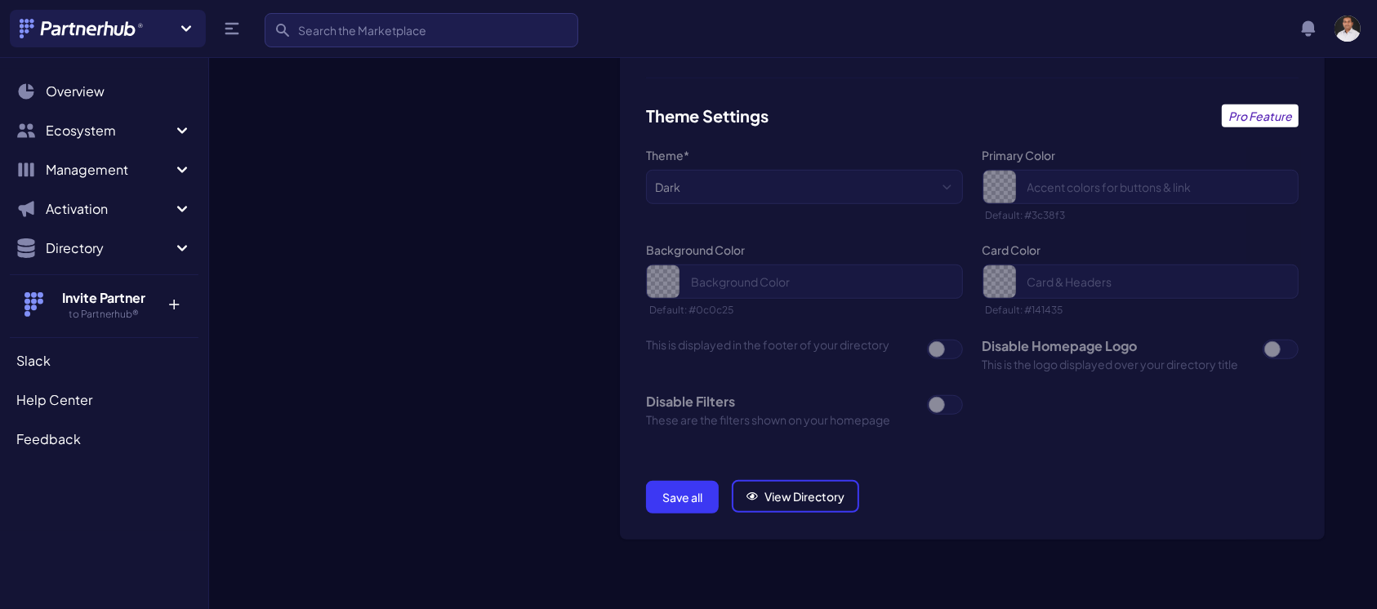
scroll to position [1211, 0]
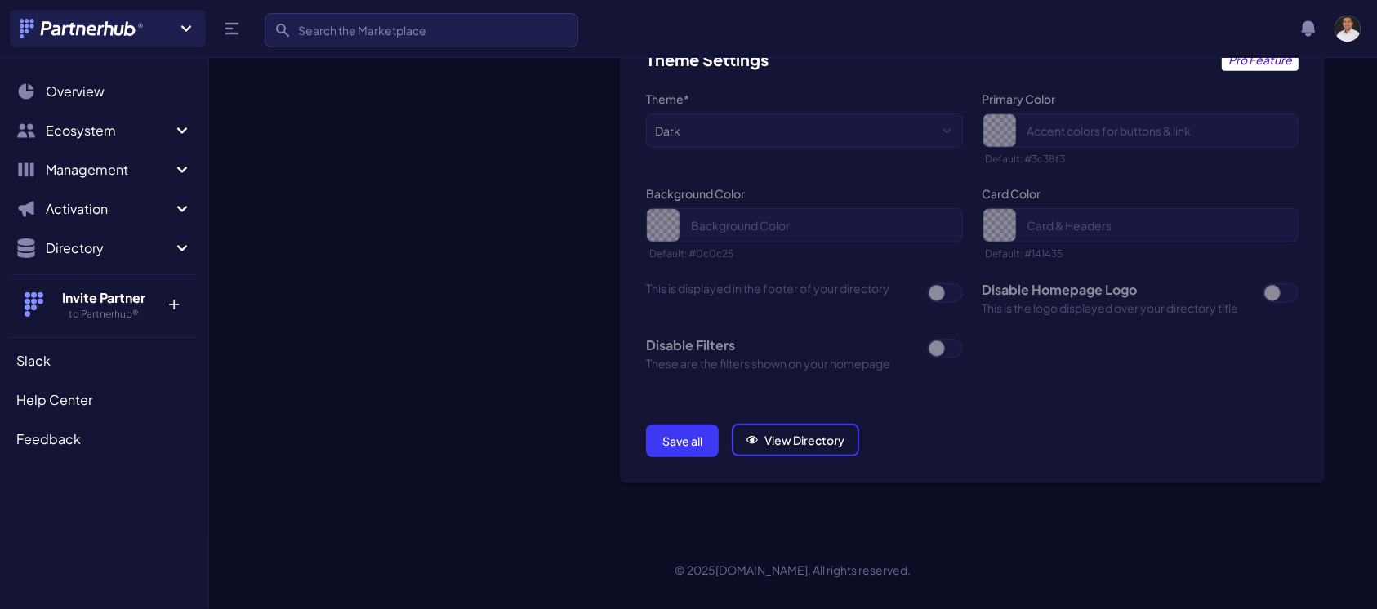
type input "eucloid"
click at [671, 428] on button "Save all" at bounding box center [682, 441] width 73 height 33
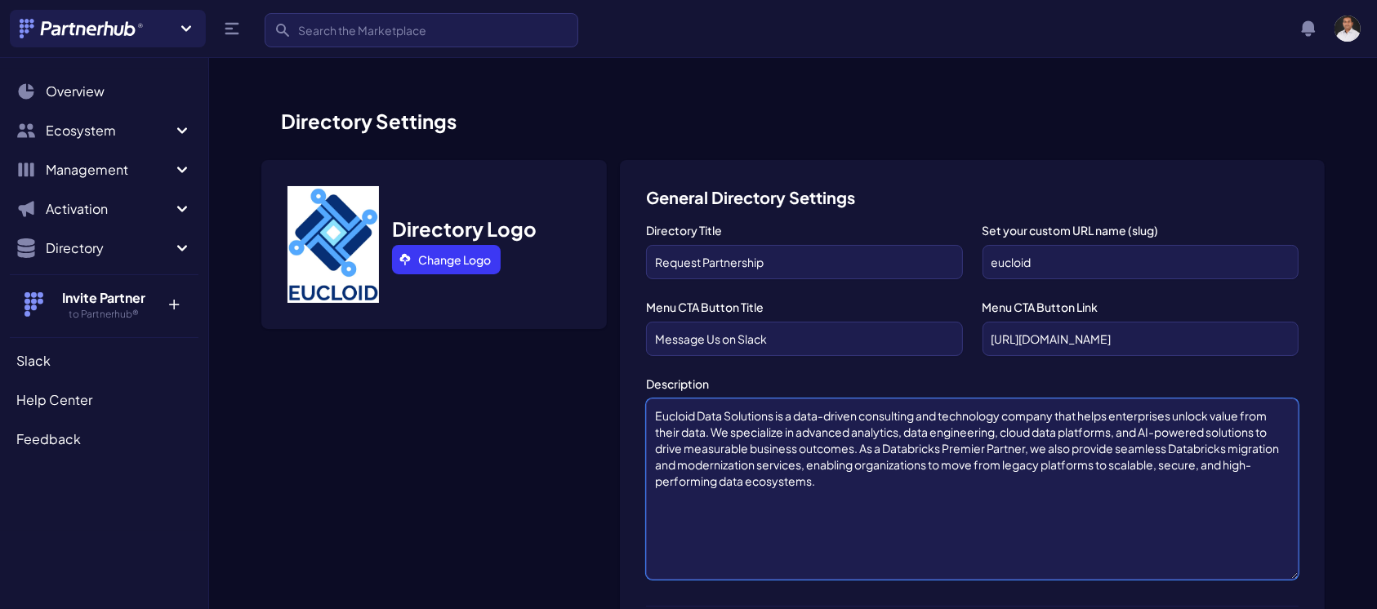
click at [671, 428] on textarea "Eucloid Data Solutions is a data-driven consulting and technology company that …" at bounding box center [972, 488] width 652 height 181
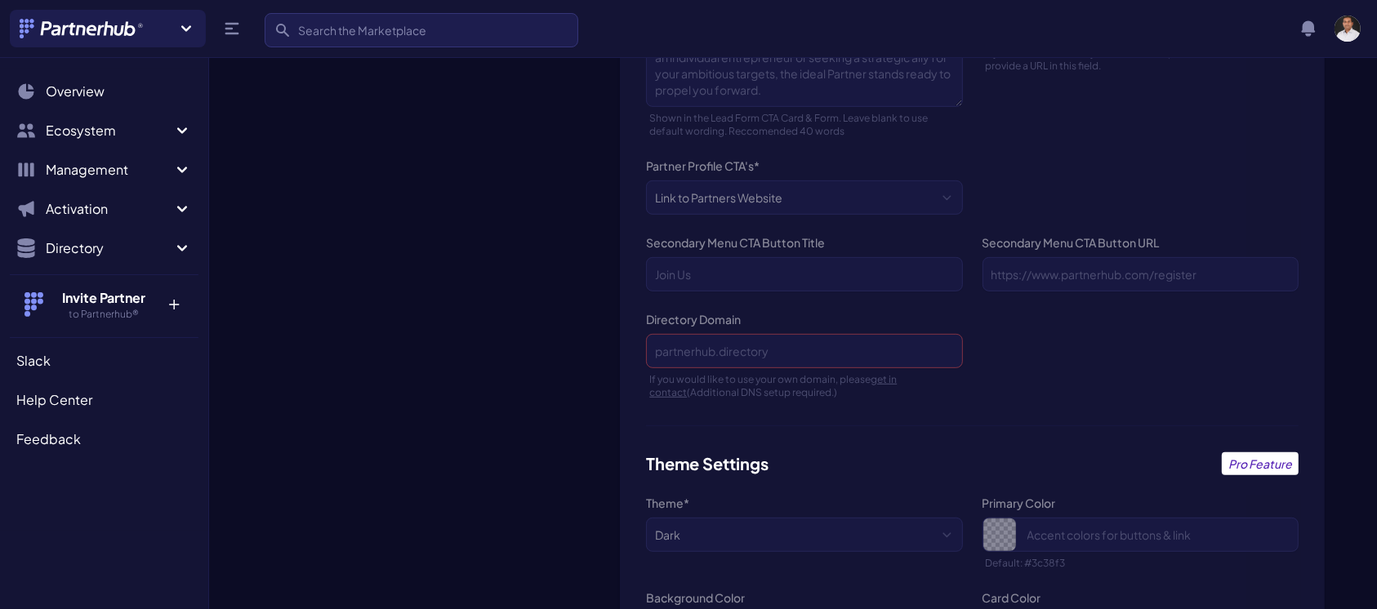
scroll to position [1172, 0]
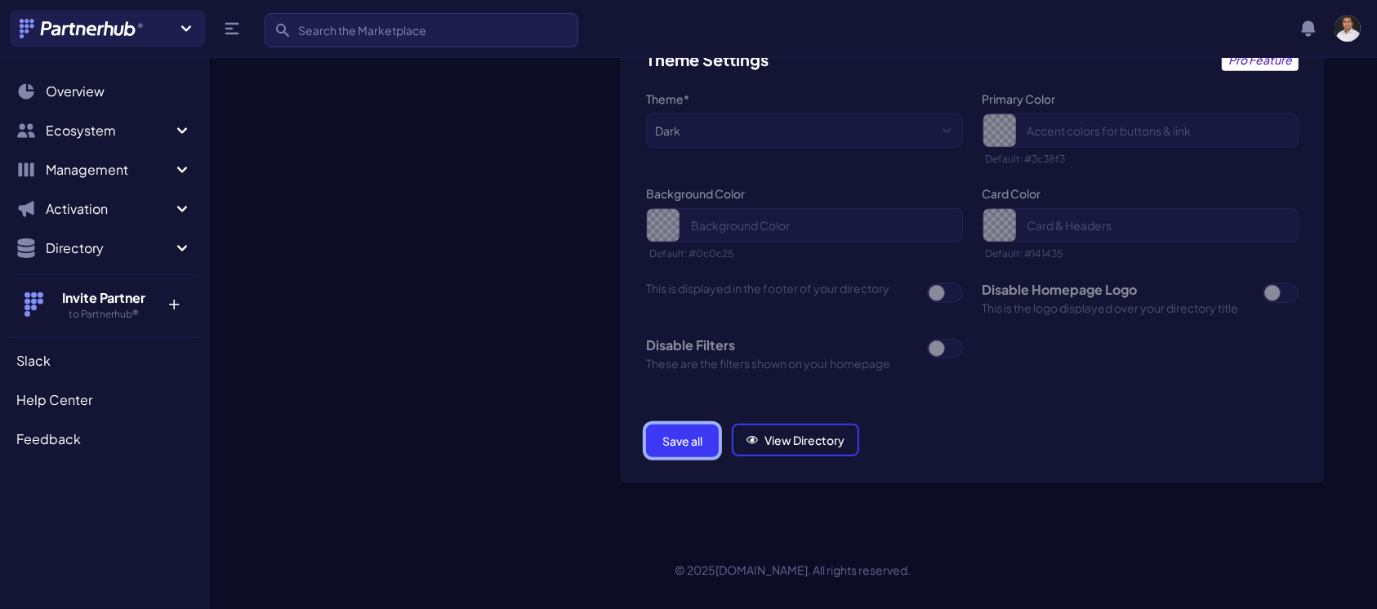
click at [677, 440] on button "Save all" at bounding box center [682, 441] width 73 height 33
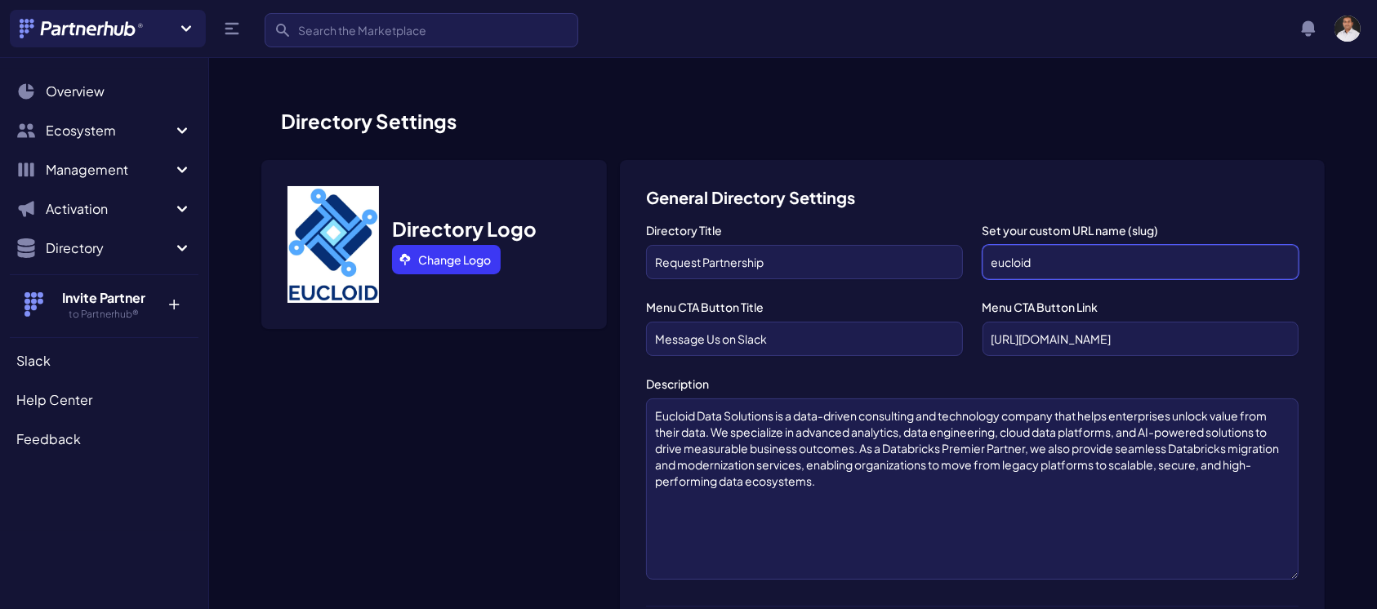
click at [1076, 258] on input "eucloid" at bounding box center [1140, 262] width 316 height 34
click at [994, 260] on input "eucloid-partnership-request" at bounding box center [1140, 262] width 316 height 34
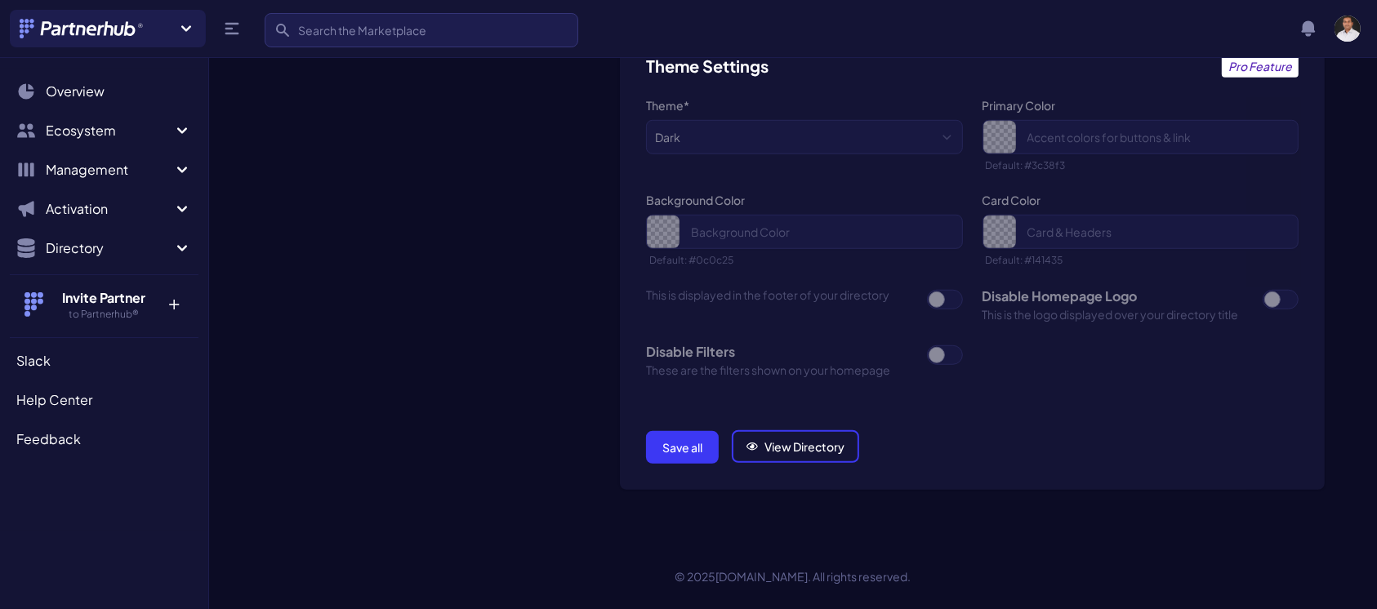
scroll to position [1172, 0]
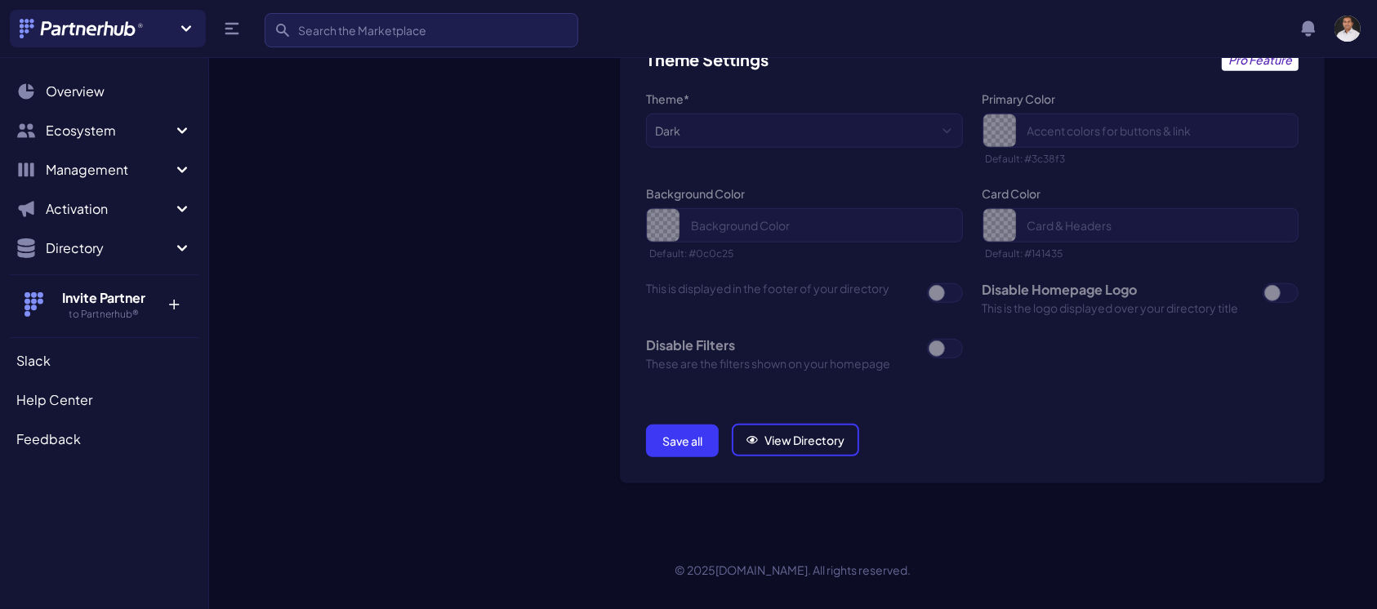
type input "Eucloid-partnership-request"
click at [677, 428] on button "Save all" at bounding box center [682, 441] width 73 height 33
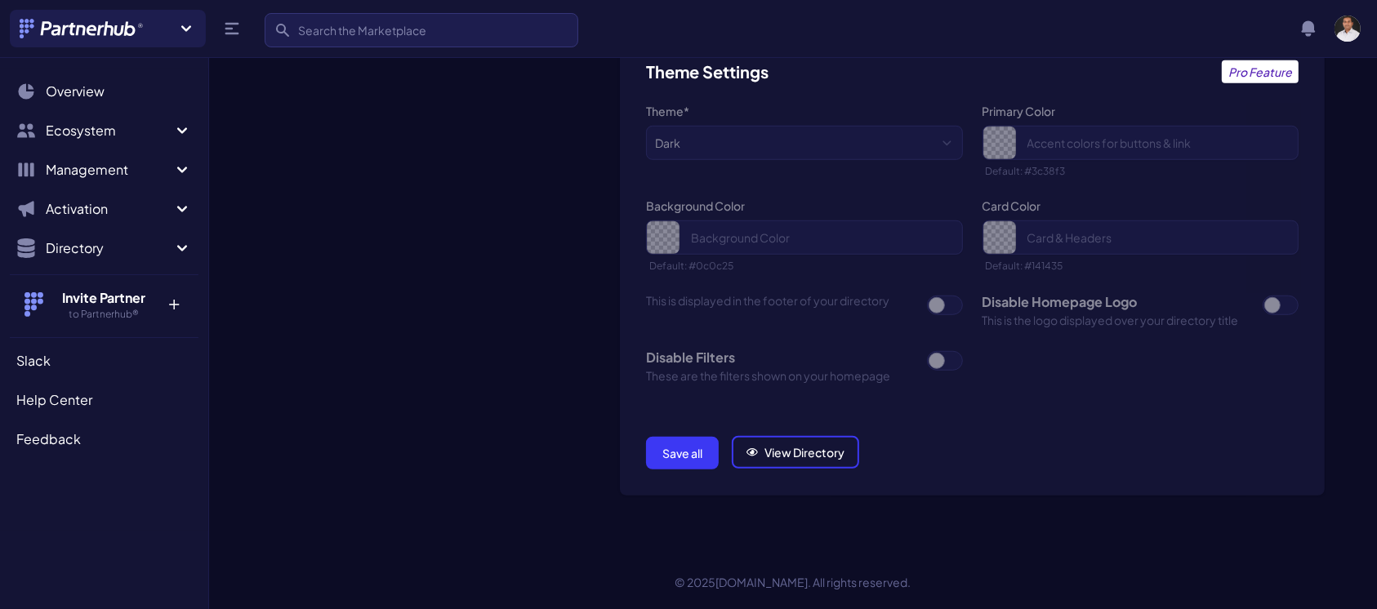
scroll to position [1172, 0]
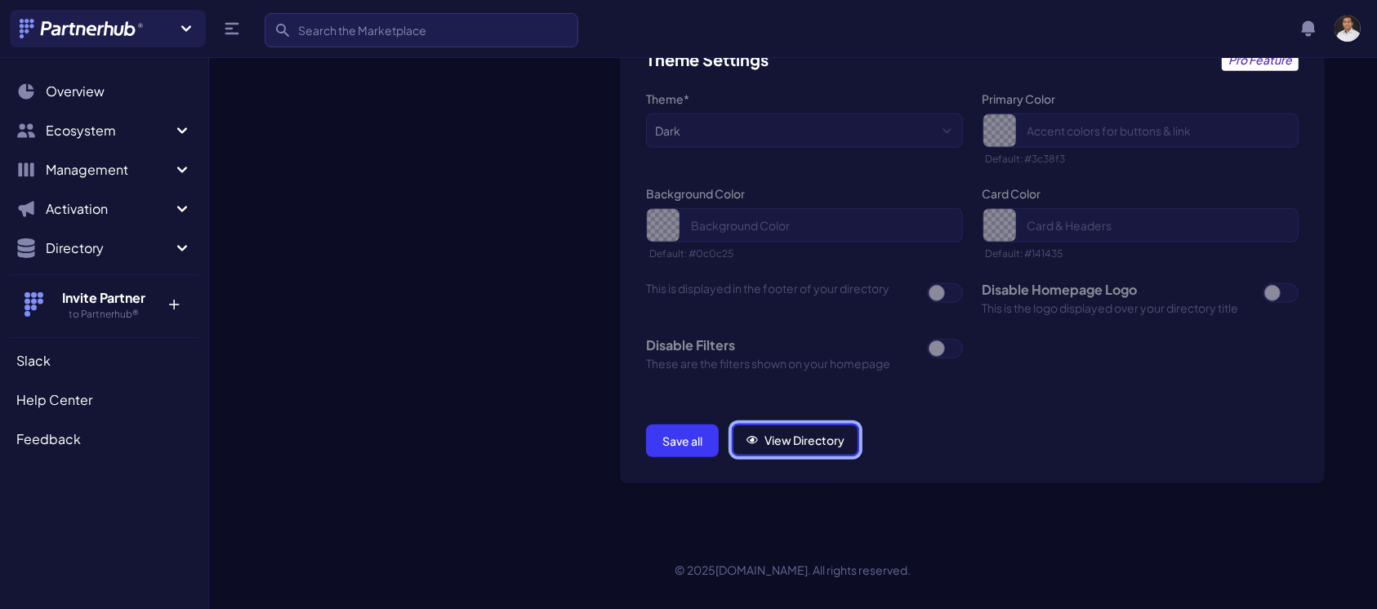
click at [768, 424] on link "View Directory" at bounding box center [795, 440] width 127 height 33
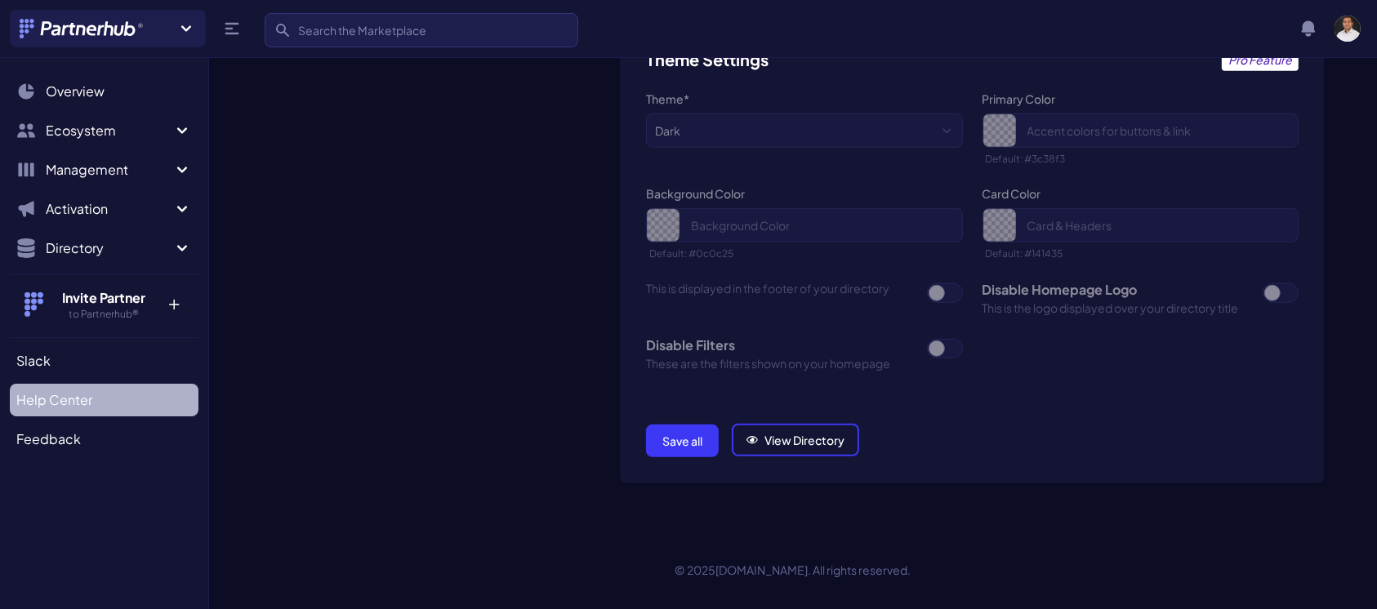
click at [48, 397] on span "Help Center" at bounding box center [54, 400] width 76 height 20
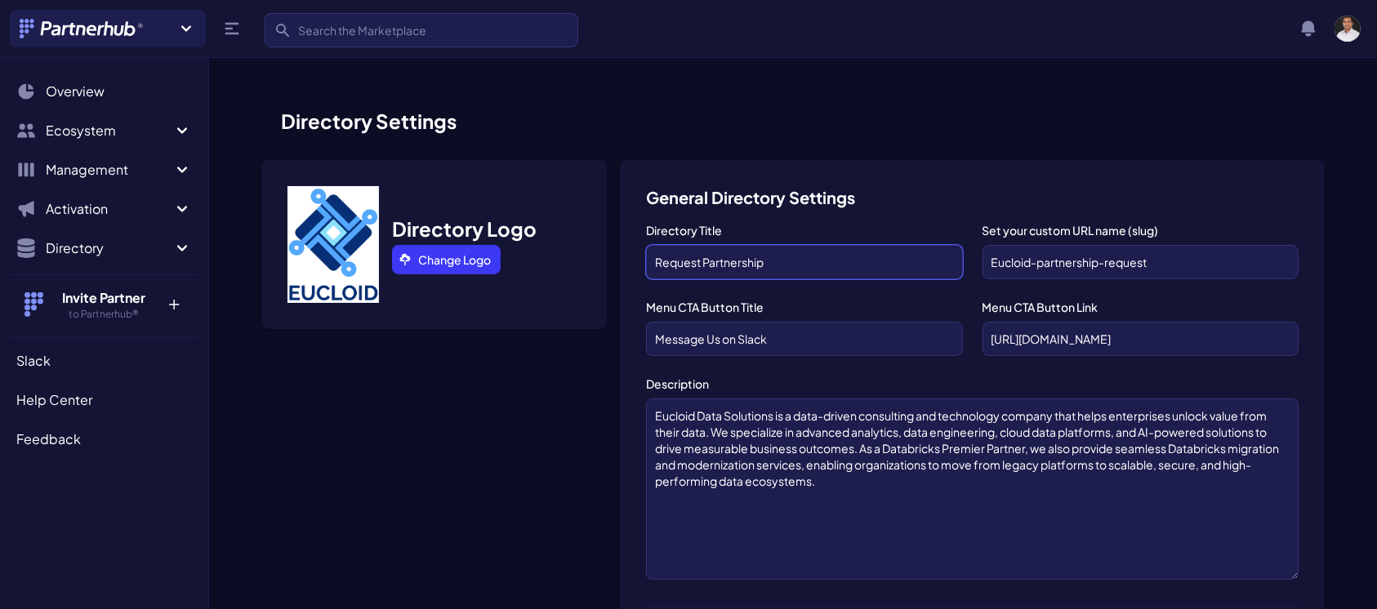
click at [869, 269] on input "Request Partnership" at bounding box center [804, 262] width 316 height 34
click at [1028, 330] on input "[URL][DOMAIN_NAME]" at bounding box center [1140, 339] width 316 height 34
click at [797, 336] on input "Message Us on Slack" at bounding box center [804, 339] width 316 height 34
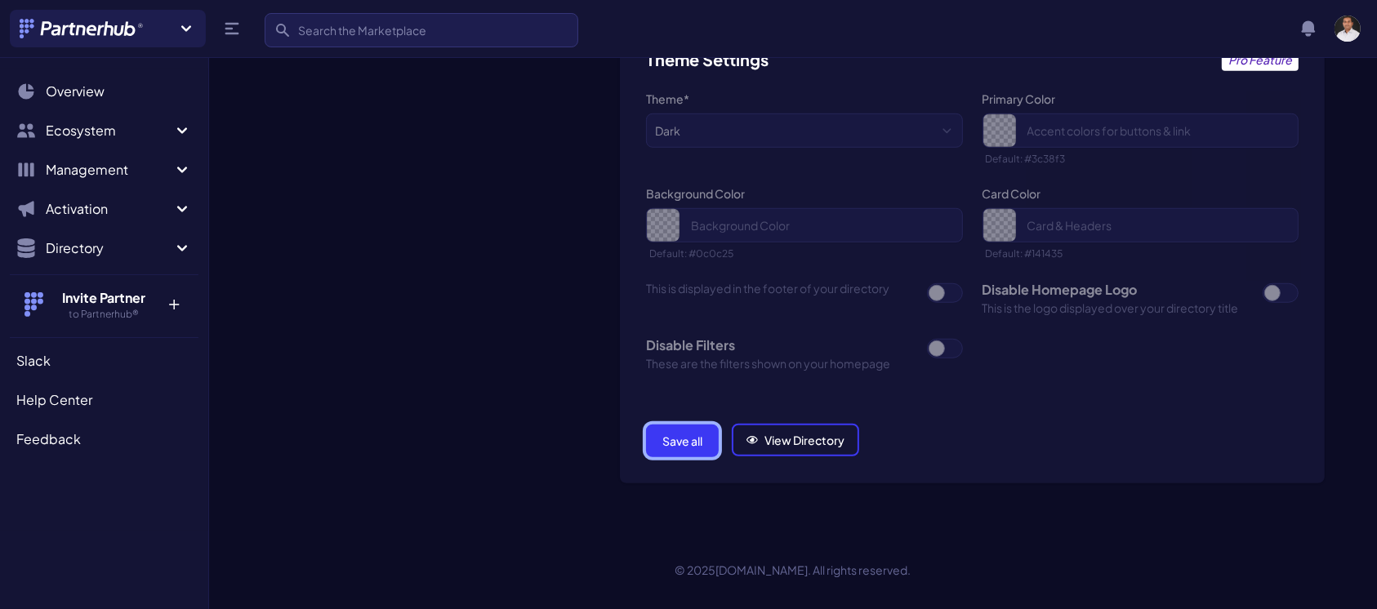
click at [676, 441] on button "Save all" at bounding box center [682, 441] width 73 height 33
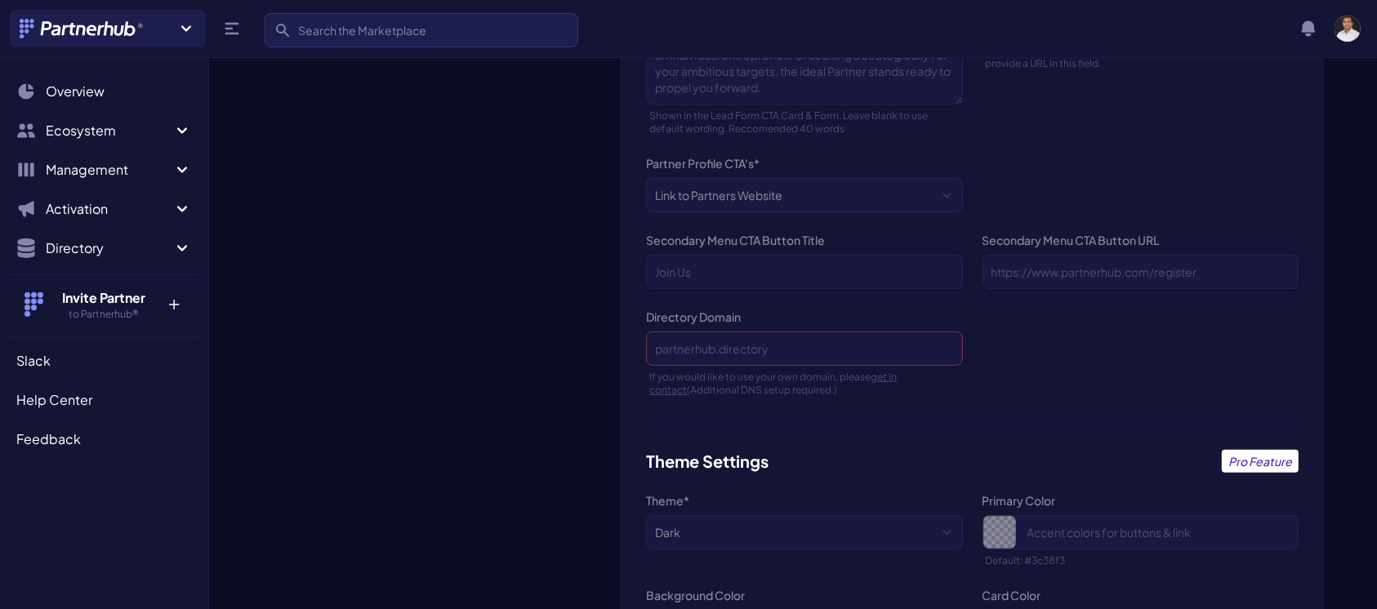
scroll to position [1172, 0]
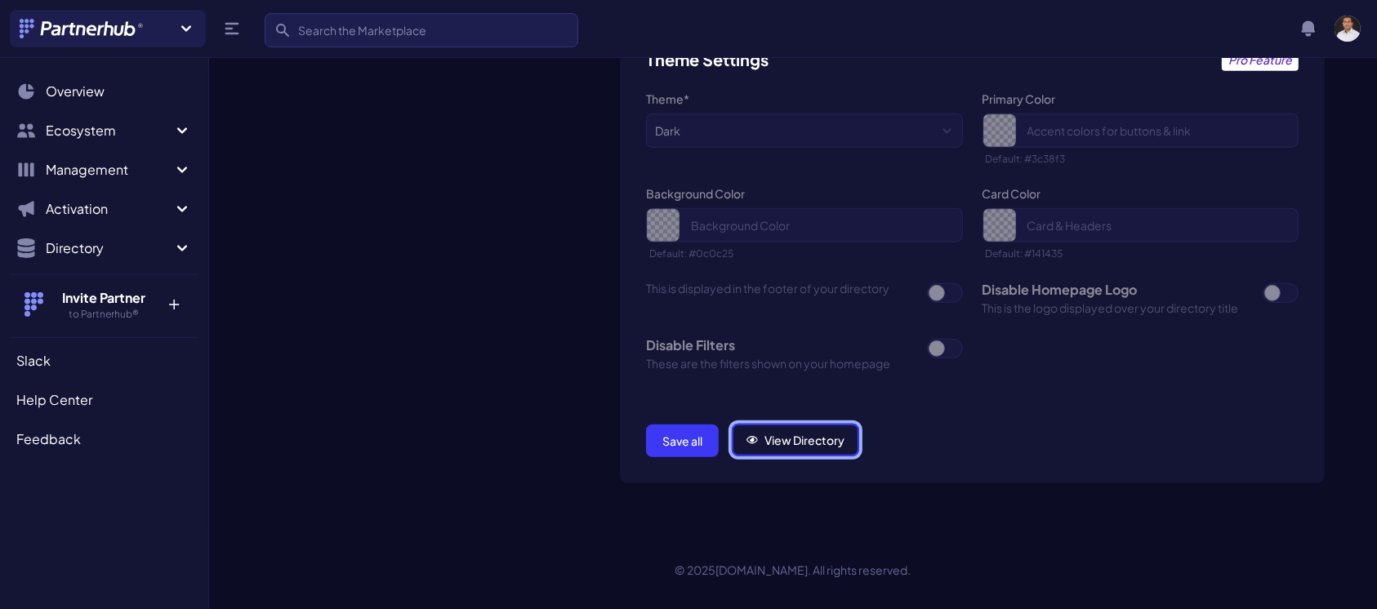
click at [759, 432] on link "View Directory" at bounding box center [795, 440] width 127 height 33
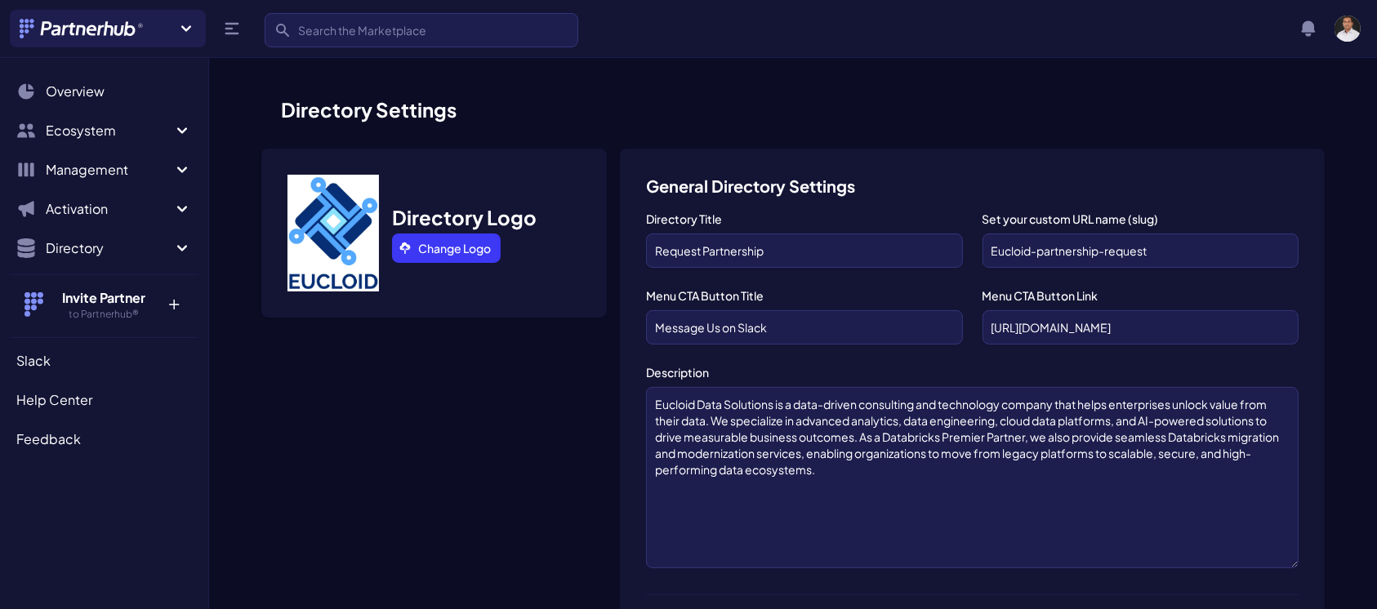
scroll to position [0, 0]
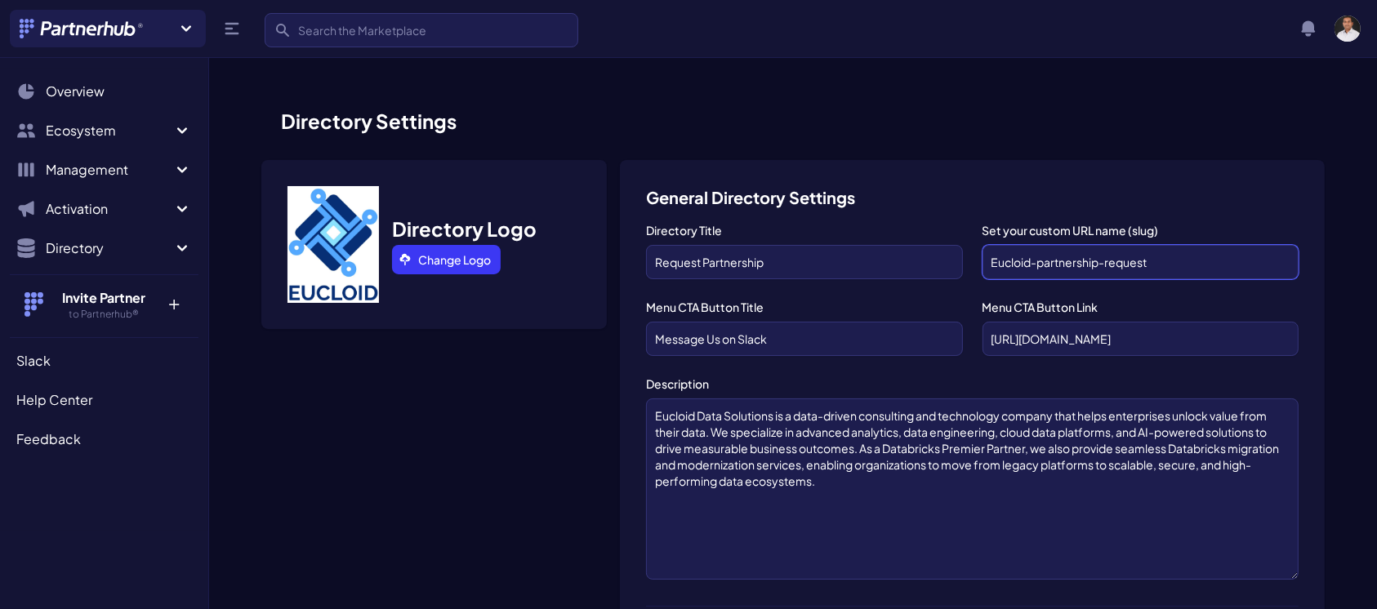
click at [1176, 268] on input "Eucloid-partnership-request" at bounding box center [1140, 262] width 316 height 34
click at [804, 338] on input "Message Us on Slack" at bounding box center [804, 339] width 316 height 34
click at [1173, 336] on input "https://app.slack.com/client/TK4B1U01H/D09GM5U8A14" at bounding box center [1140, 339] width 316 height 34
click at [829, 342] on input "Message Us on Slack" at bounding box center [804, 339] width 316 height 34
click at [826, 518] on textarea "Eucloid Data Solutions is a data-driven consulting and technology company that …" at bounding box center [972, 488] width 652 height 181
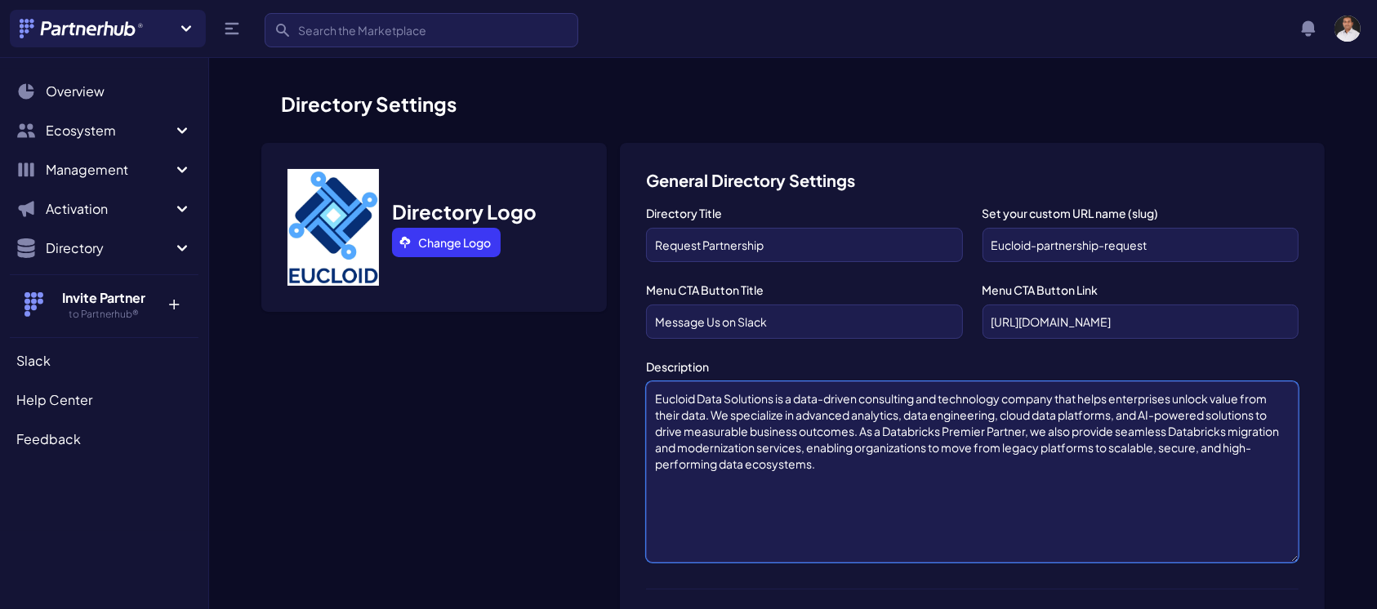
scroll to position [16, 0]
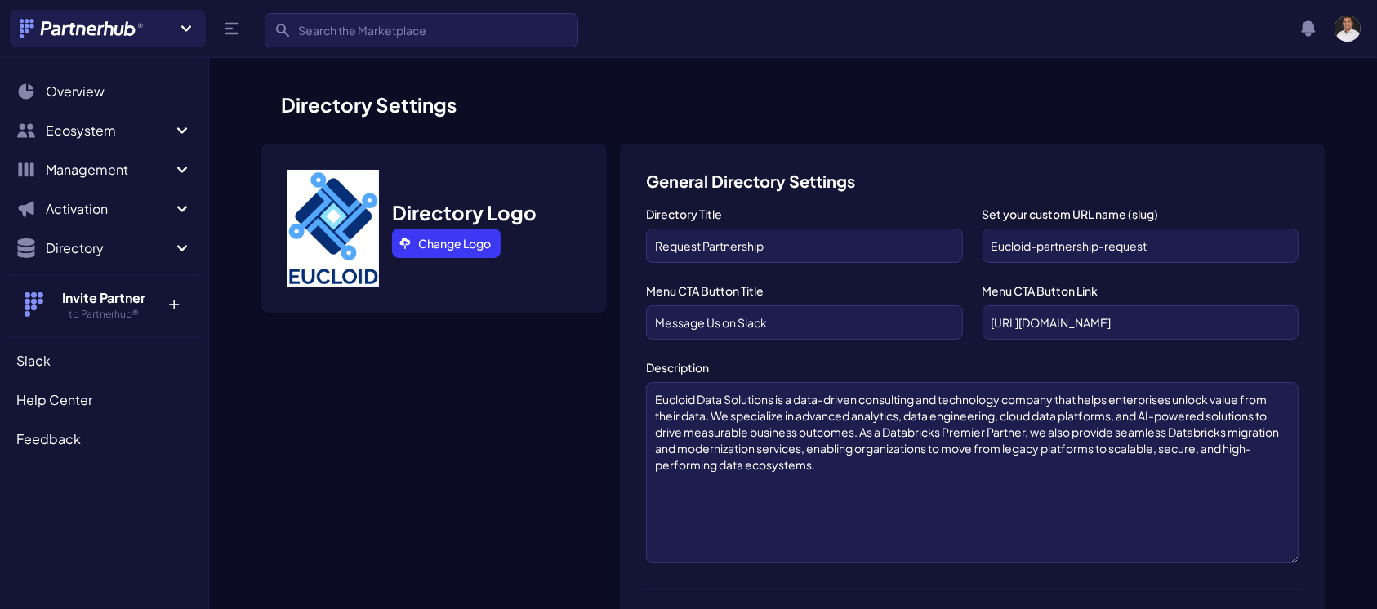
click at [316, 223] on img at bounding box center [332, 228] width 91 height 117
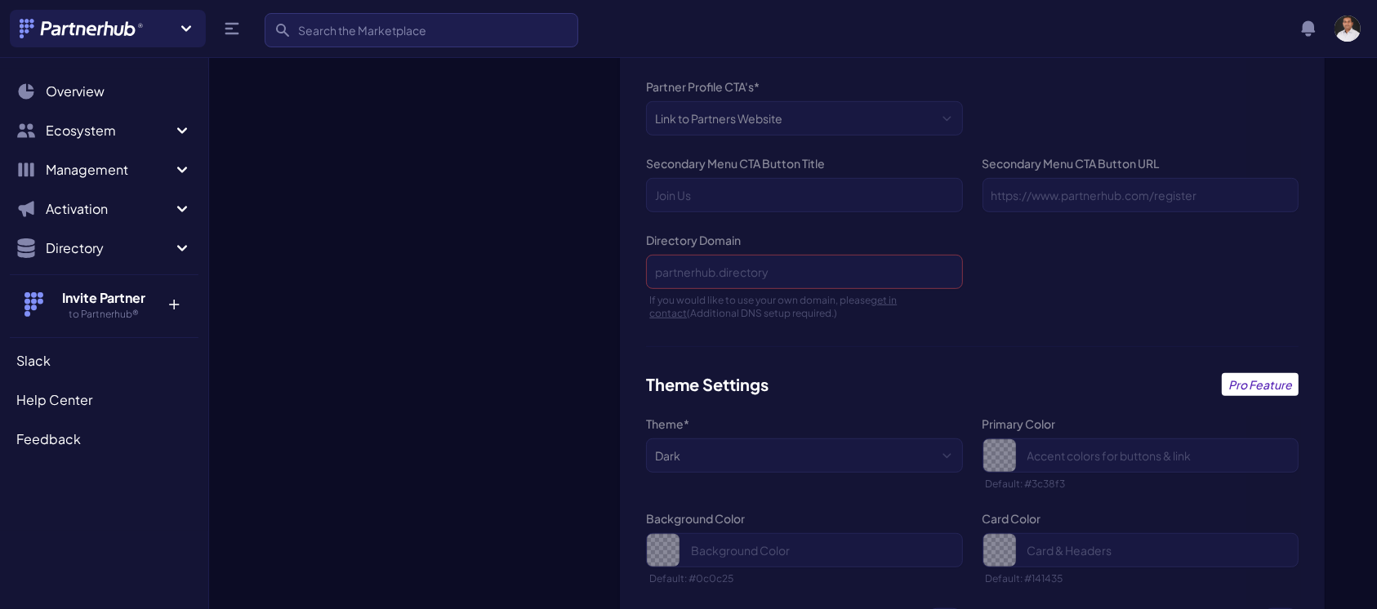
scroll to position [1172, 0]
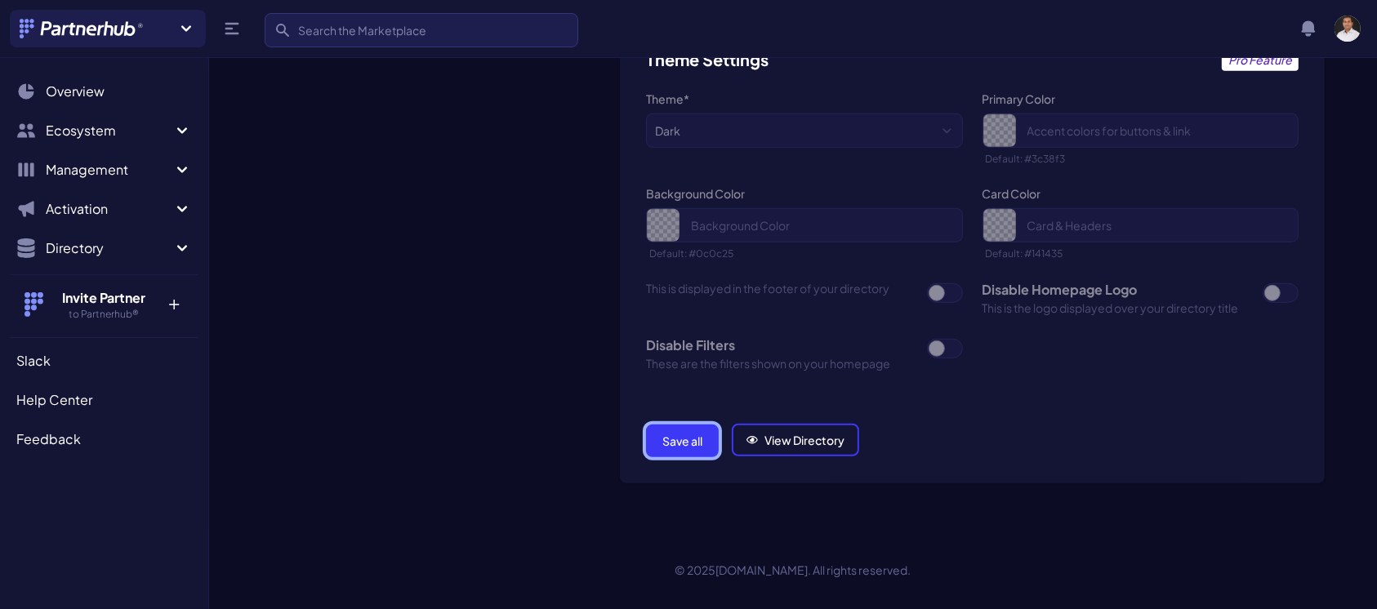
click at [674, 438] on button "Save all" at bounding box center [682, 441] width 73 height 33
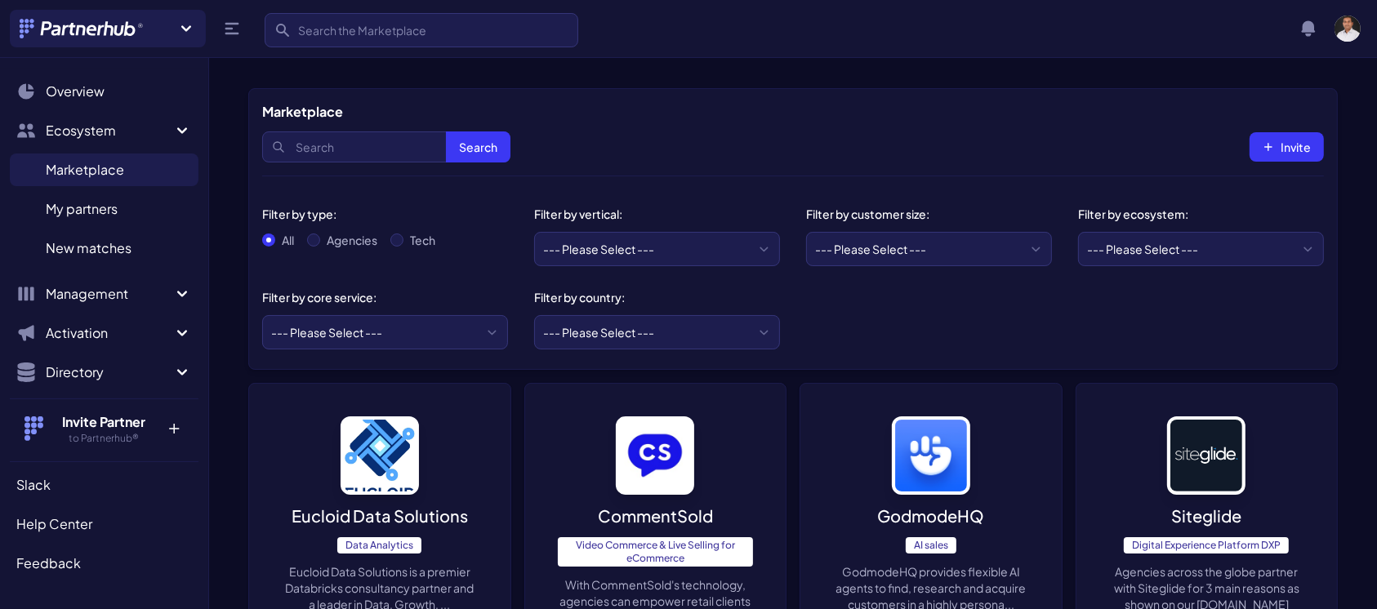
click at [376, 469] on img at bounding box center [379, 455] width 78 height 78
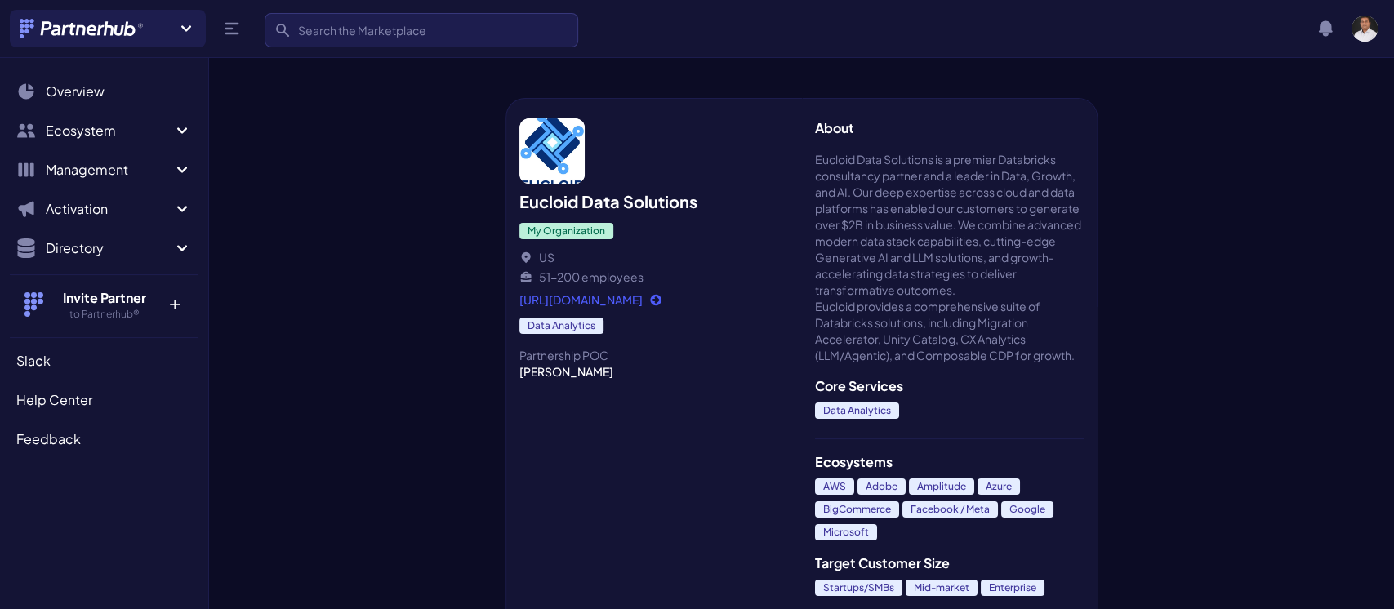
click at [550, 161] on img at bounding box center [551, 150] width 65 height 65
click at [562, 177] on img at bounding box center [551, 150] width 65 height 65
click at [1370, 16] on img "button" at bounding box center [1364, 29] width 26 height 26
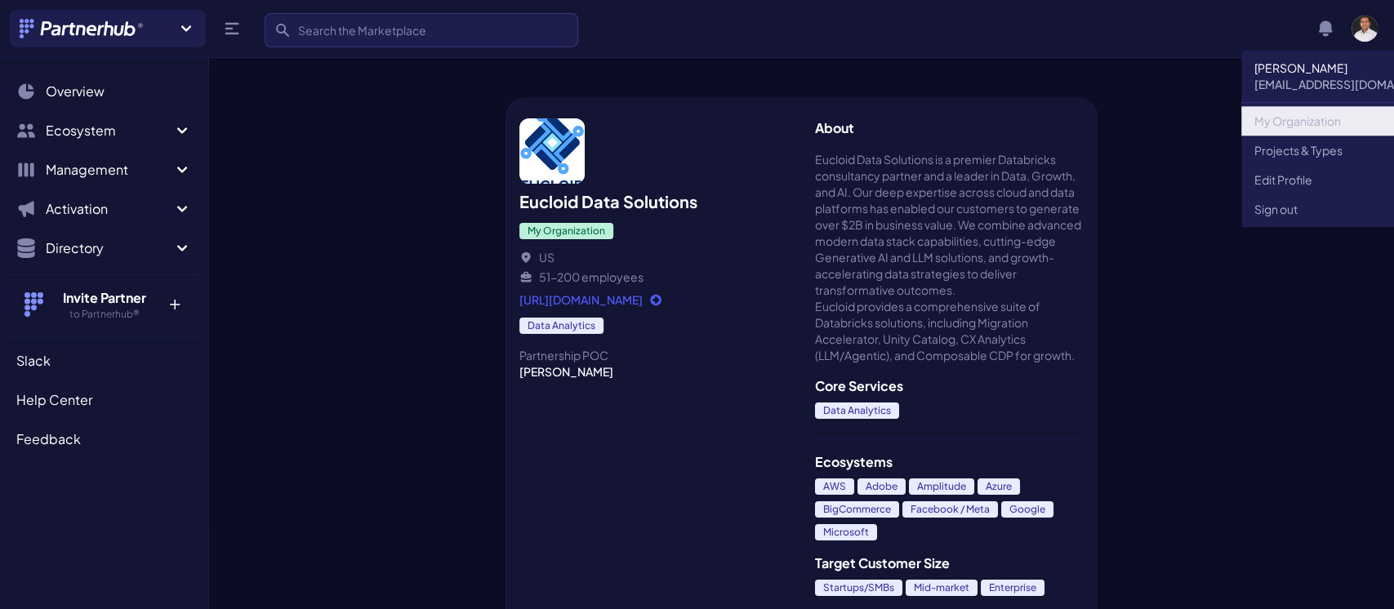
click at [1283, 118] on link "My Organization" at bounding box center [1351, 120] width 220 height 29
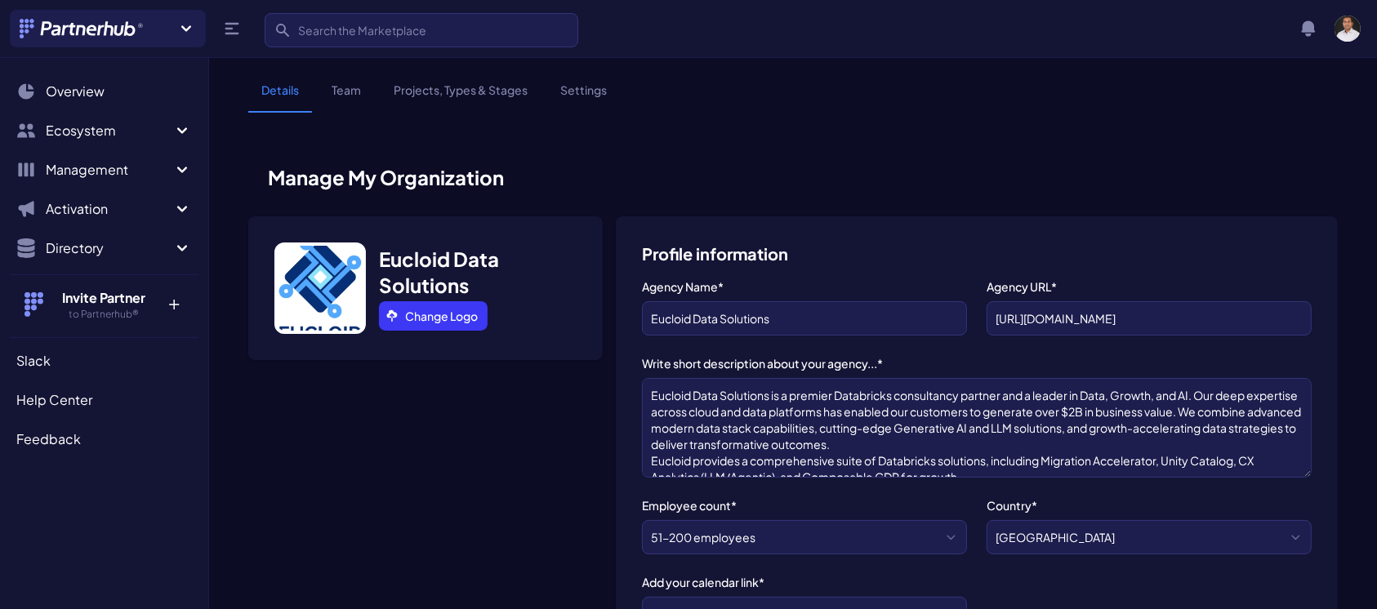
scroll to position [65, 0]
click at [403, 309] on link "Change Logo" at bounding box center [433, 315] width 109 height 29
click at [1341, 24] on img "button" at bounding box center [1347, 29] width 26 height 26
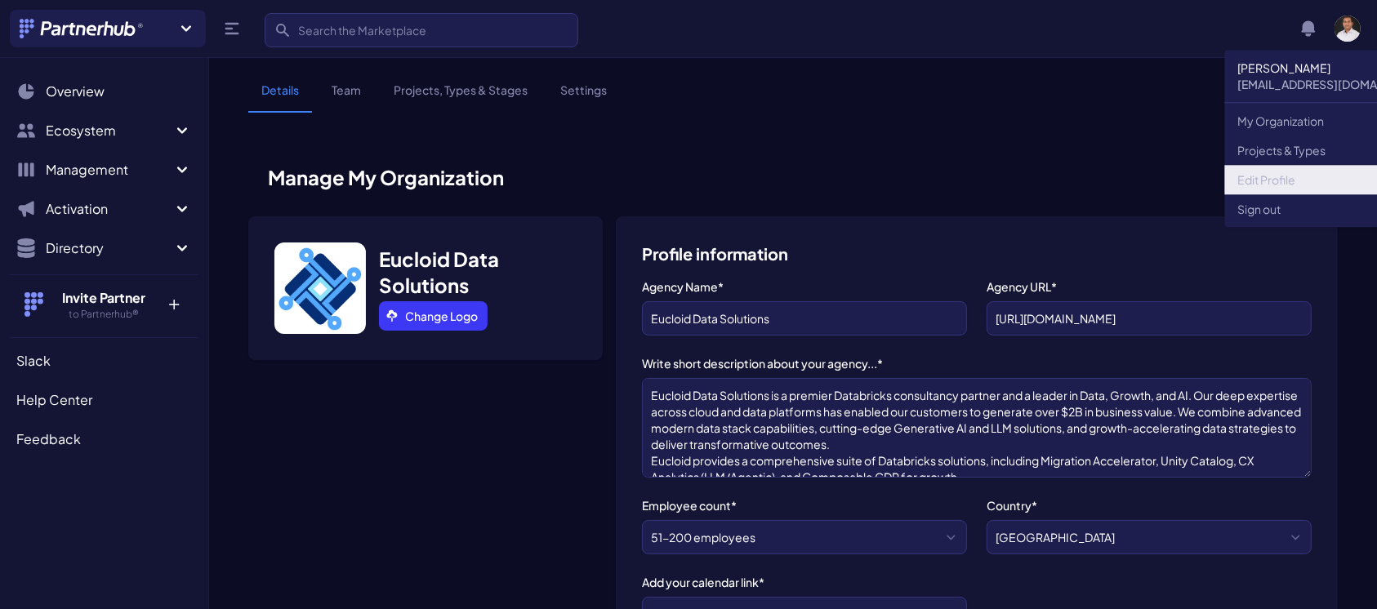
click at [1266, 179] on link "Edit Profile" at bounding box center [1335, 179] width 220 height 29
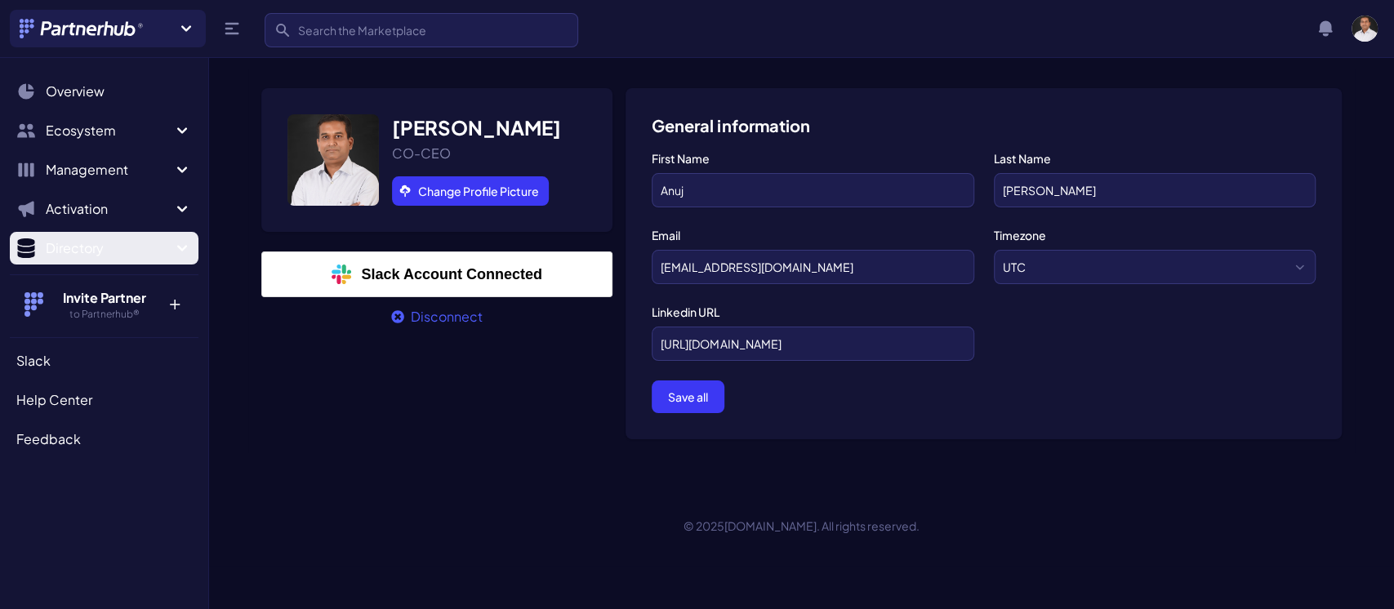
click at [182, 250] on icon "Sidebar" at bounding box center [182, 248] width 10 height 6
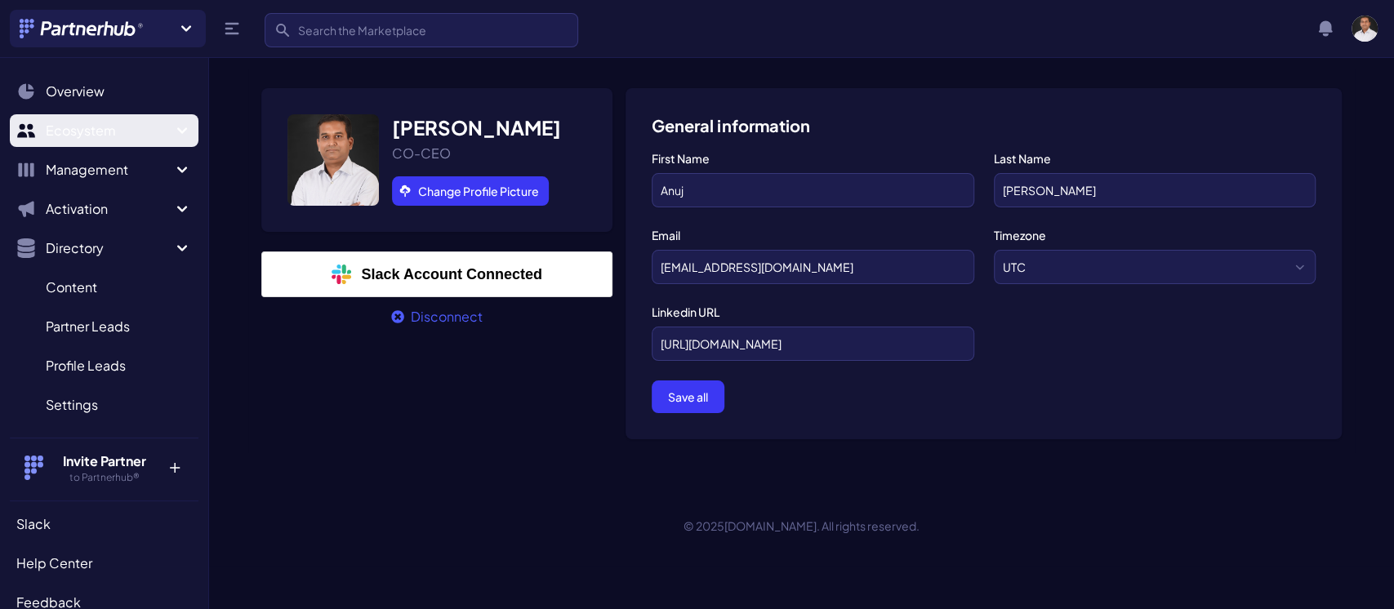
click at [133, 129] on span "Ecosystem" at bounding box center [109, 131] width 127 height 20
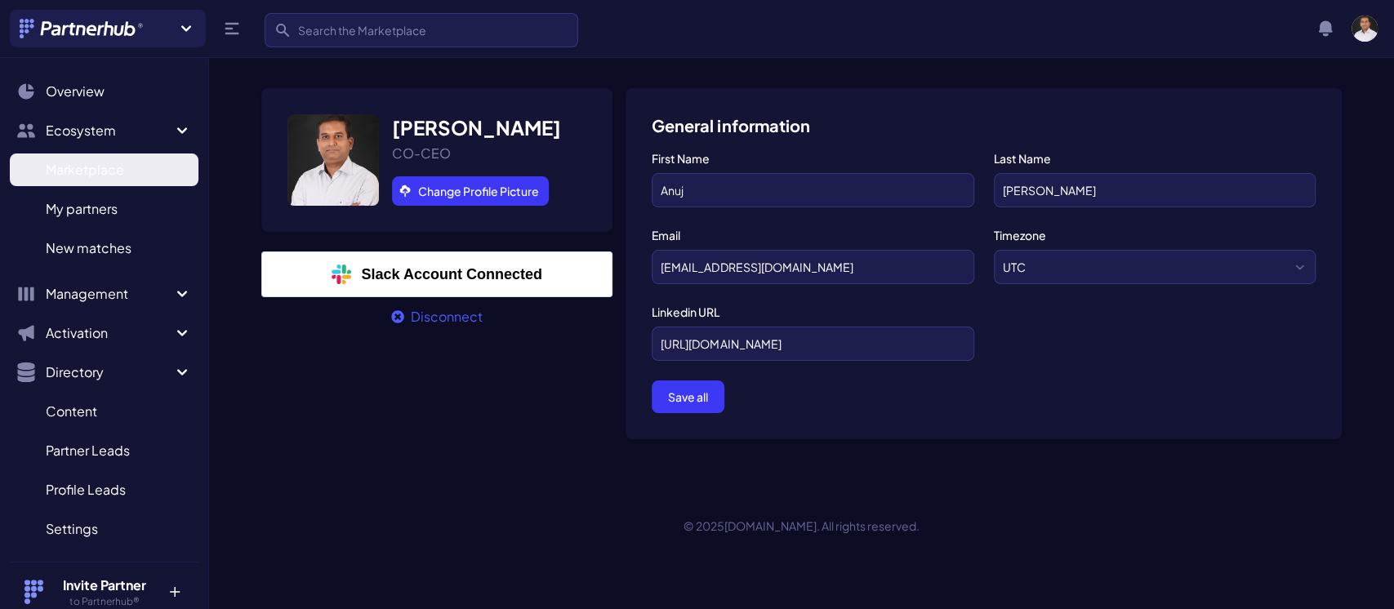
click at [122, 173] on span "Marketplace" at bounding box center [85, 170] width 78 height 20
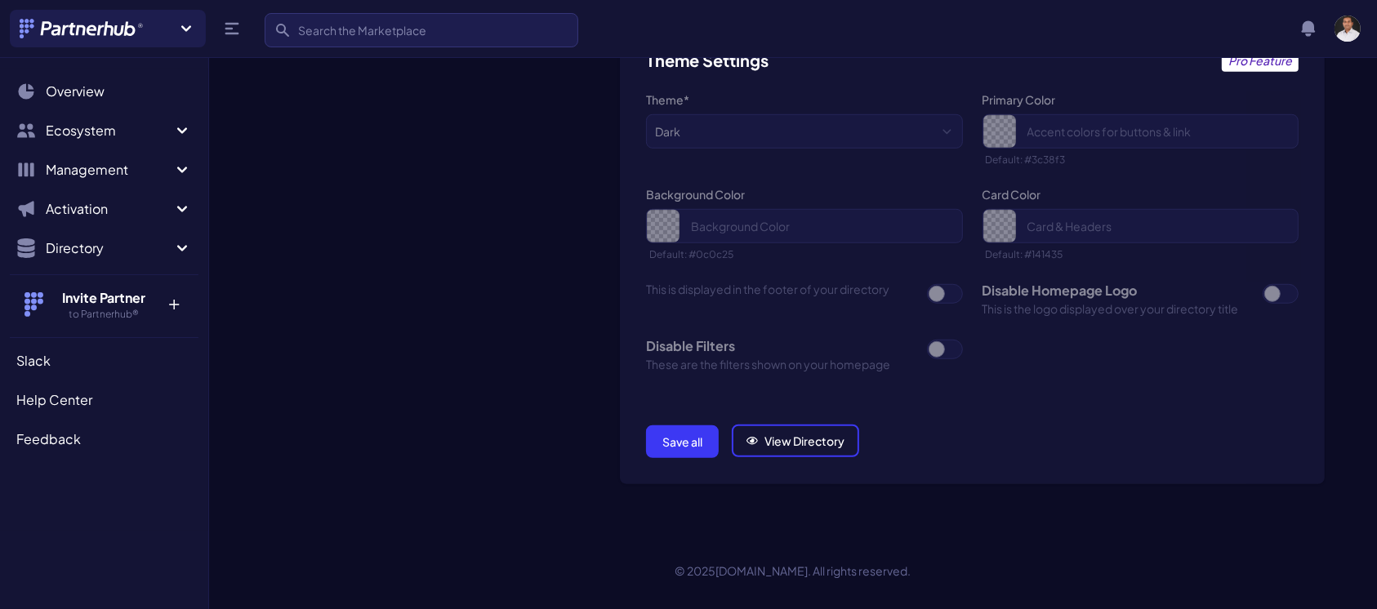
scroll to position [1172, 0]
click at [812, 425] on link "View Directory" at bounding box center [795, 440] width 127 height 33
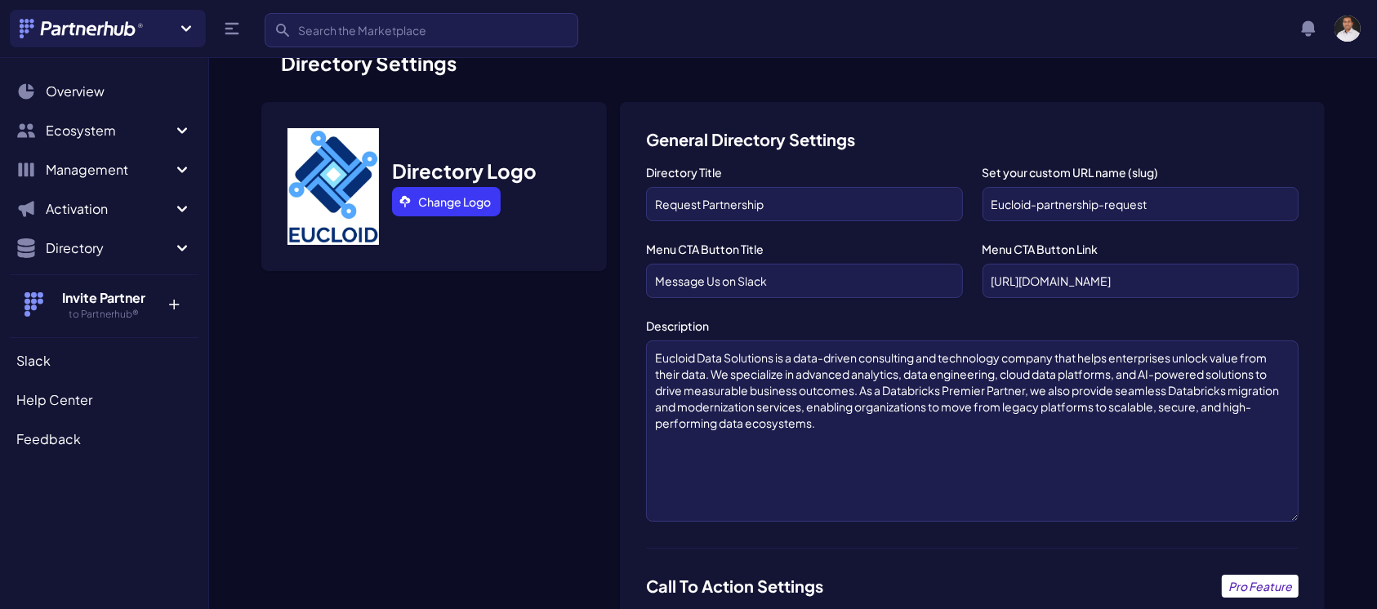
scroll to position [0, 0]
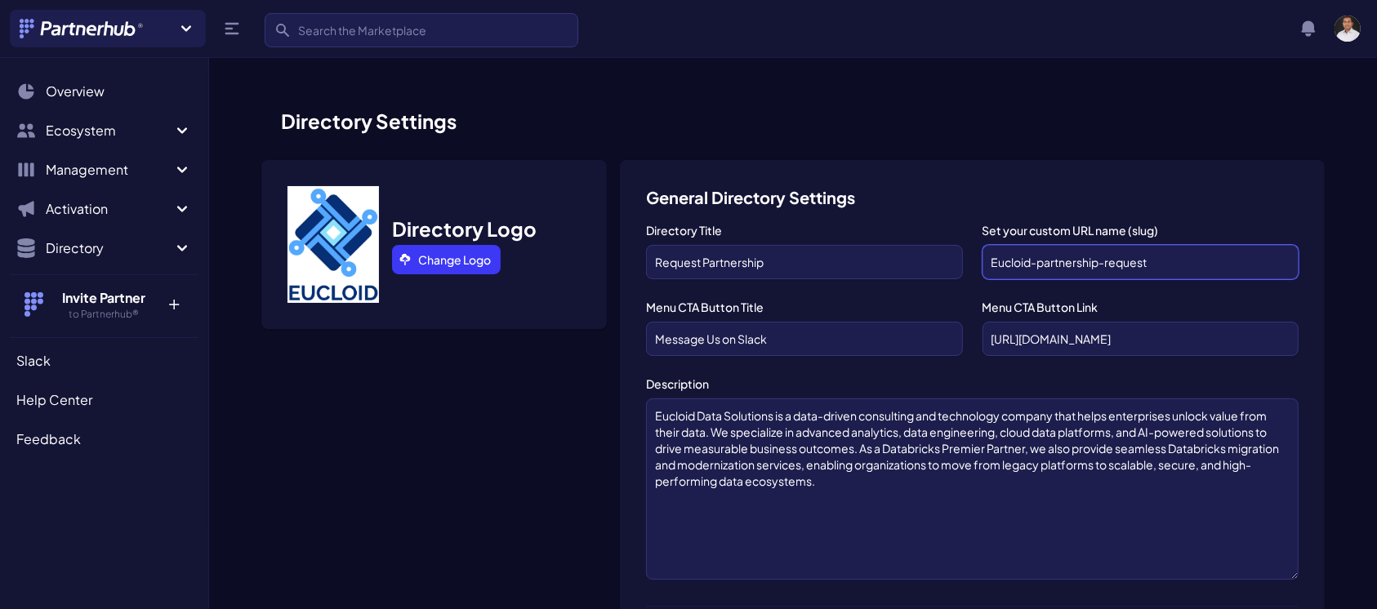
click at [1177, 259] on input "Eucloid-partnership-request" at bounding box center [1140, 262] width 316 height 34
click at [990, 256] on input "Eucloid-partnership-request" at bounding box center [1140, 262] width 316 height 34
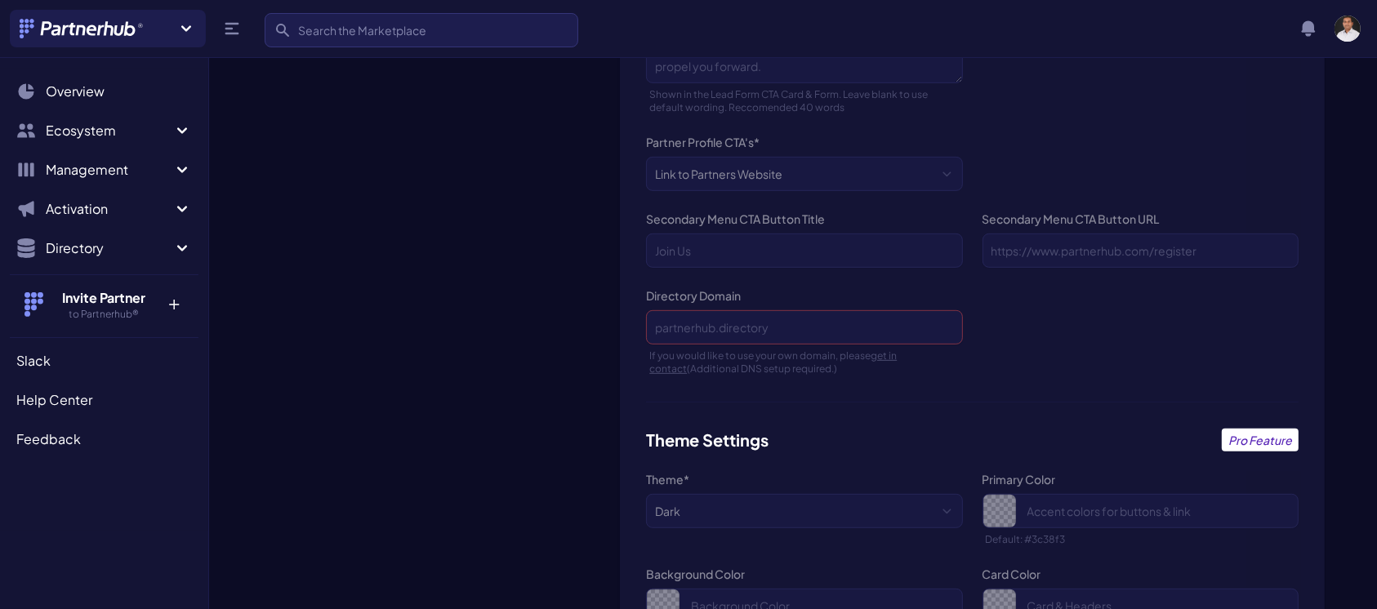
scroll to position [1172, 0]
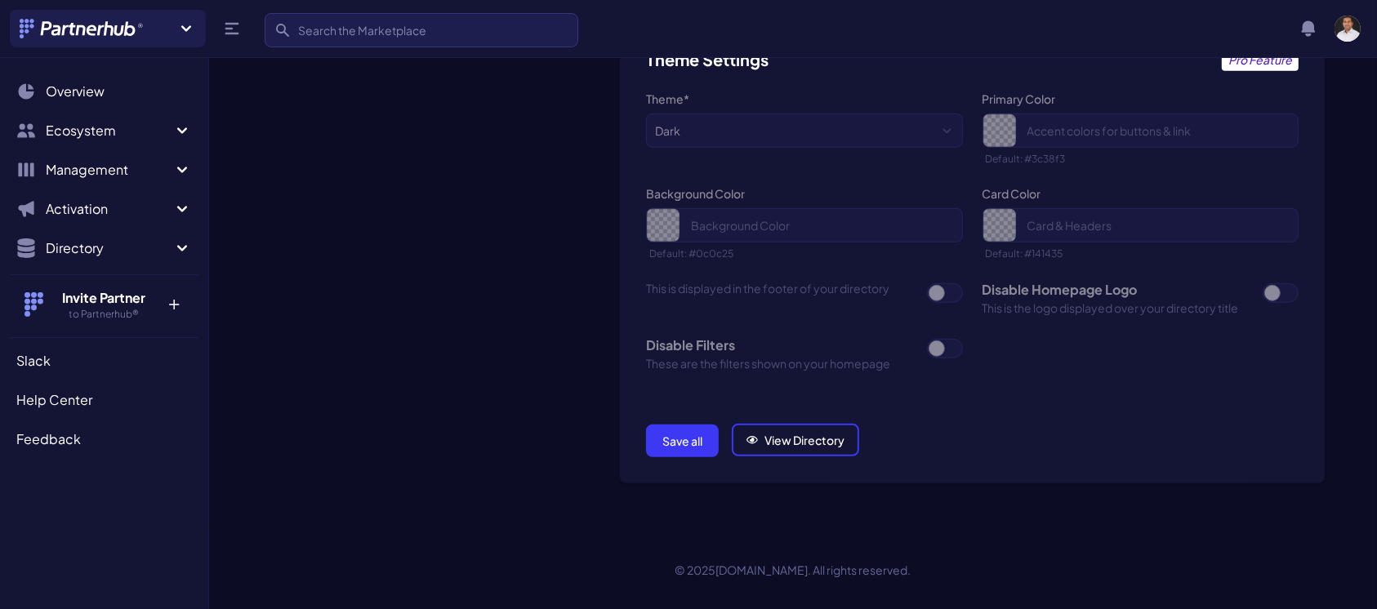
type input "http//Eucloid-partnership-request"
click at [692, 434] on button "Save all" at bounding box center [682, 441] width 73 height 33
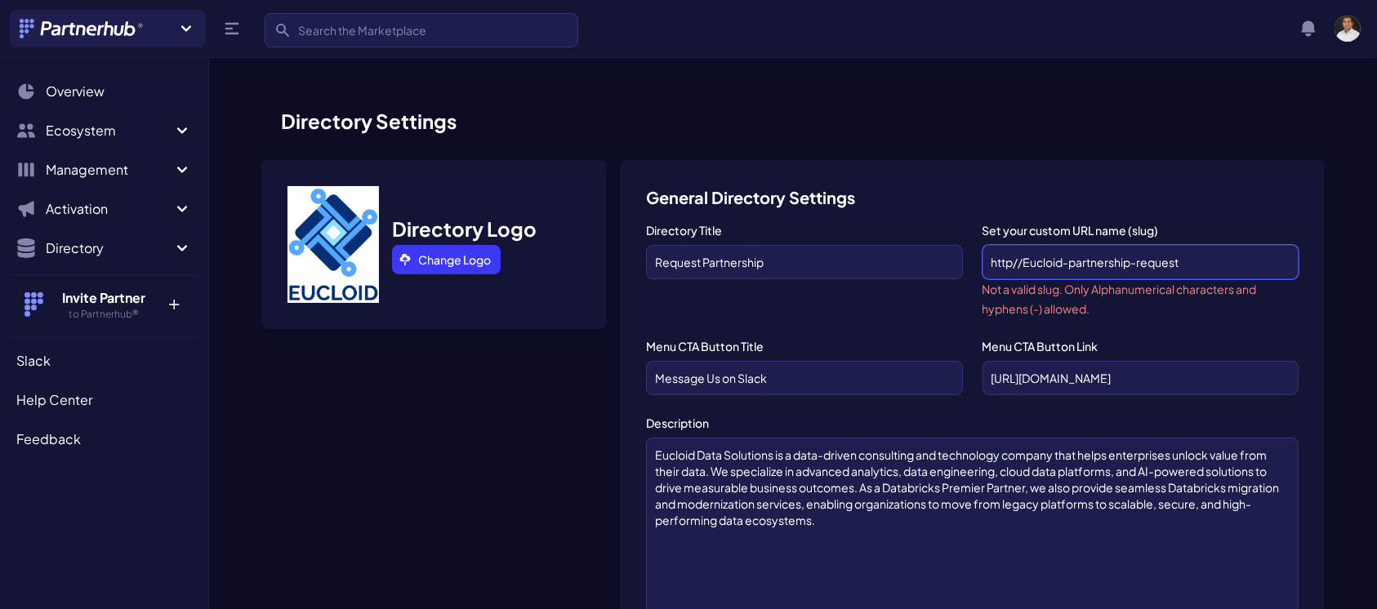
click at [1019, 262] on input "http//Eucloid-partnership-request" at bounding box center [1140, 262] width 316 height 34
click at [1023, 262] on input "http//Eucloid-partnership-request" at bounding box center [1140, 262] width 316 height 34
type input "Eucloid-partnership-request"
click at [937, 305] on div "Directory Title Request Partnership" at bounding box center [804, 270] width 316 height 96
click at [1151, 261] on input "Eucloid-partnership-request" at bounding box center [1140, 262] width 316 height 34
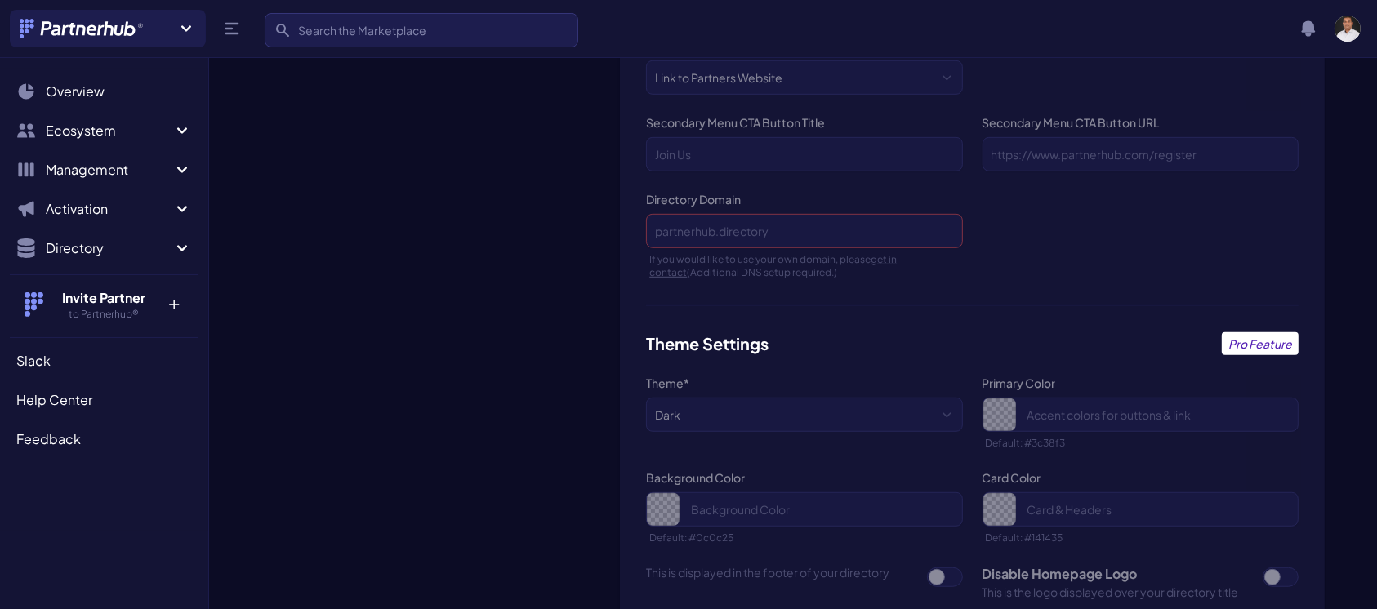
scroll to position [1211, 0]
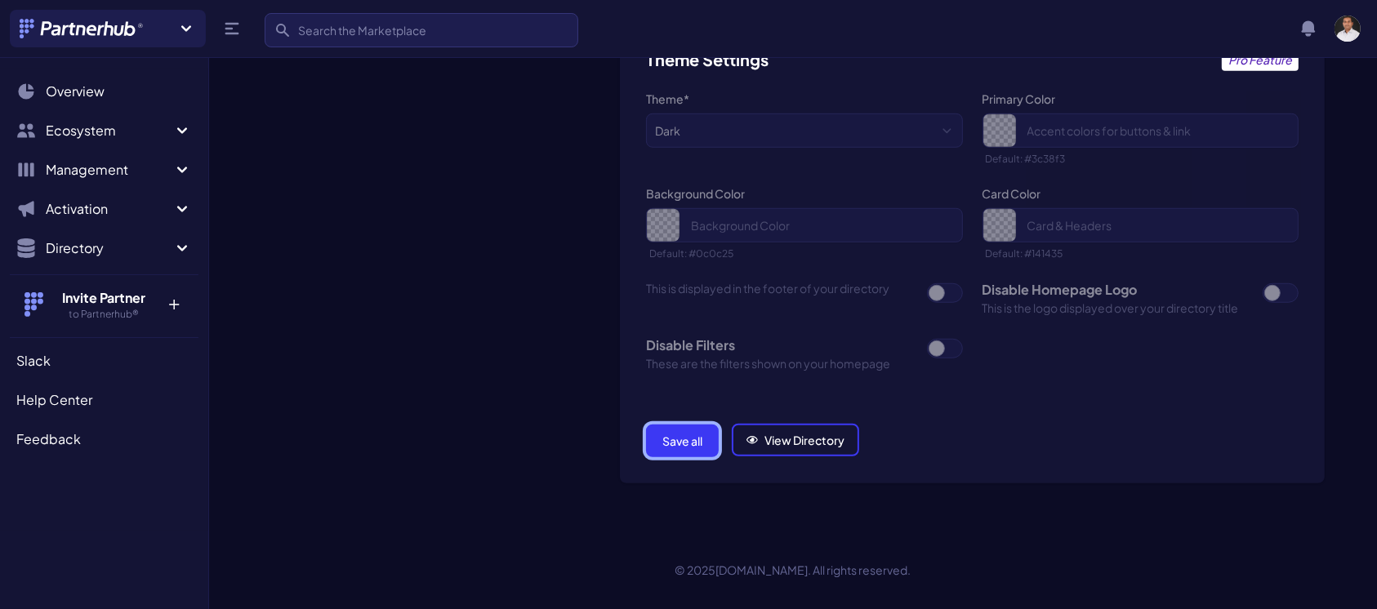
click at [661, 443] on button "Save all" at bounding box center [682, 441] width 73 height 33
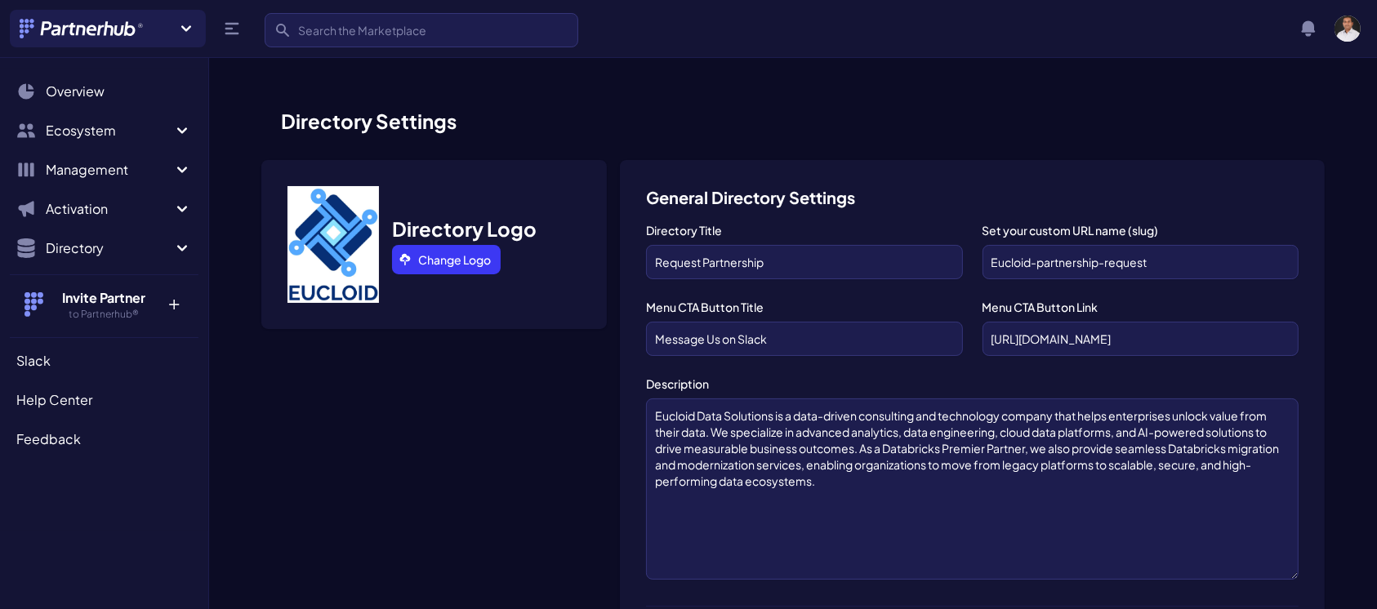
scroll to position [1172, 0]
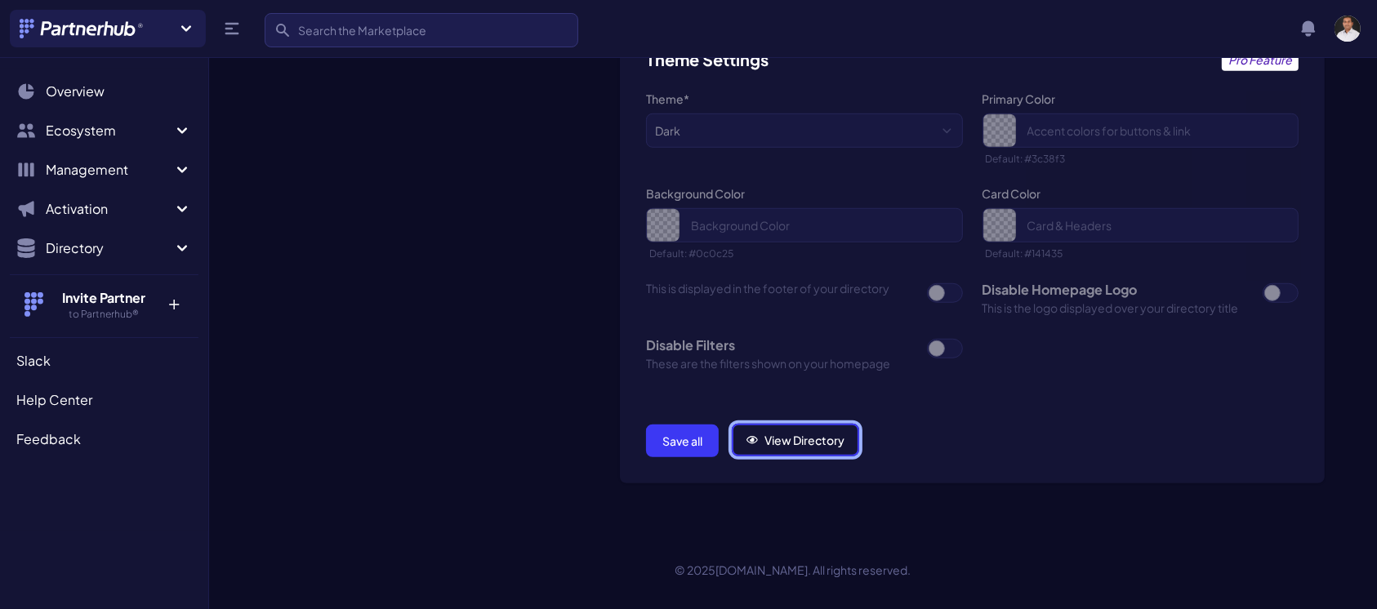
click at [762, 437] on link "View Directory" at bounding box center [795, 440] width 127 height 33
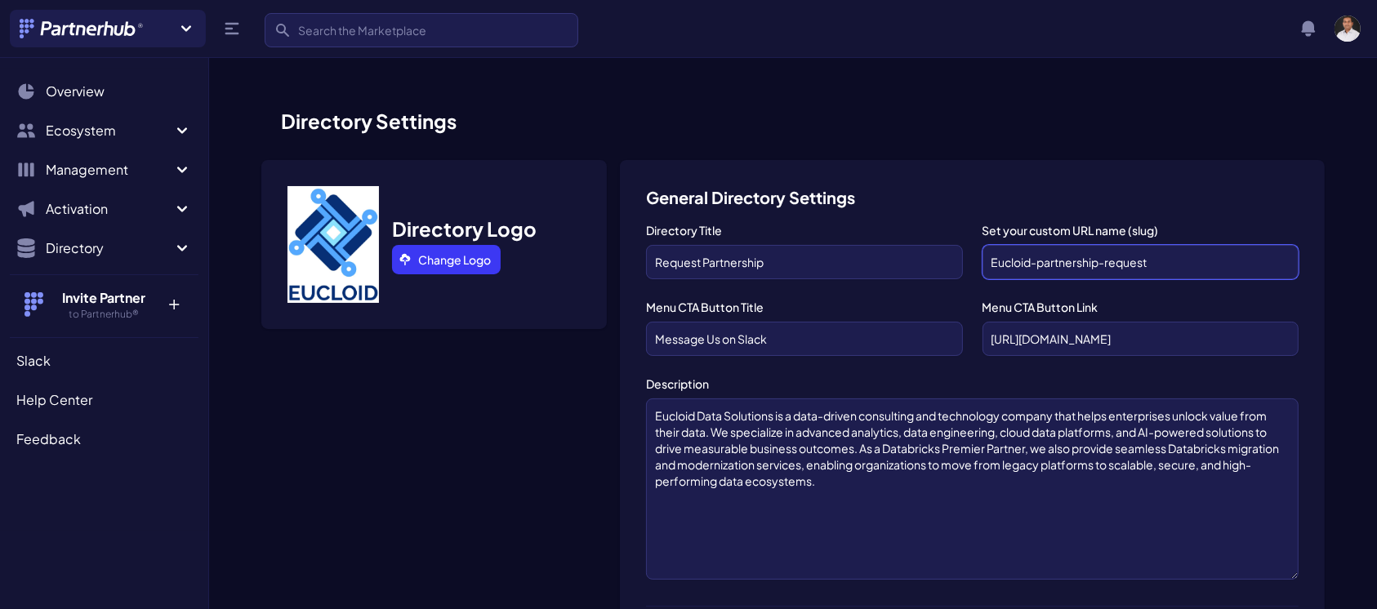
click at [1169, 265] on input "Eucloid-partnership-request" at bounding box center [1140, 262] width 316 height 34
click at [1229, 341] on input "https://app.slack.com/client/TK4B1U01H/D09GM5U8A14" at bounding box center [1140, 339] width 316 height 34
click at [851, 345] on input "Message Us on Slack" at bounding box center [804, 339] width 316 height 34
click at [849, 256] on input "Request Partnership" at bounding box center [804, 262] width 316 height 34
click at [44, 394] on span "Help Center" at bounding box center [54, 400] width 76 height 20
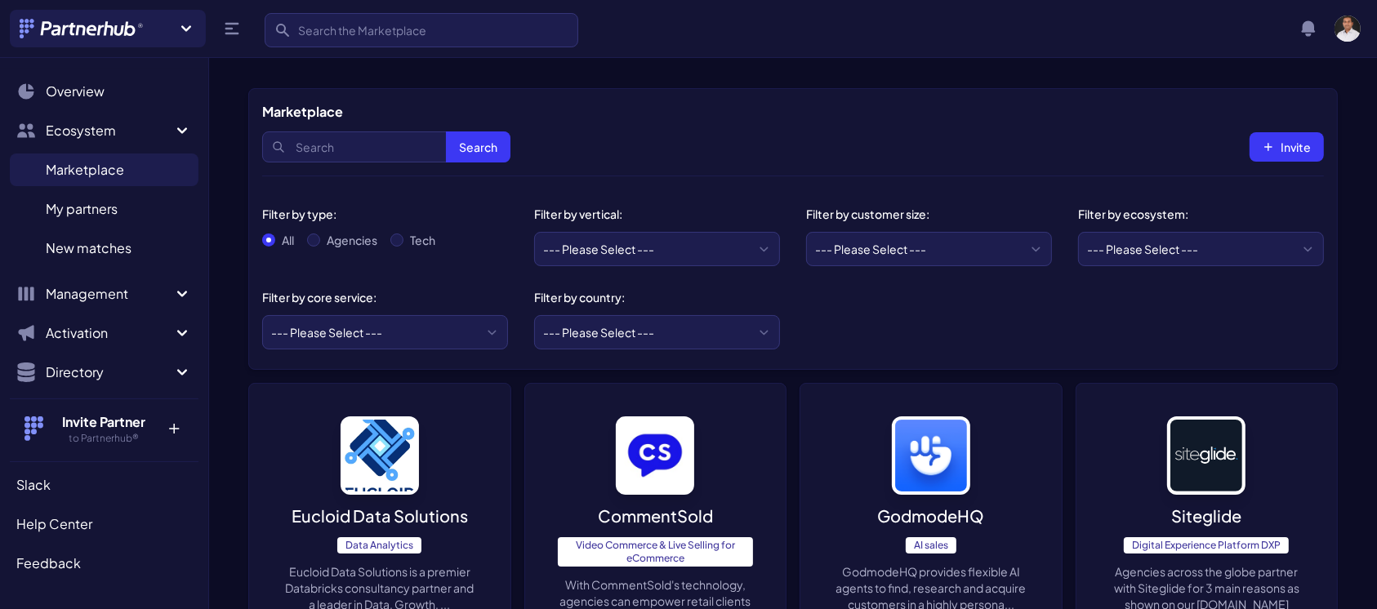
click at [661, 454] on img at bounding box center [655, 455] width 78 height 78
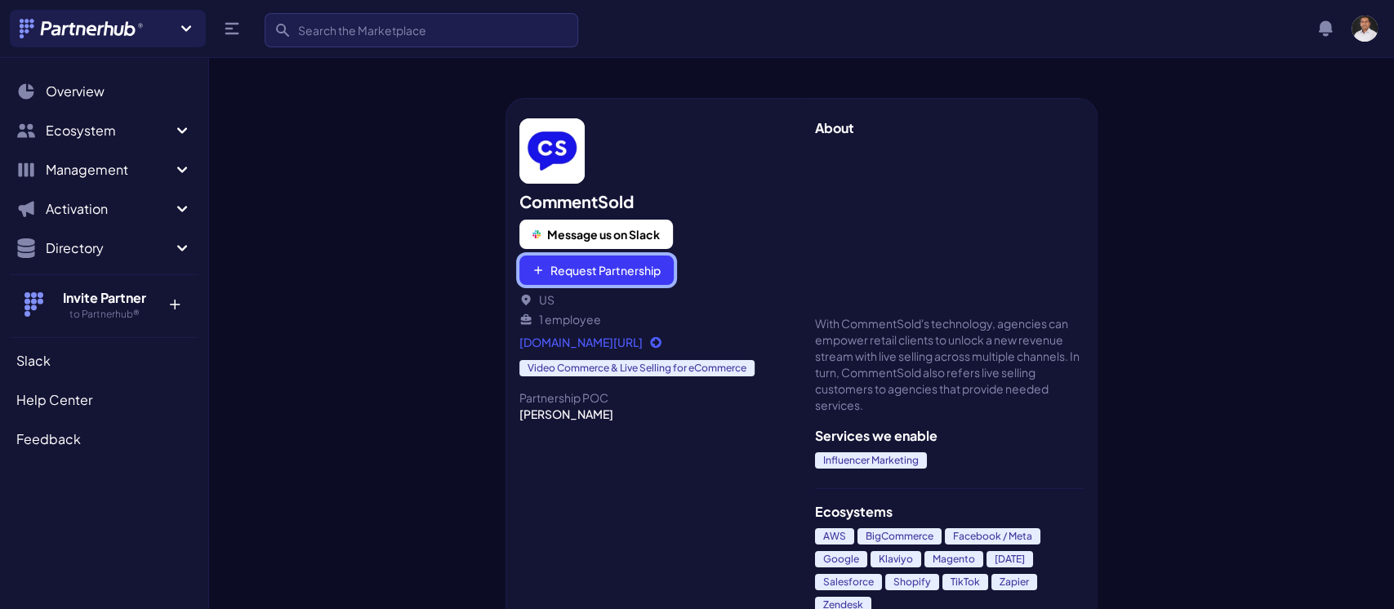
click at [590, 269] on button "Request Partnership" at bounding box center [596, 270] width 154 height 29
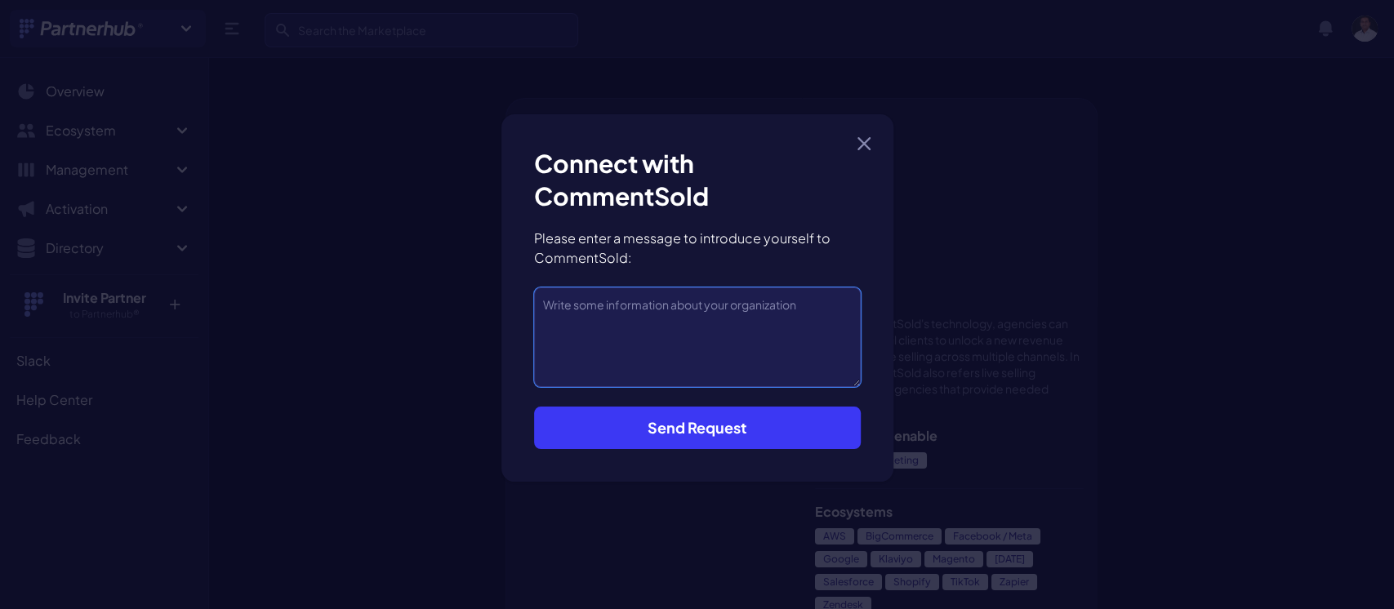
click at [669, 287] on textarea at bounding box center [697, 337] width 327 height 100
click at [863, 137] on icon "button" at bounding box center [863, 143] width 13 height 13
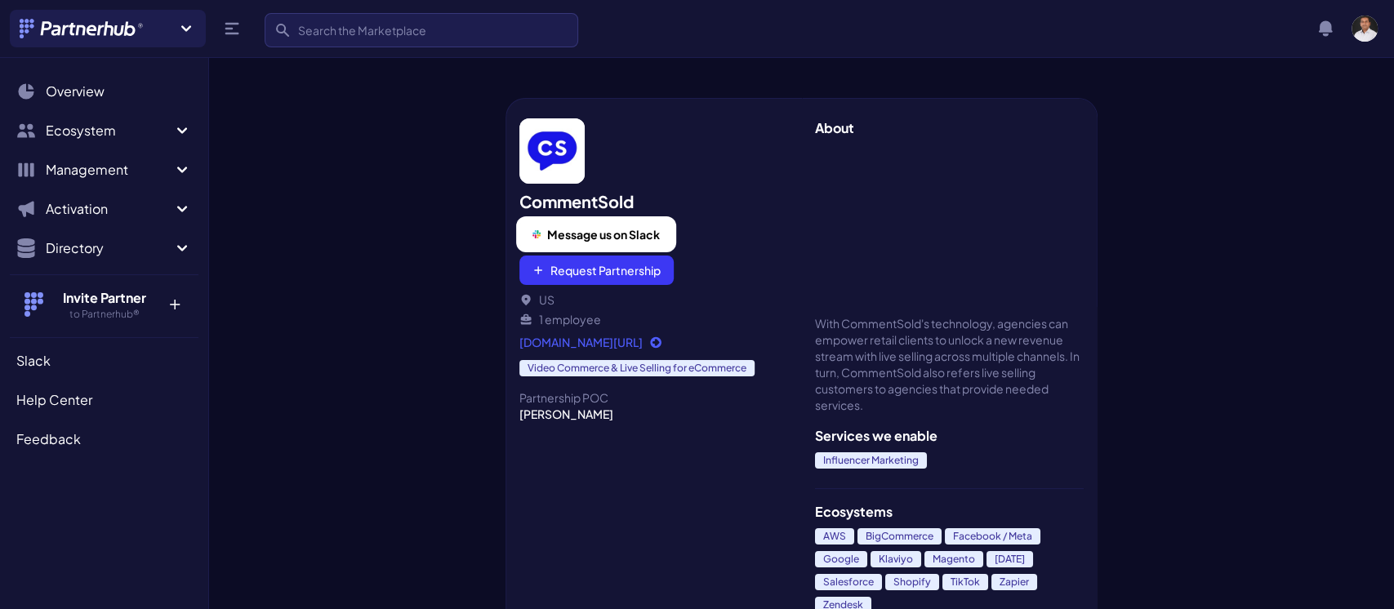
click at [647, 231] on span "Message us on Slack" at bounding box center [603, 234] width 113 height 16
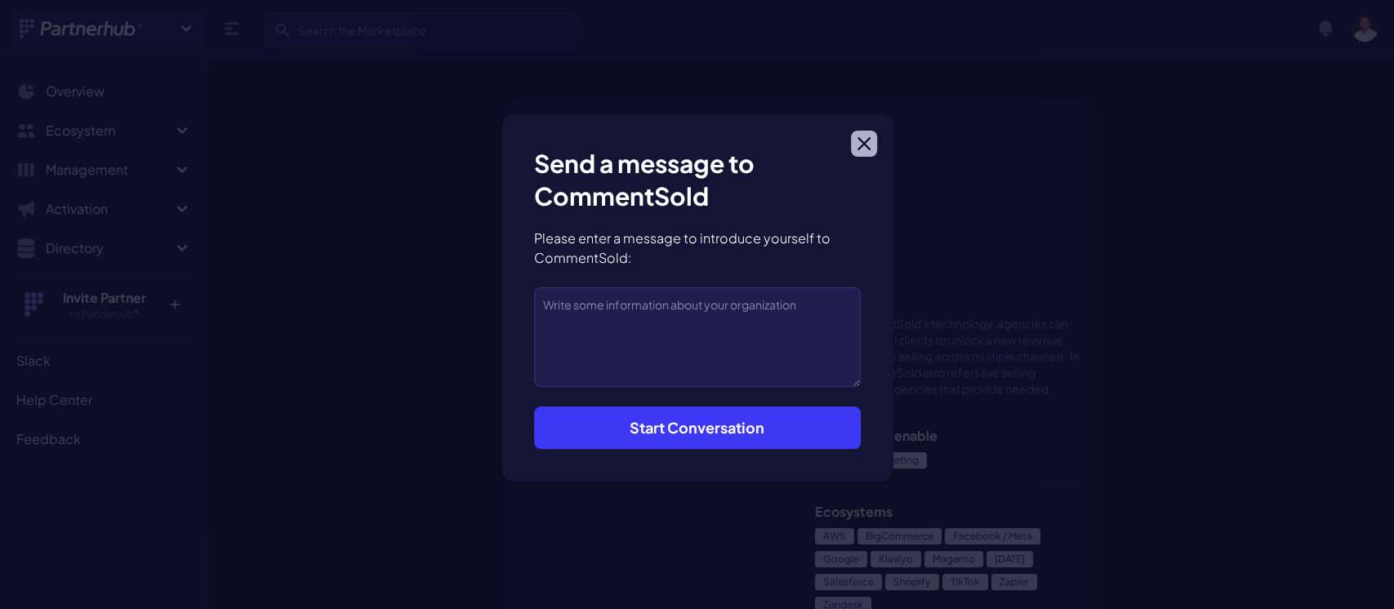
click at [857, 140] on icon "button" at bounding box center [863, 143] width 13 height 13
